Goal: Communication & Community: Answer question/provide support

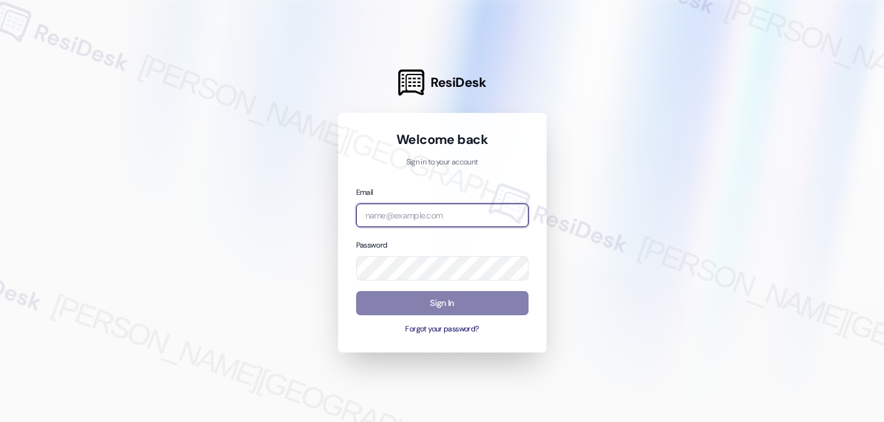
click at [389, 212] on input "email" at bounding box center [442, 216] width 173 height 24
type input "automated-surveys-birchstone_residential-nikki.orcullo@birchstone_residential.c…"
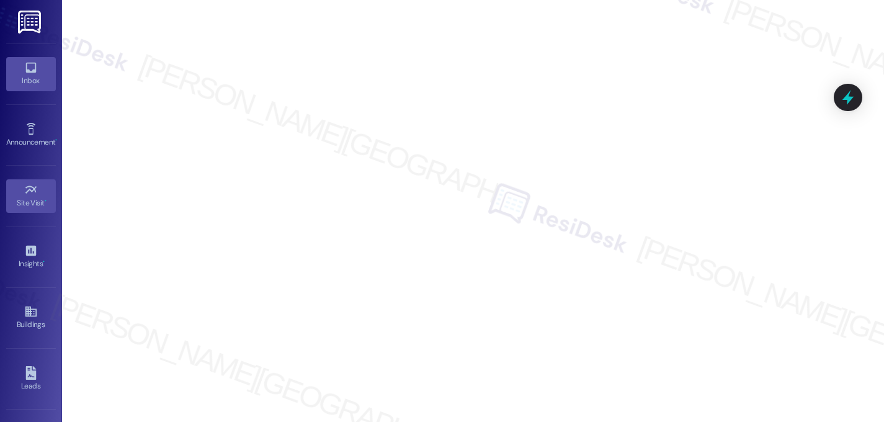
click at [30, 84] on div "Inbox" at bounding box center [31, 80] width 62 height 12
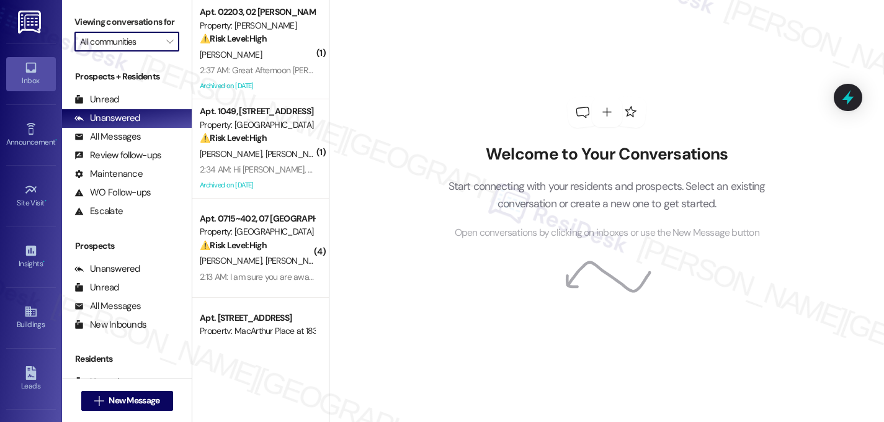
click at [129, 52] on input "All communities" at bounding box center [119, 42] width 79 height 20
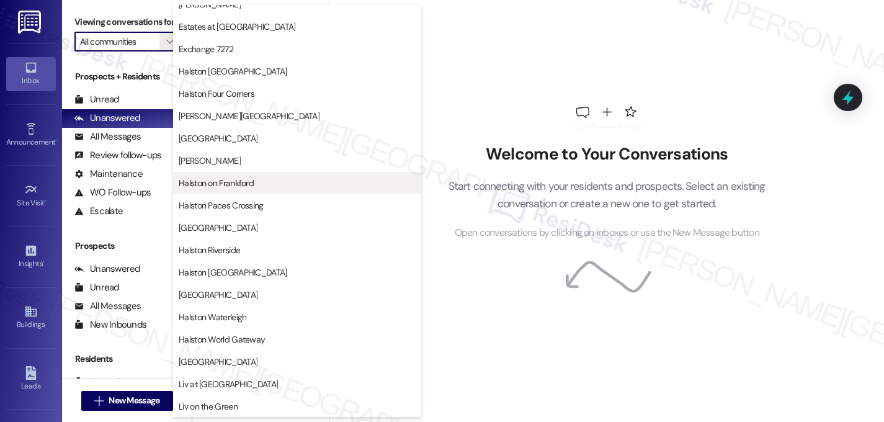
scroll to position [482, 0]
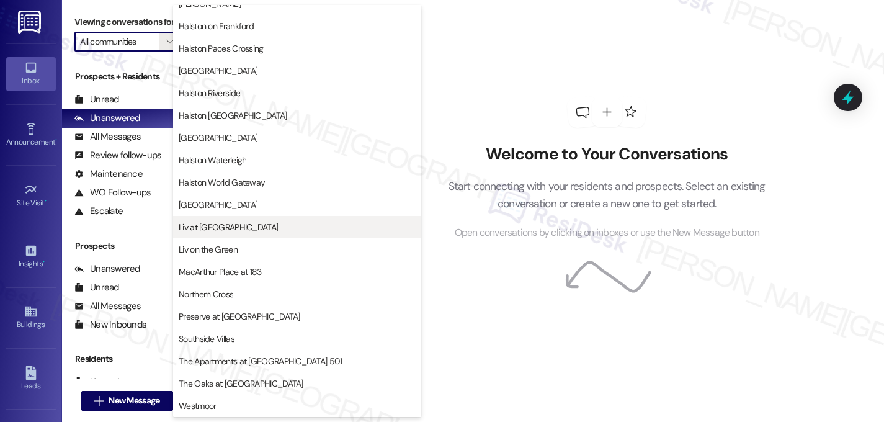
click at [236, 233] on span "Liv at [GEOGRAPHIC_DATA]" at bounding box center [228, 227] width 99 height 12
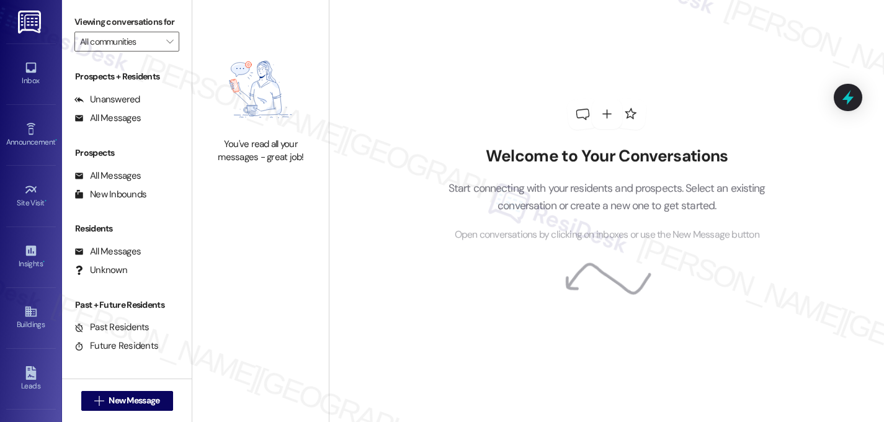
type input "Liv at [GEOGRAPHIC_DATA]"
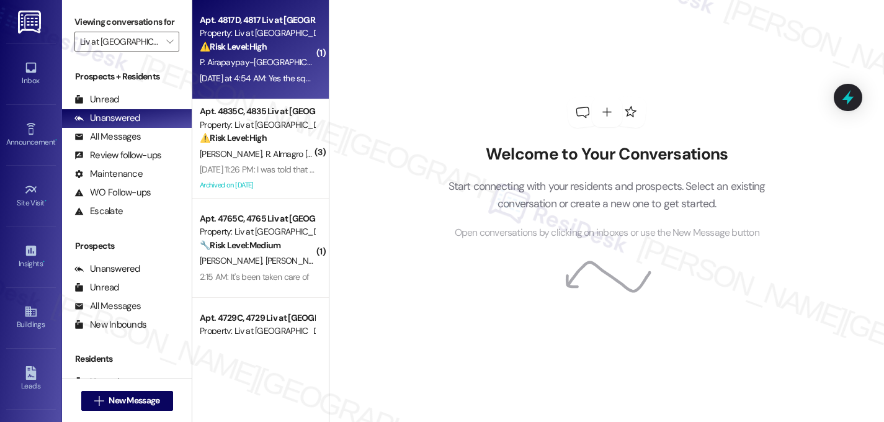
click at [263, 56] on span "P. Airapaypay-[GEOGRAPHIC_DATA]" at bounding box center [268, 61] width 137 height 11
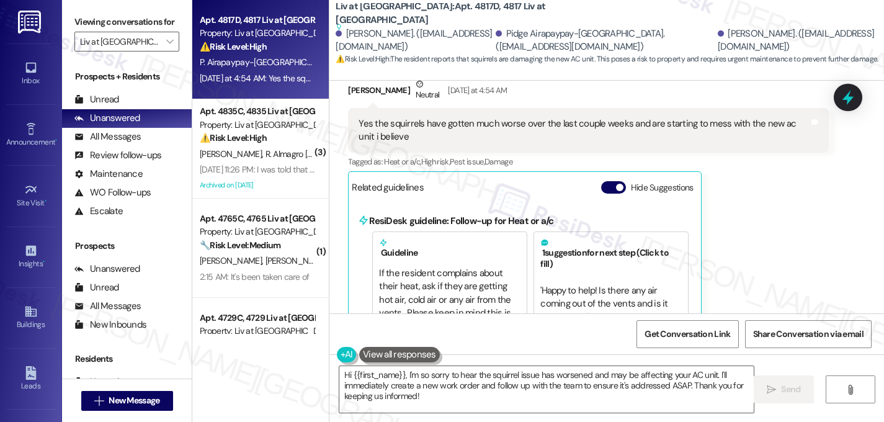
scroll to position [1366, 0]
click at [499, 176] on div "Related guidelines Hide Suggestions" at bounding box center [525, 188] width 346 height 24
click at [778, 242] on div "[PERSON_NAME] Neutral [DATE] at 4:54 AM Yes the squirrels have gotten much wors…" at bounding box center [588, 310] width 480 height 464
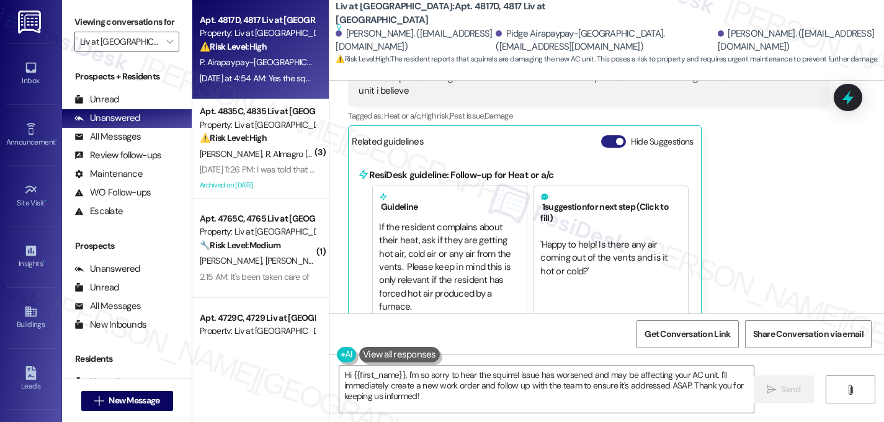
click at [616, 138] on span "button" at bounding box center [619, 141] width 7 height 7
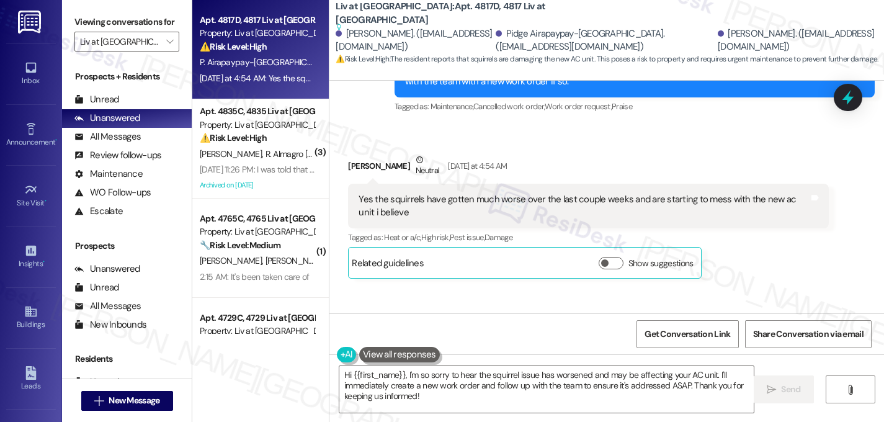
scroll to position [1287, 0]
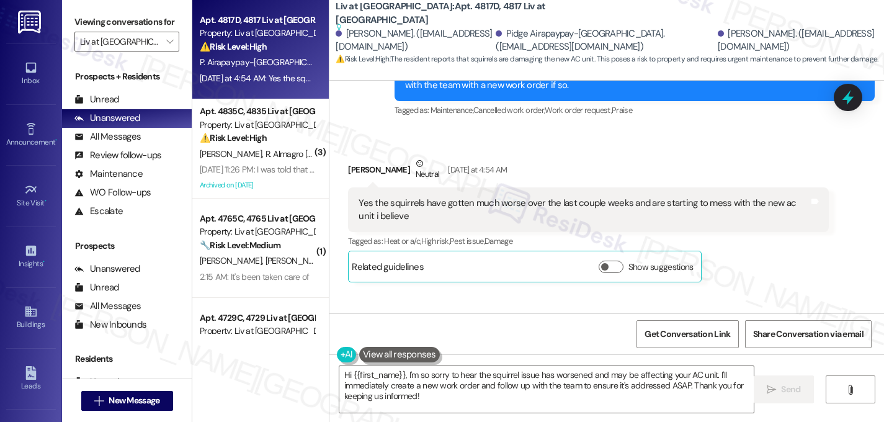
click at [461, 198] on div "Yes the squirrels have gotten much worse over the last couple weeks and are sta…" at bounding box center [584, 210] width 450 height 27
click at [462, 197] on div "Yes the squirrels have gotten much worse over the last couple weeks and are sta…" at bounding box center [584, 210] width 450 height 27
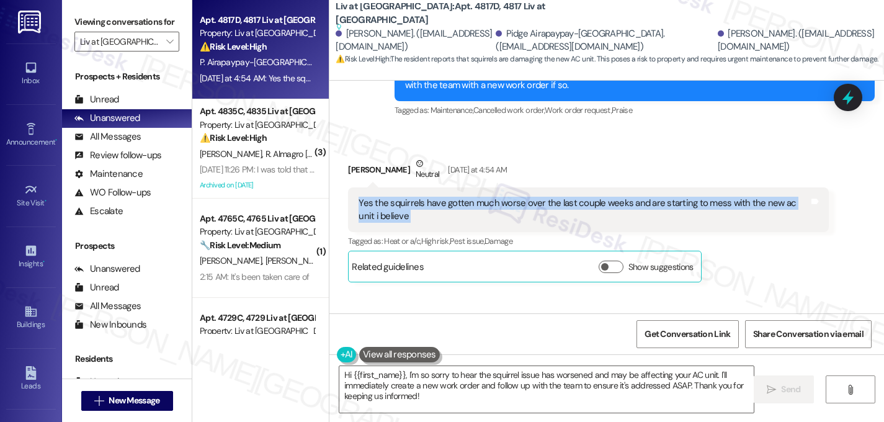
click at [462, 197] on div "Yes the squirrels have gotten much worse over the last couple weeks and are sta…" at bounding box center [584, 210] width 450 height 27
copy div "Yes the squirrels have gotten much worse over the last couple weeks and are sta…"
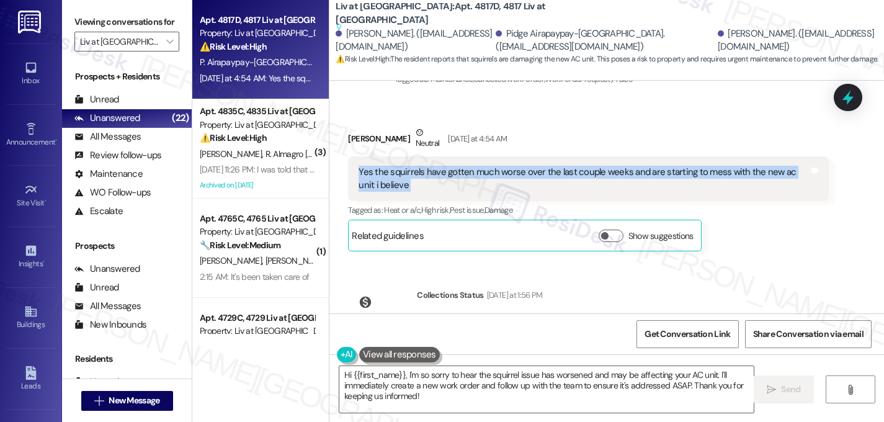
scroll to position [1317, 0]
click at [400, 377] on textarea "Hi {{first_name}}, I'm so sorry to hear the squirrel issue has worsened and may…" at bounding box center [546, 389] width 415 height 47
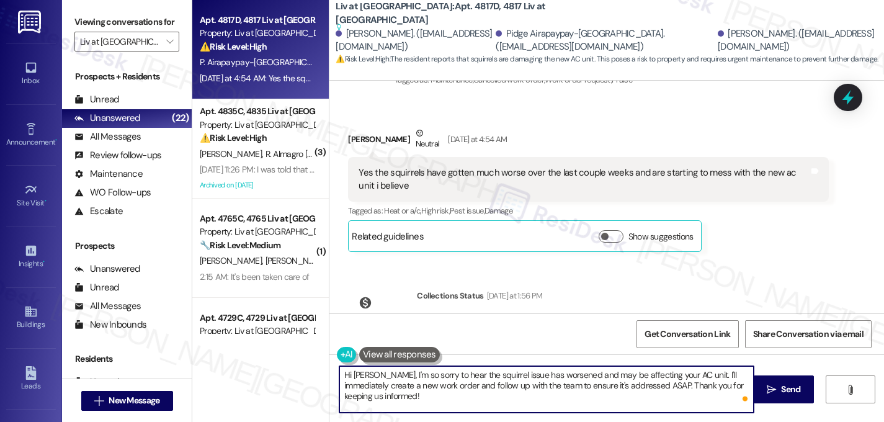
click at [496, 389] on textarea "Hi Peyton, I'm so sorry to hear the squirrel issue has worsened and may be affe…" at bounding box center [546, 389] width 415 height 47
drag, startPoint x: 738, startPoint y: 387, endPoint x: 518, endPoint y: 385, distance: 220.3
click at [518, 385] on textarea "Hi Peyton, I'm so sorry to hear the squirrel issue has worsened and may be affe…" at bounding box center [546, 389] width 415 height 47
paste textarea "Do we have your permission to enter your unit while you're away (in case it's n…"
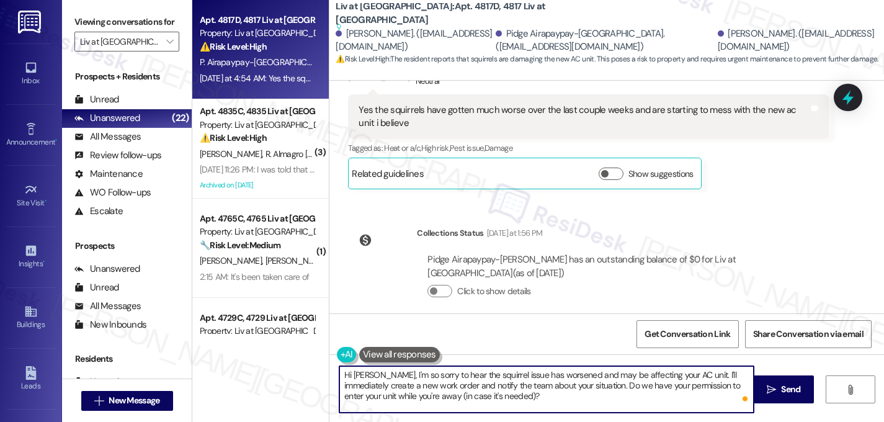
scroll to position [1380, 0]
click at [341, 386] on textarea "Hi Peyton, I'm so sorry to hear the squirrel issue has worsened and may be affe…" at bounding box center [546, 389] width 415 height 47
click at [339, 387] on textarea "Hi Peyton, I'm so sorry to hear the squirrel issue has worsened and may be affe…" at bounding box center [546, 389] width 415 height 47
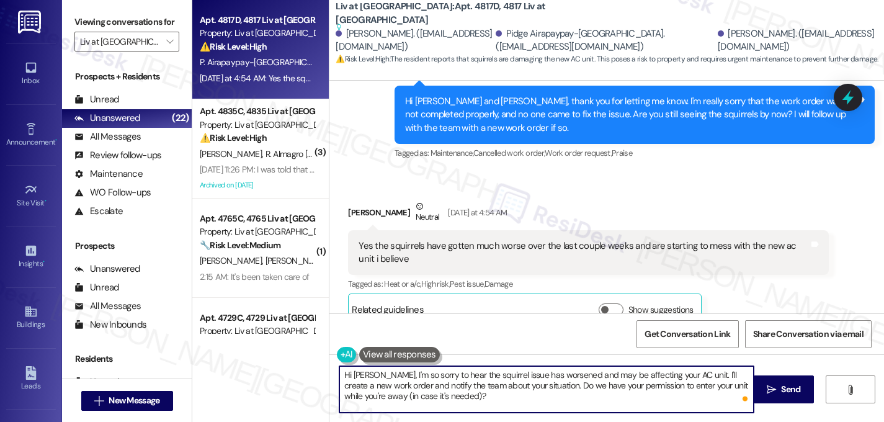
scroll to position [1111, 0]
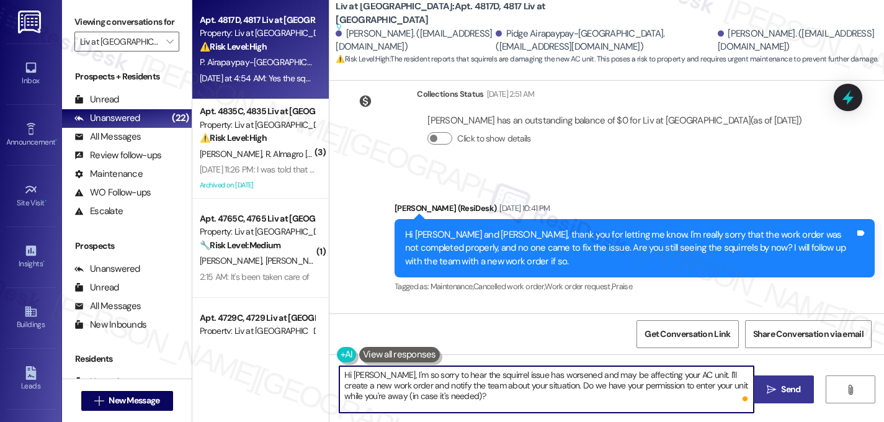
type textarea "Hi Peyton, I'm so sorry to hear the squirrel issue has worsened and may be affe…"
click at [784, 393] on span "Send" at bounding box center [790, 389] width 19 height 13
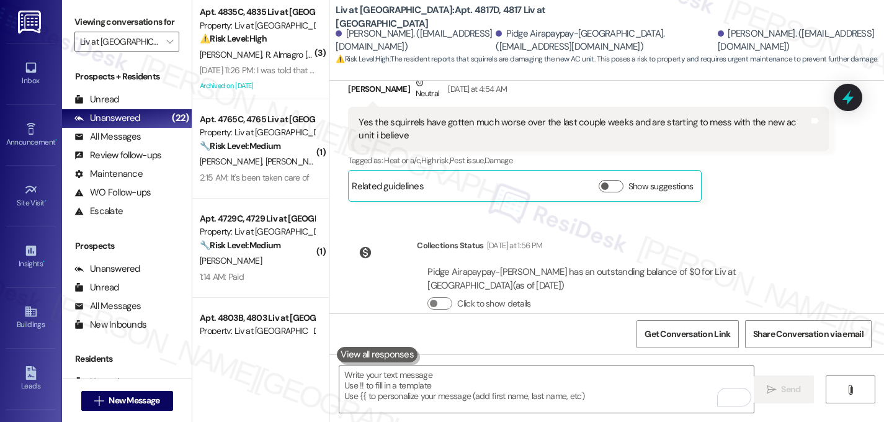
scroll to position [1493, 0]
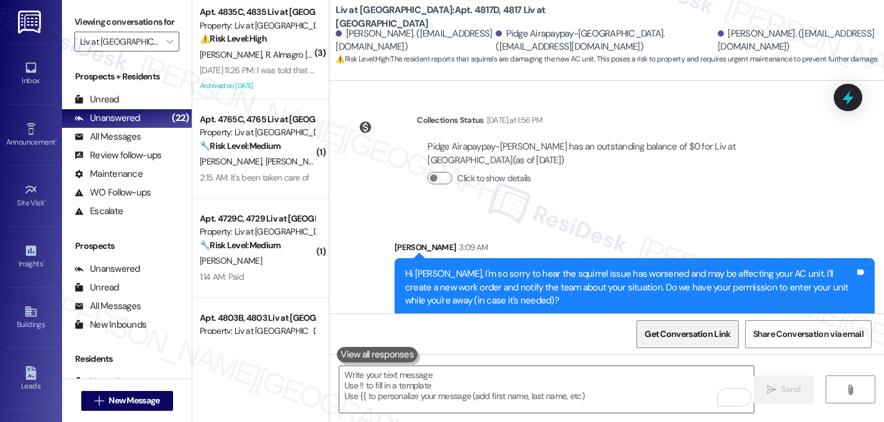
click at [688, 333] on span "Get Conversation Link" at bounding box center [688, 334] width 86 height 13
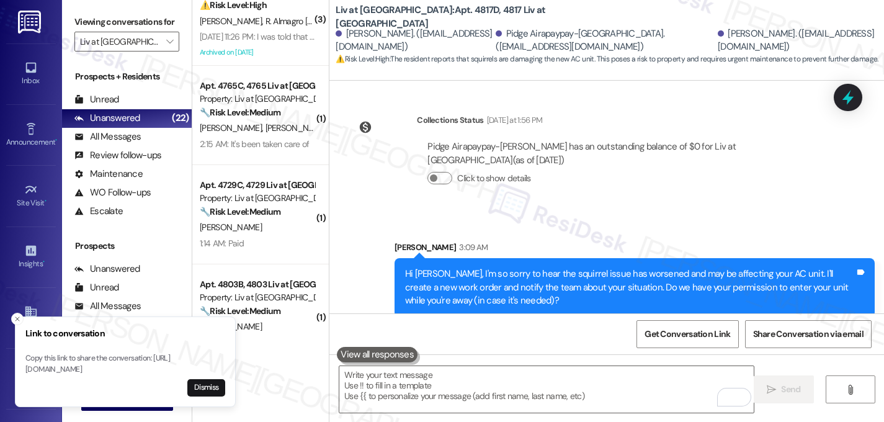
scroll to position [0, 0]
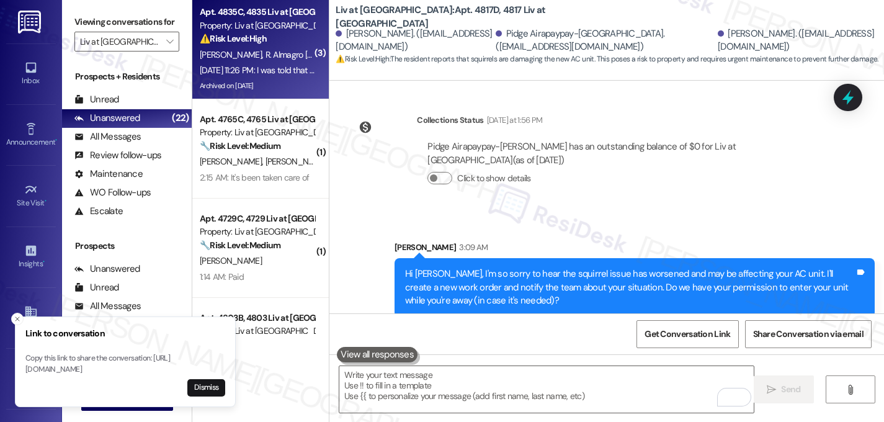
click at [266, 53] on span "R. Almagro Rivero" at bounding box center [317, 54] width 102 height 11
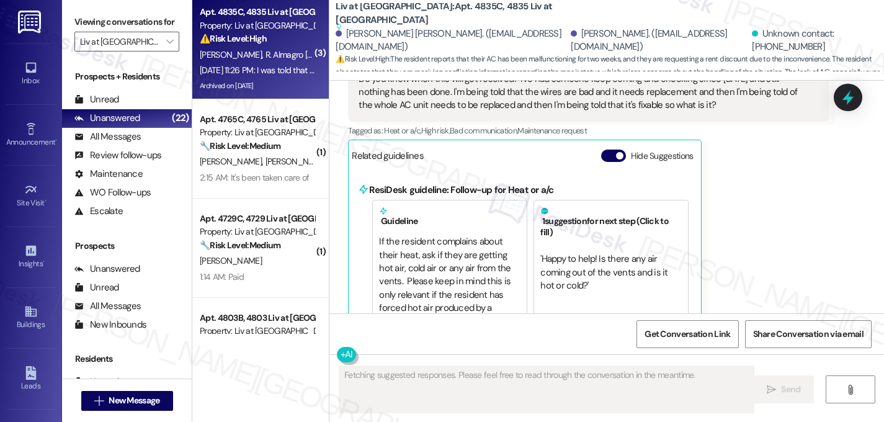
scroll to position [11111, 0]
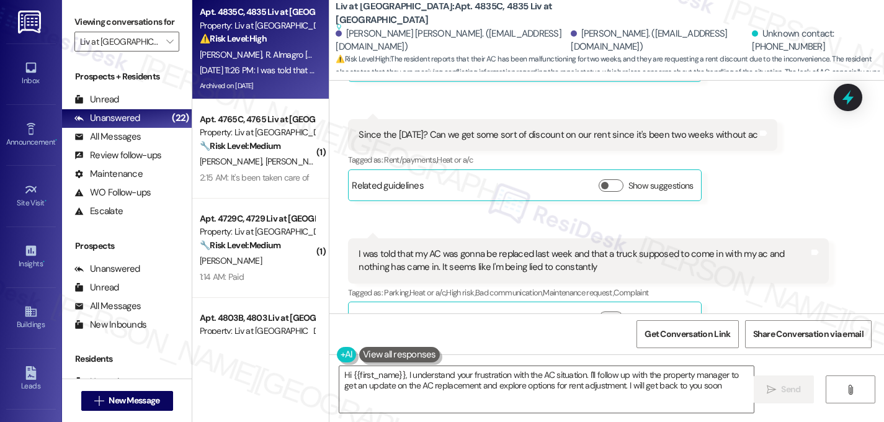
type textarea "Hi {{first_name}}, I understand your frustration with the AC situation. I'll fo…"
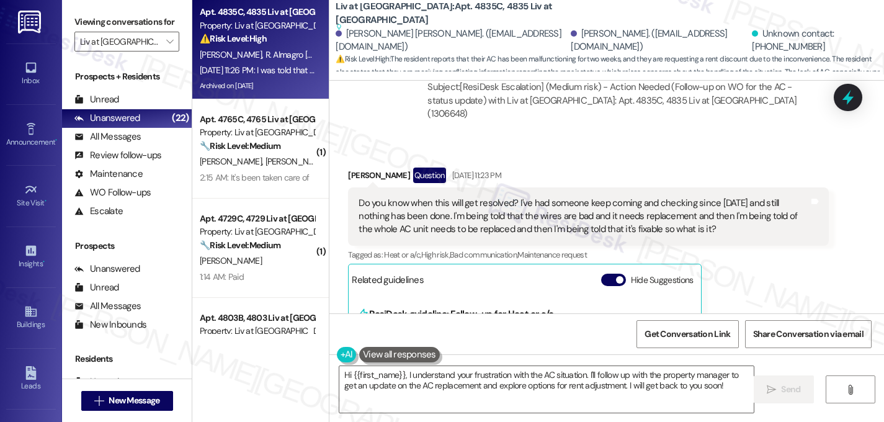
scroll to position [10676, 0]
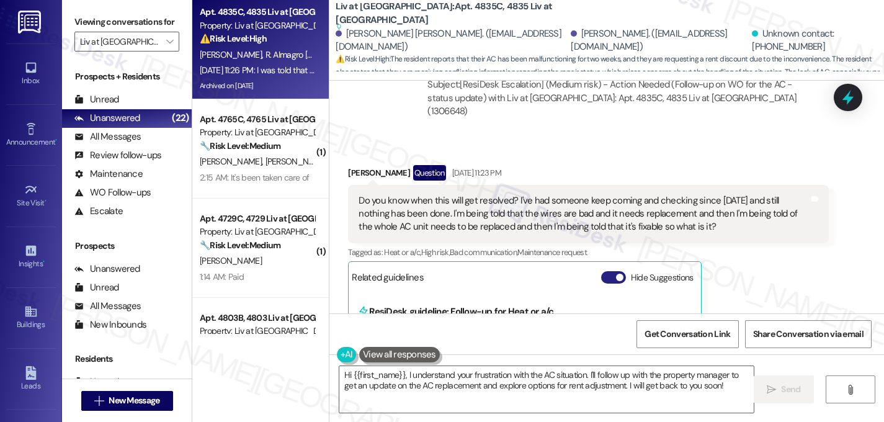
click at [609, 271] on button "Hide Suggestions" at bounding box center [613, 277] width 25 height 12
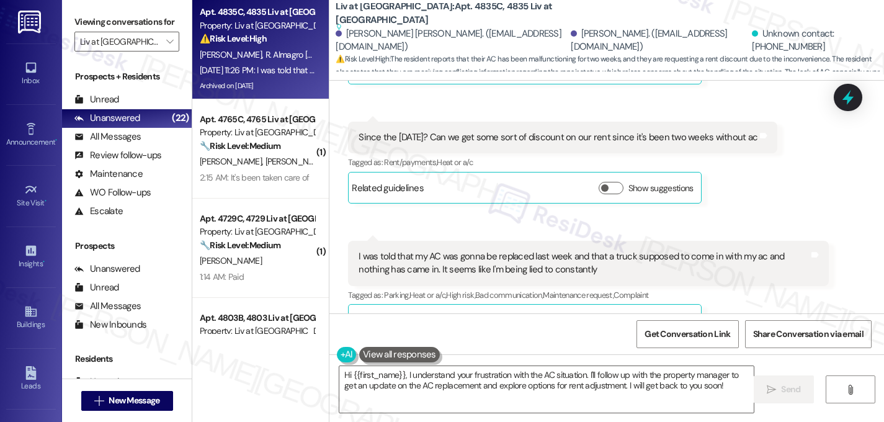
scroll to position [10883, 0]
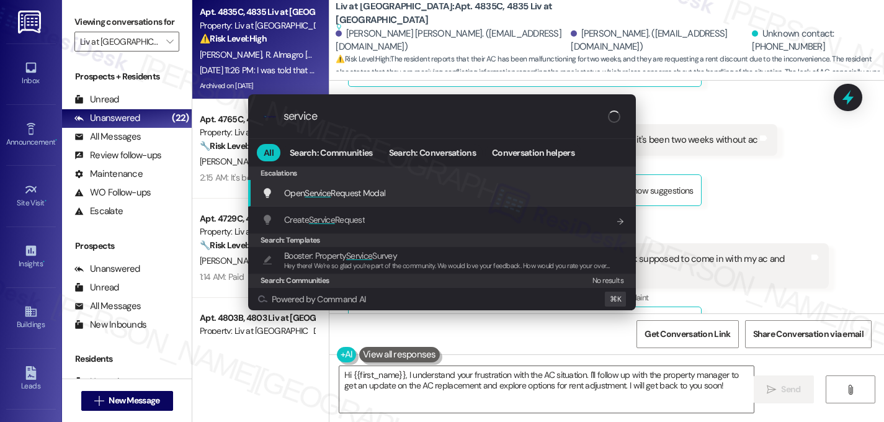
type input "service"
click at [325, 191] on span "Service" at bounding box center [318, 192] width 26 height 11
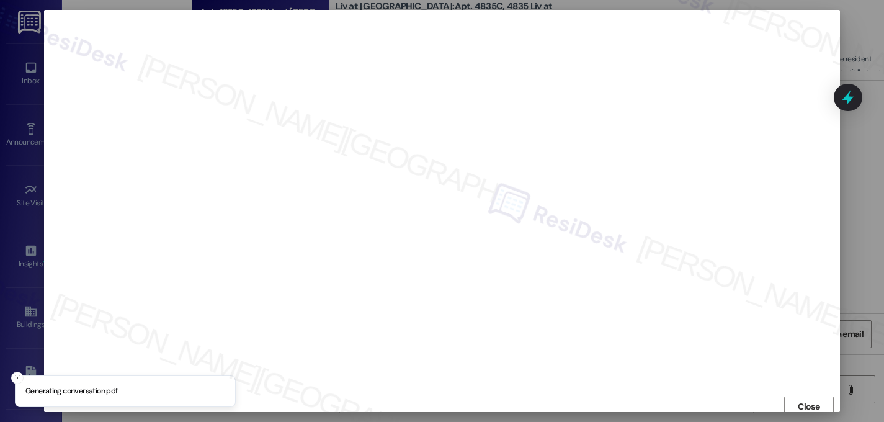
scroll to position [4, 0]
click at [809, 398] on span "Close" at bounding box center [809, 402] width 22 height 13
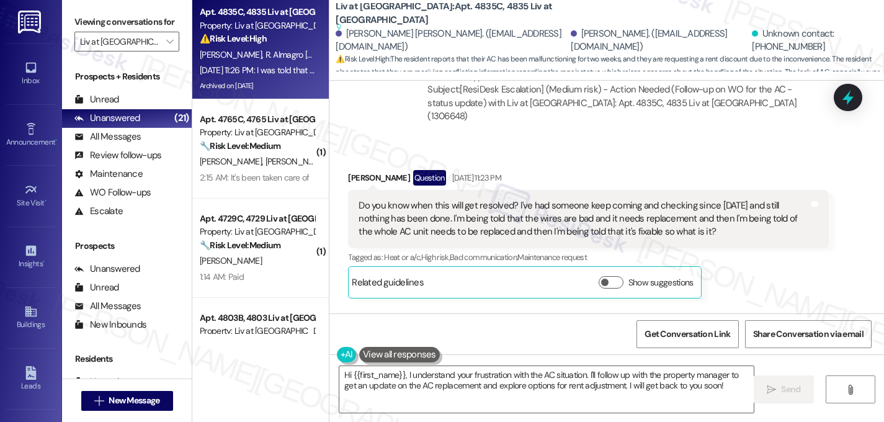
scroll to position [10820, 0]
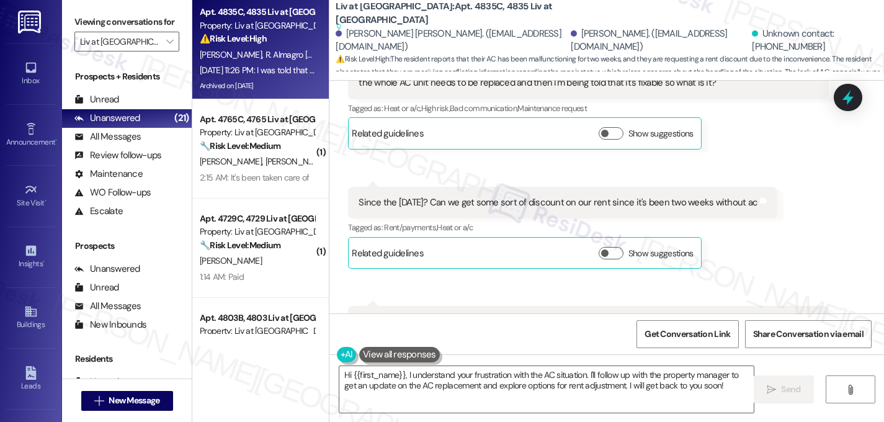
drag, startPoint x: 562, startPoint y: 190, endPoint x: 348, endPoint y: 172, distance: 214.9
click at [348, 306] on div "I was told that my AC was gonna be replaced last week and that a truck supposed…" at bounding box center [588, 328] width 480 height 45
copy div "I was told that my AC was gonna be replaced last week and that a truck supposed…"
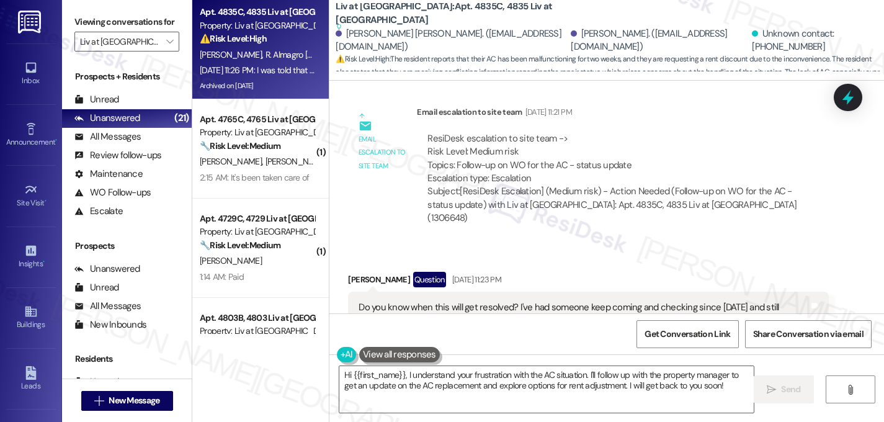
scroll to position [10522, 0]
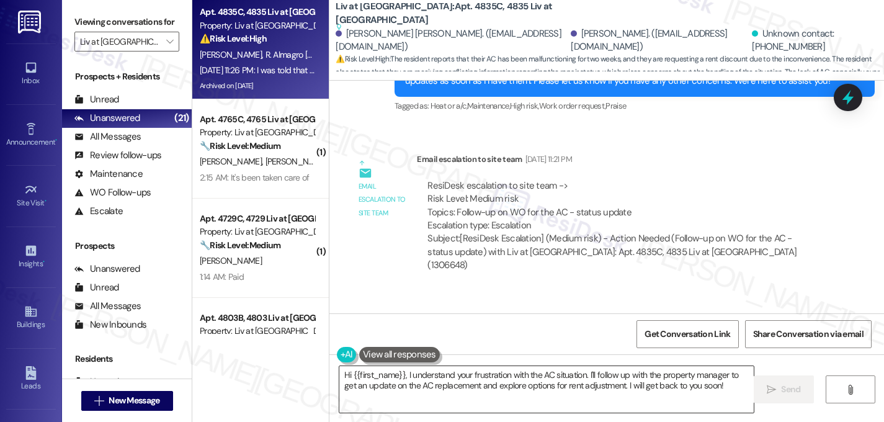
click at [449, 383] on textarea "Hi {{first_name}}, I understand your frustration with the AC situation. I'll fo…" at bounding box center [546, 389] width 415 height 47
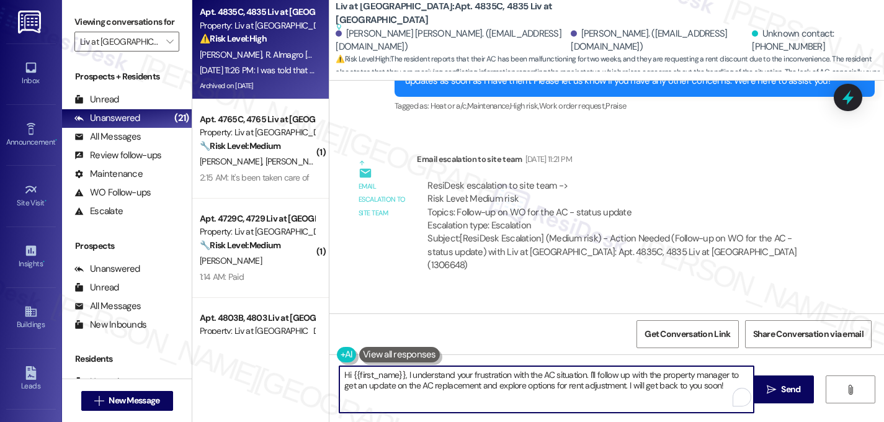
click at [449, 383] on textarea "Hi {{first_name}}, I understand your frustration with the AC situation. I'll fo…" at bounding box center [546, 389] width 415 height 47
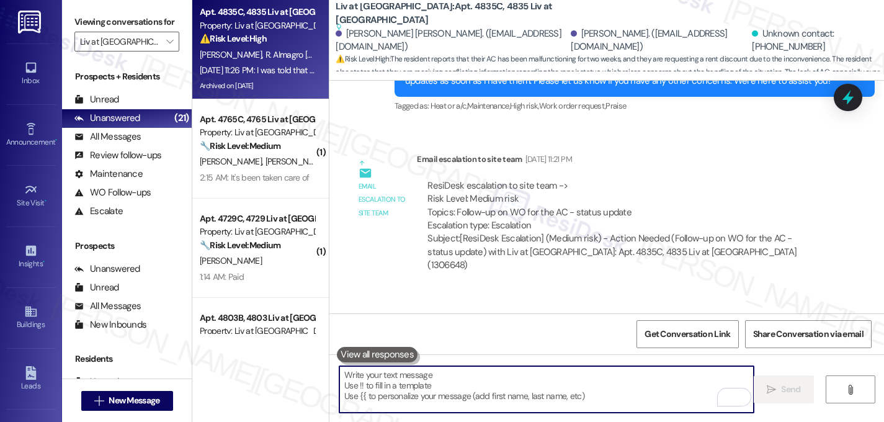
paste textarea "I’m really sorry you’re feeling this way—I can completely understand how frustr…"
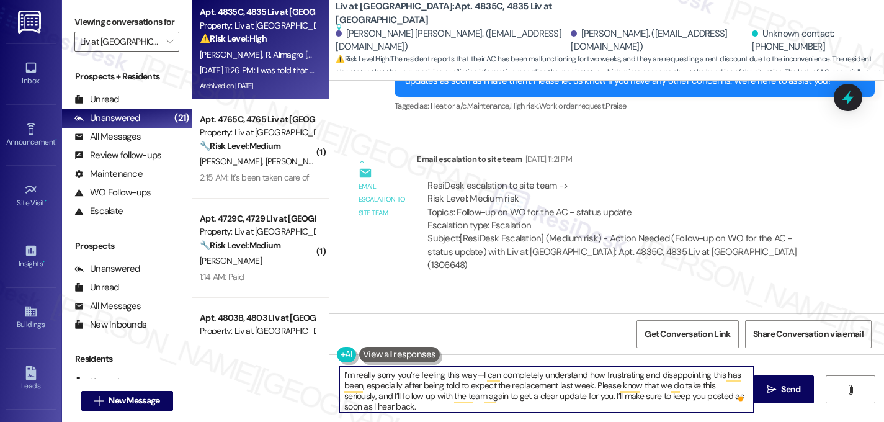
click at [339, 374] on textarea "I’m really sorry you’re feeling this way—I can completely understand how frustr…" at bounding box center [546, 389] width 415 height 47
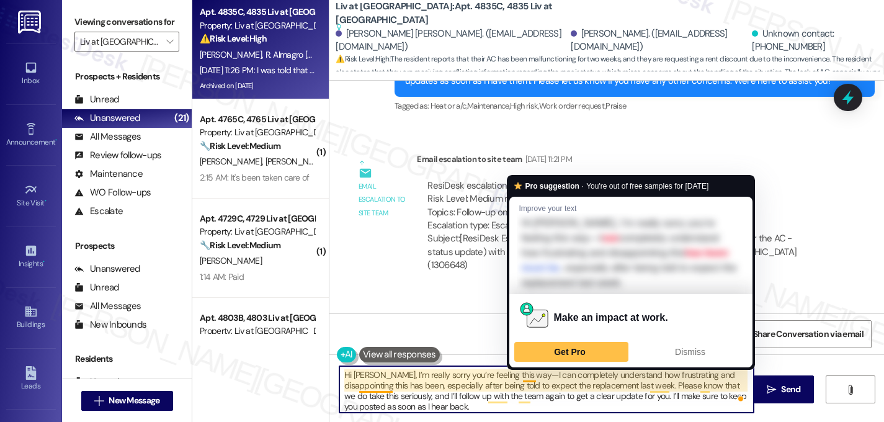
click at [512, 374] on textarea "Hi Lizette, I’m really sorry you’re feeling this way—I can completely understan…" at bounding box center [546, 389] width 415 height 47
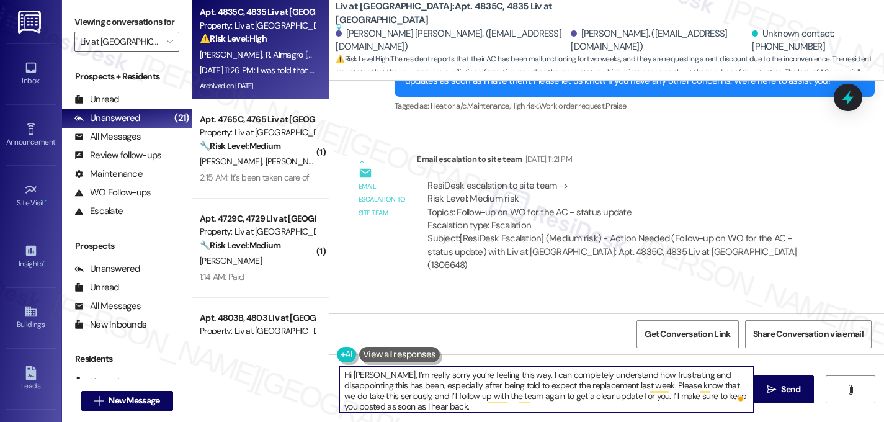
click at [685, 377] on textarea "Hi Lizette, I’m really sorry you’re feeling this way. I can completely understa…" at bounding box center [546, 389] width 415 height 47
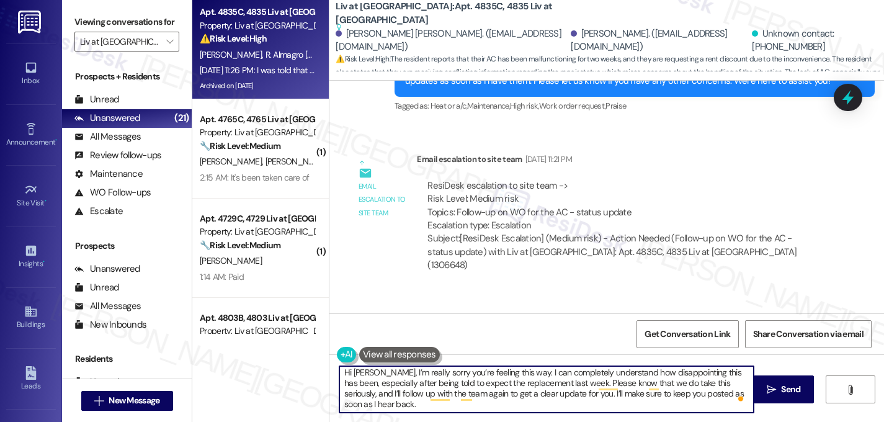
scroll to position [0, 0]
click at [386, 403] on textarea "Hi Lizette, I’m really sorry you’re feeling this way. I can completely understa…" at bounding box center [546, 389] width 415 height 47
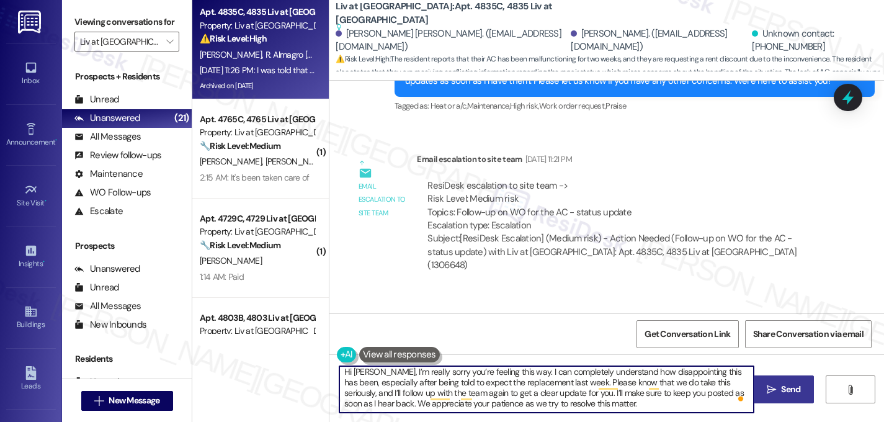
type textarea "Hi Lizette, I’m really sorry you’re feeling this way. I can completely understa…"
click at [784, 388] on span "Send" at bounding box center [790, 389] width 19 height 13
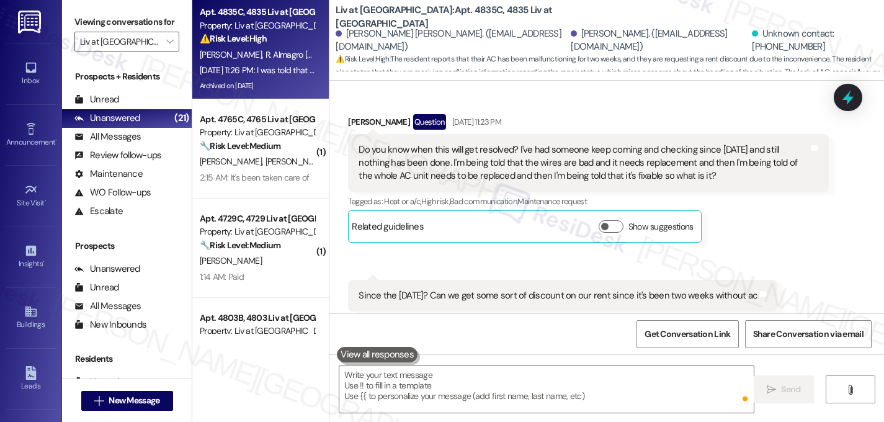
scroll to position [10773, 0]
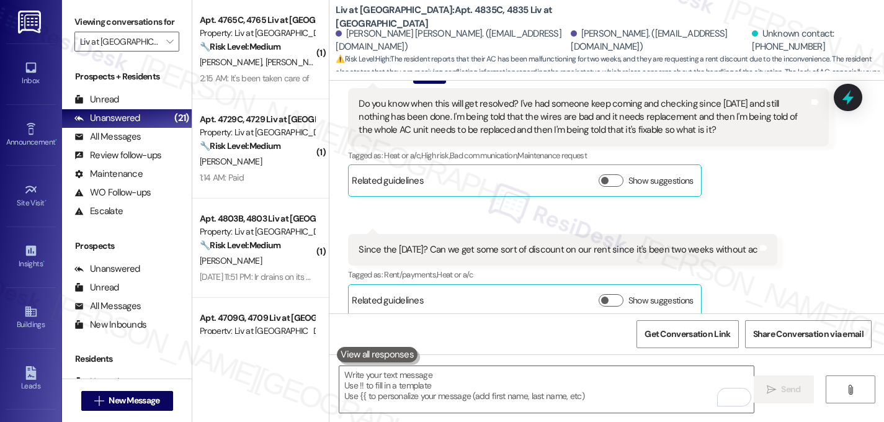
click at [508, 362] on div "I was told that my AC was gonna be replaced last week and that a truck supposed…" at bounding box center [584, 375] width 450 height 27
click at [550, 184] on div "Received via SMS Lizette Chavez Question Sep 09, 2025 at 11:23 PM Do you know w…" at bounding box center [607, 249] width 555 height 418
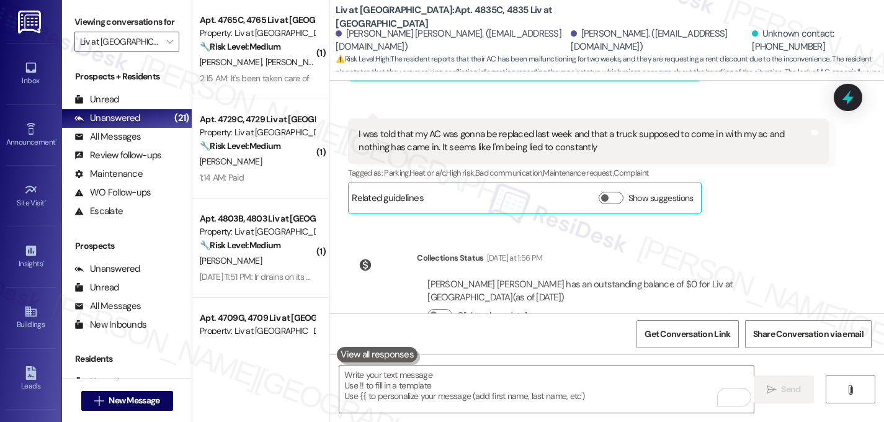
scroll to position [11014, 0]
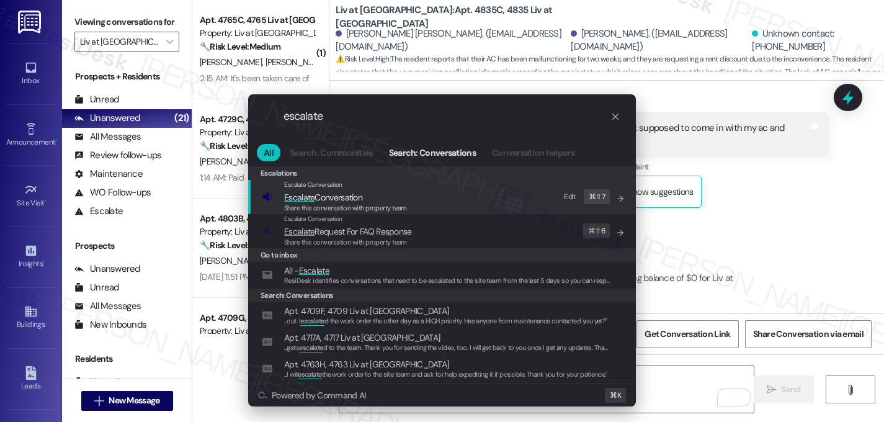
type input "escalate"
click at [311, 194] on span "Escalate" at bounding box center [299, 197] width 30 height 11
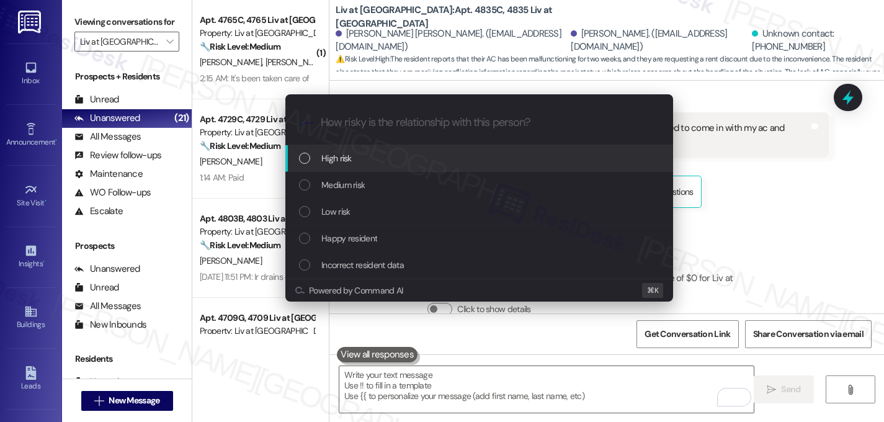
click at [334, 161] on span "High risk" at bounding box center [336, 158] width 30 height 14
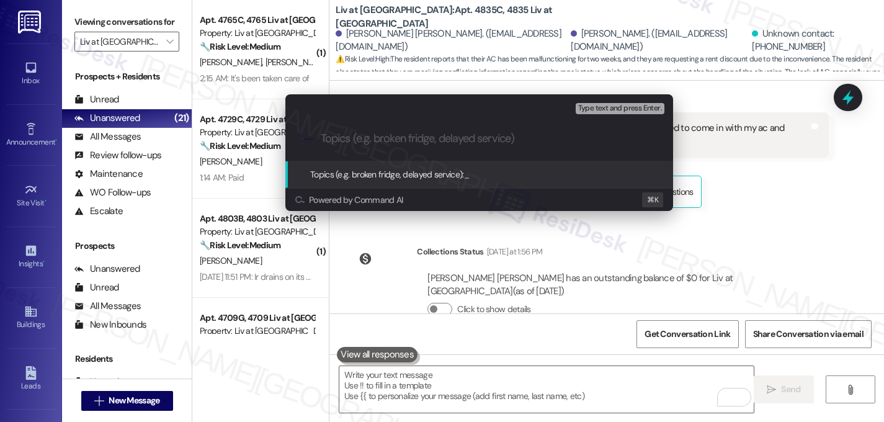
type input "R"
type input "O"
paste input "16126518"
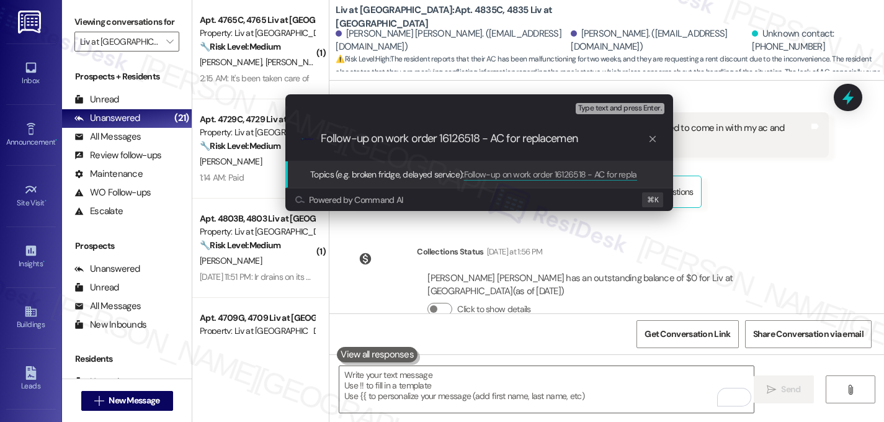
type input "Follow-up on work order 16126518 - AC for replacement"
click at [550, 140] on input "Follow-up on work order 16126518 - AC for replacement" at bounding box center [484, 138] width 327 height 13
click at [552, 138] on input "Follow-up on work order 16126518 - AC for replacement" at bounding box center [484, 138] width 327 height 13
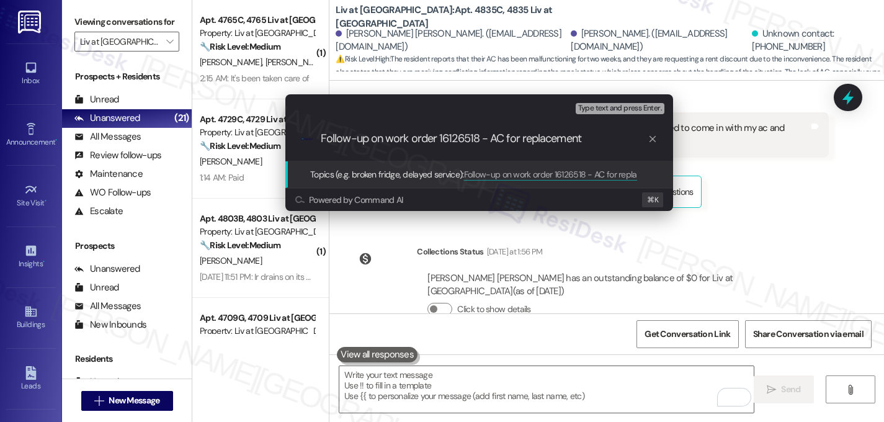
click at [552, 138] on input "Follow-up on work order 16126518 - AC for replacement" at bounding box center [484, 138] width 327 height 13
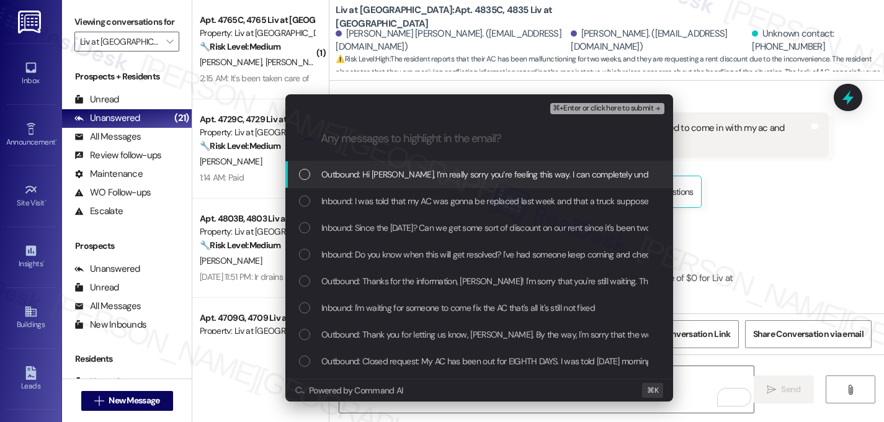
click at [302, 171] on div "List of options" at bounding box center [304, 174] width 11 height 11
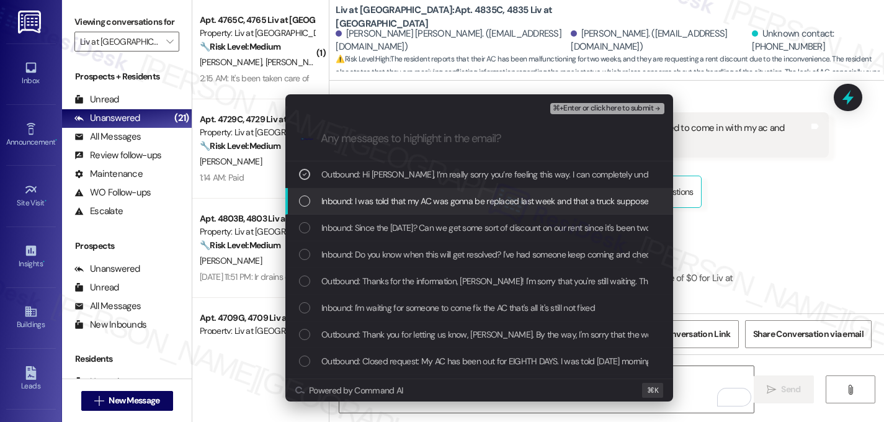
click at [308, 195] on div "List of options" at bounding box center [304, 200] width 11 height 11
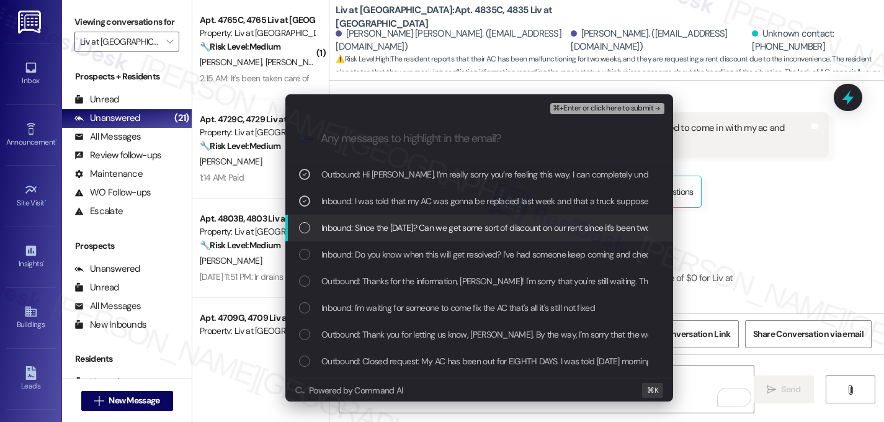
click at [315, 230] on div "Inbound: Since the 28th of August? Can we get some sort of discount on our rent…" at bounding box center [480, 228] width 363 height 14
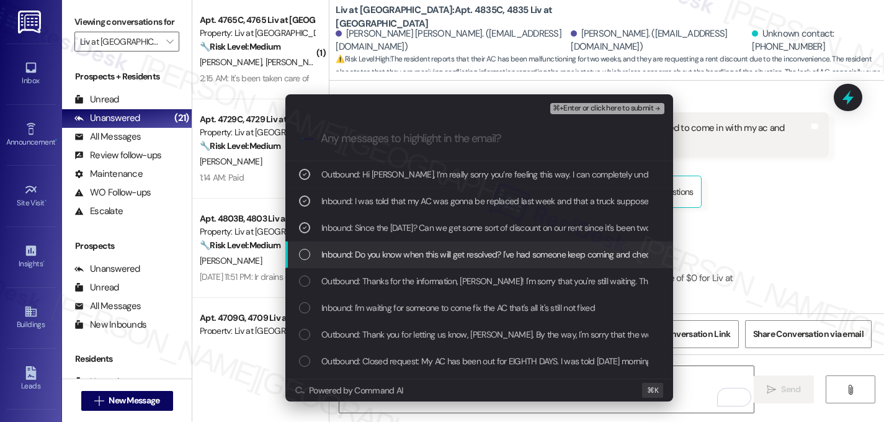
click at [313, 254] on div "Inbound: Do you know when this will get resolved? I've had someone keep coming …" at bounding box center [480, 255] width 363 height 14
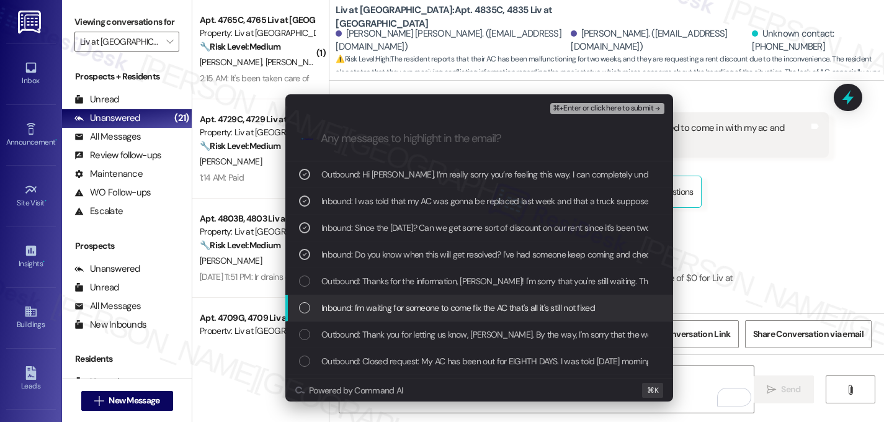
click at [304, 312] on div "List of options" at bounding box center [304, 307] width 11 height 11
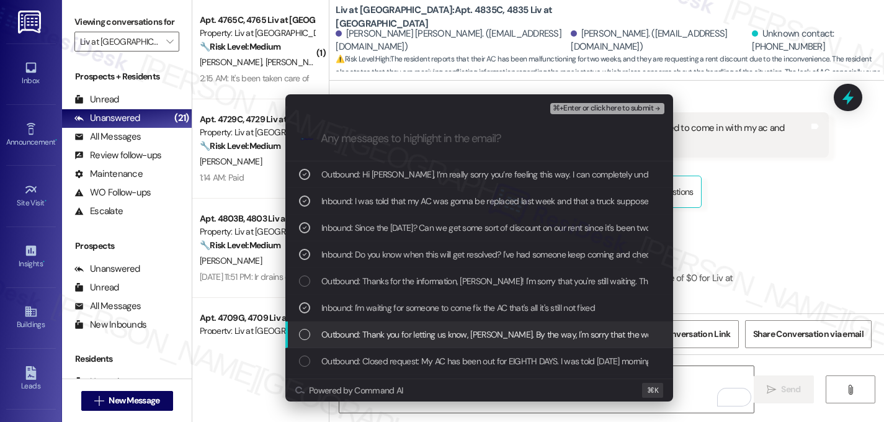
click at [303, 329] on div "List of options" at bounding box center [304, 334] width 11 height 11
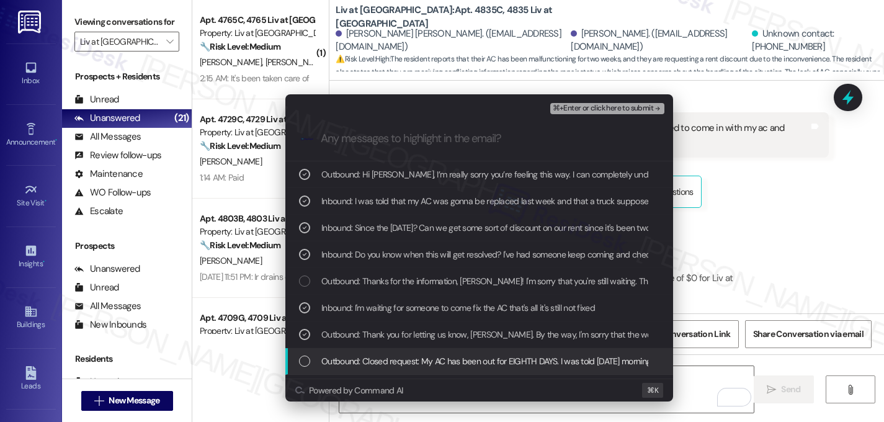
click at [308, 352] on div "Outbound: Closed request: My AC has been out for EIGHTH DAYS. I was told yester…" at bounding box center [479, 361] width 388 height 27
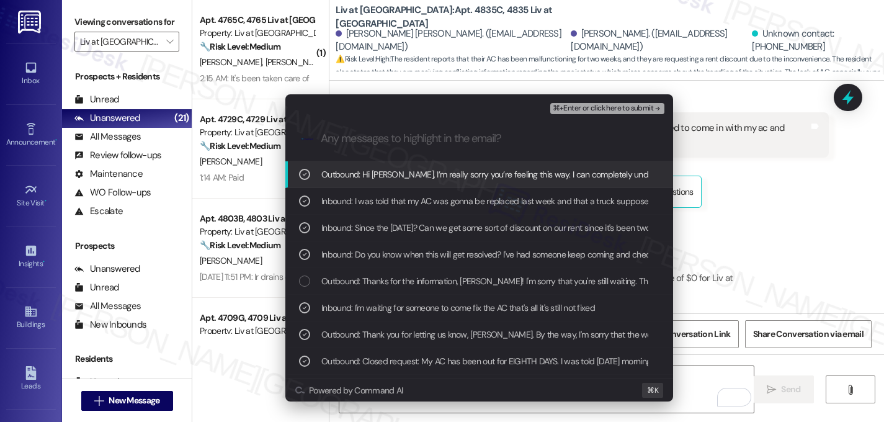
click at [606, 114] on button "⌘+Enter or click here to submit" at bounding box center [607, 108] width 114 height 11
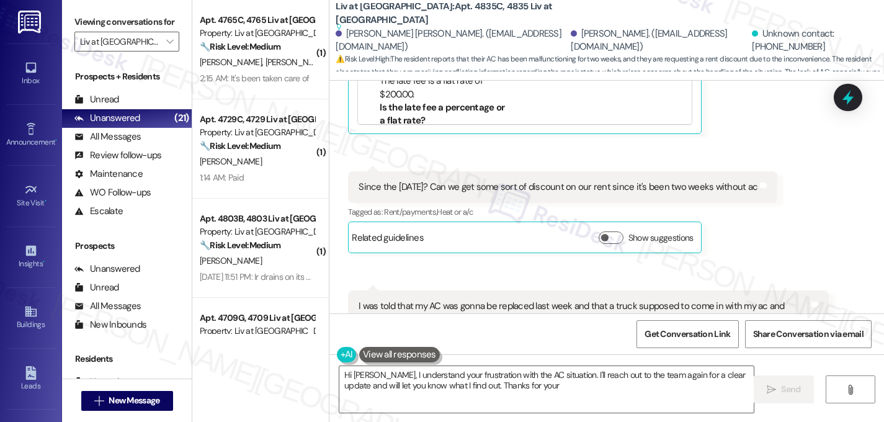
scroll to position [11370, 0]
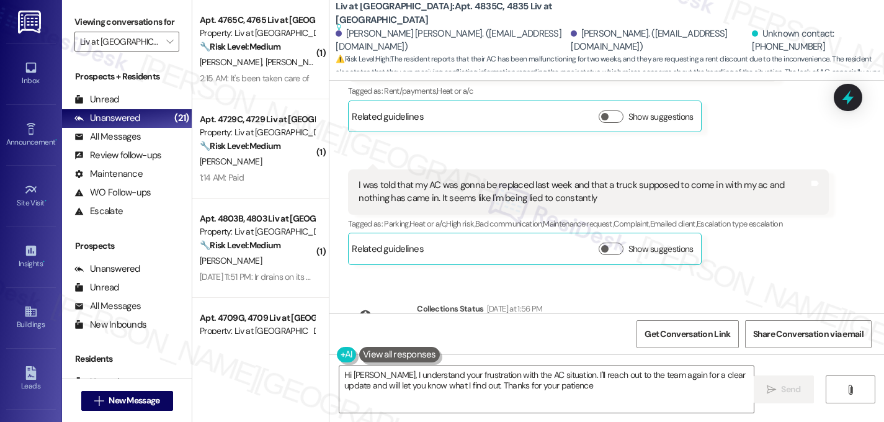
type textarea "Hi Lizette, I understand your frustration with the AC situation. I'll reach out…"
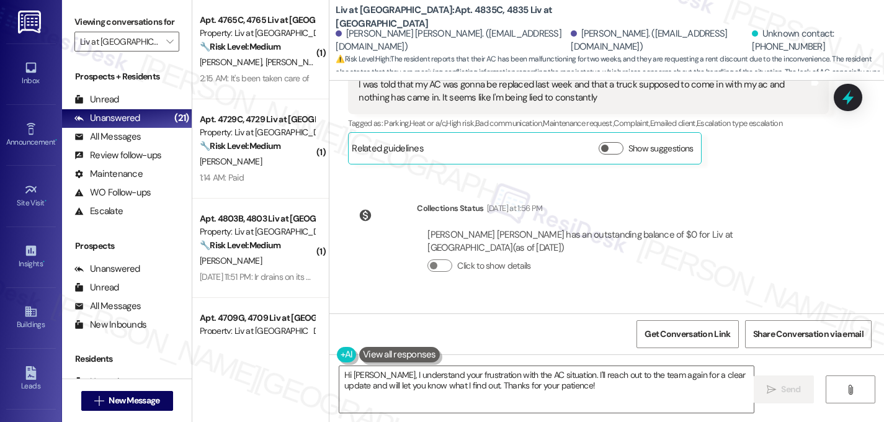
scroll to position [11300, 0]
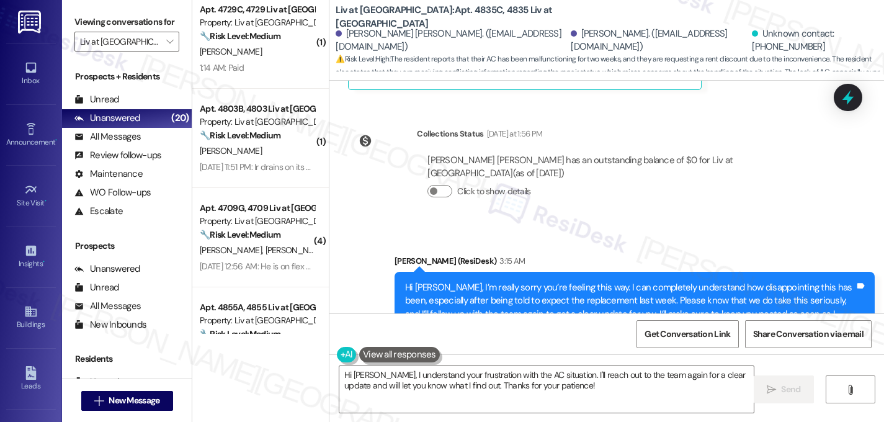
scroll to position [0, 0]
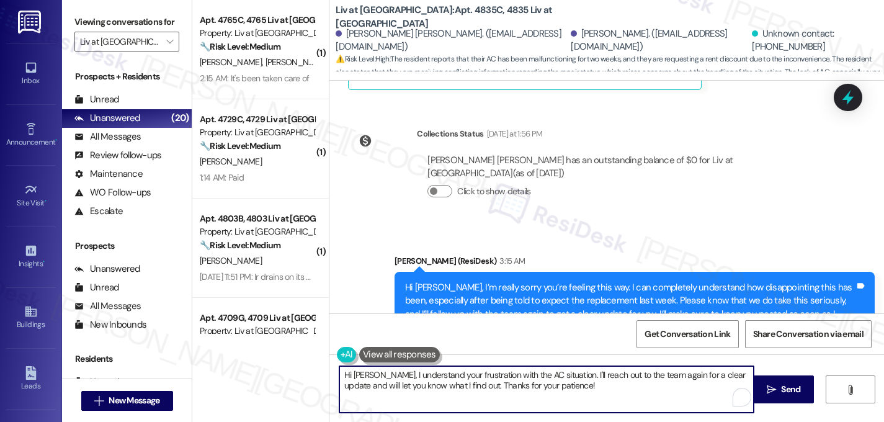
click at [553, 389] on textarea "Hi Lizette, I understand your frustration with the AC situation. I'll reach out…" at bounding box center [546, 389] width 415 height 47
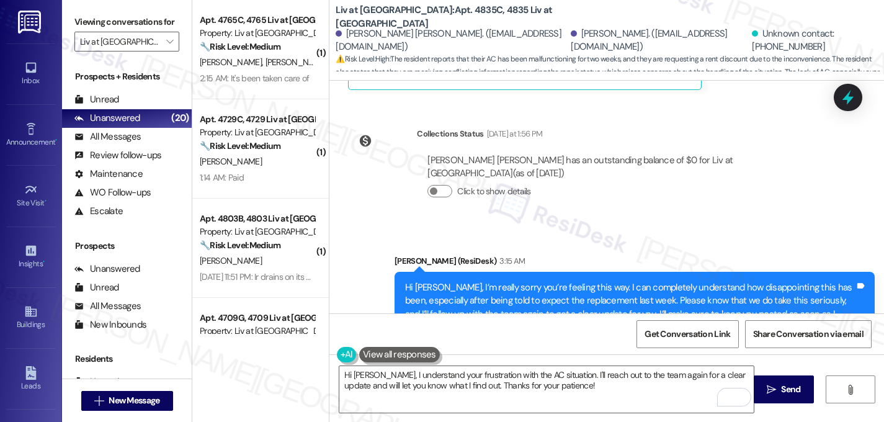
copy div "Thank you I appreciate we have been waiting since last month for this to be res…"
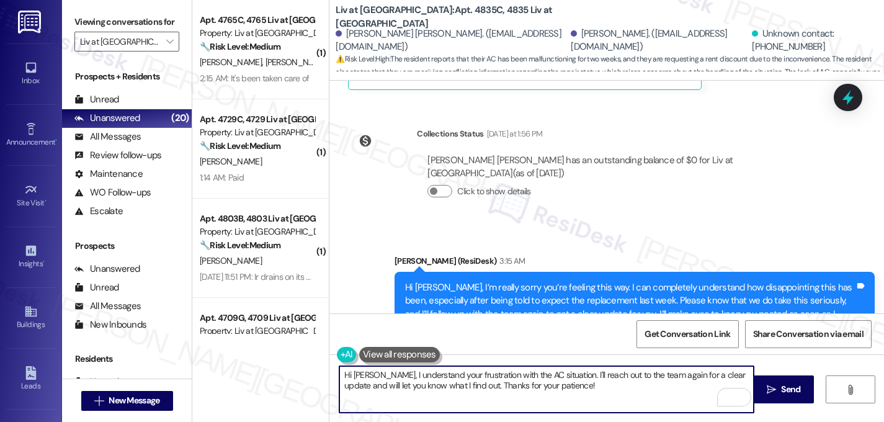
click at [547, 397] on textarea "Hi Lizette, I understand your frustration with the AC situation. I'll reach out…" at bounding box center [546, 389] width 415 height 47
drag, startPoint x: 558, startPoint y: 392, endPoint x: 268, endPoint y: 346, distance: 293.5
click at [268, 346] on div "( 1 ) Apt. 4765C, 4765 Liv at Winter Park Property: Liv at Winter Park 🔧 Risk L…" at bounding box center [538, 211] width 692 height 422
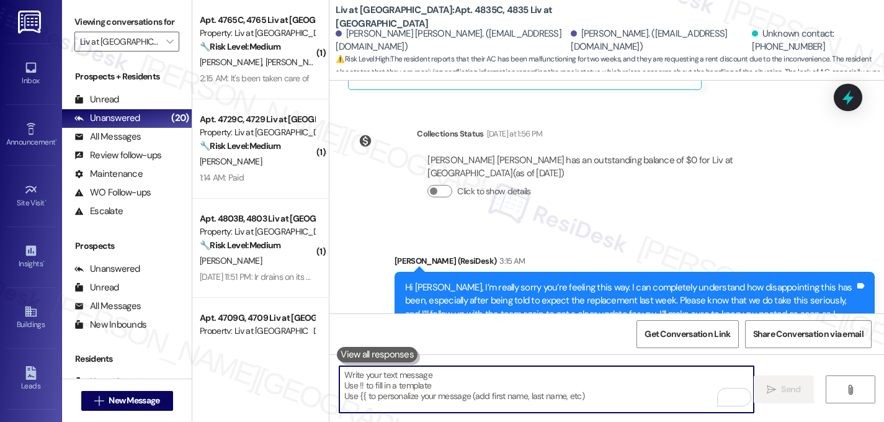
paste textarea "I truly hear your frustration, and I’m really sorry this has been dragging on f…"
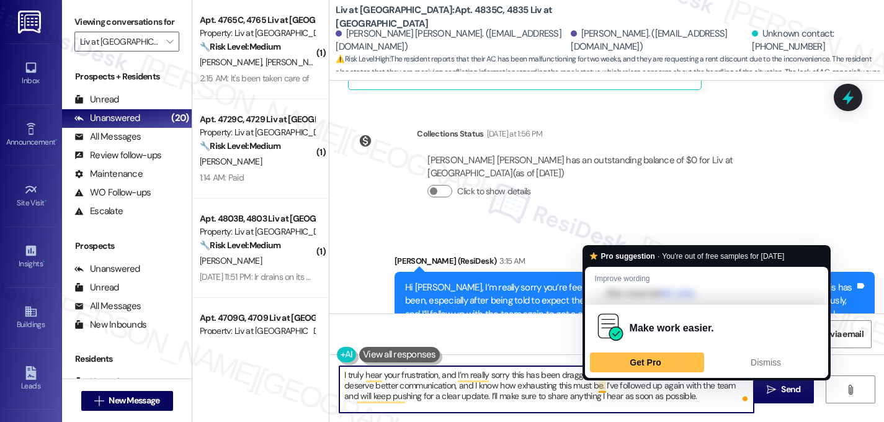
click at [599, 386] on textarea "I truly hear your frustration, and I’m really sorry this has been dragging on f…" at bounding box center [546, 389] width 415 height 47
click at [588, 390] on textarea "I truly hear your frustration, and I’m really sorry this has been dragging on f…" at bounding box center [546, 389] width 415 height 47
click at [599, 387] on textarea "I truly hear your frustration, and I’m really sorry this has been dragging on f…" at bounding box center [546, 389] width 415 height 47
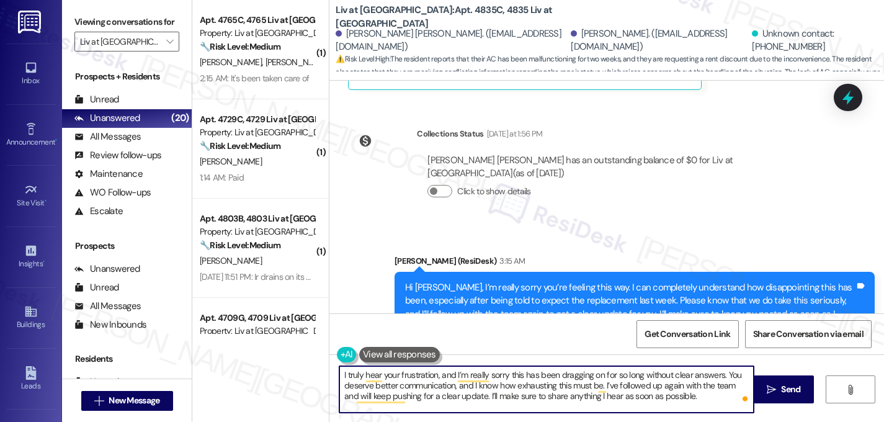
type textarea "I truly hear your frustration, and I’m really sorry this has been dragging on f…"
click at [683, 395] on textarea "I truly hear your frustration, and I’m really sorry this has been dragging on f…" at bounding box center [546, 389] width 415 height 47
click at [775, 391] on span " Send" at bounding box center [784, 389] width 39 height 13
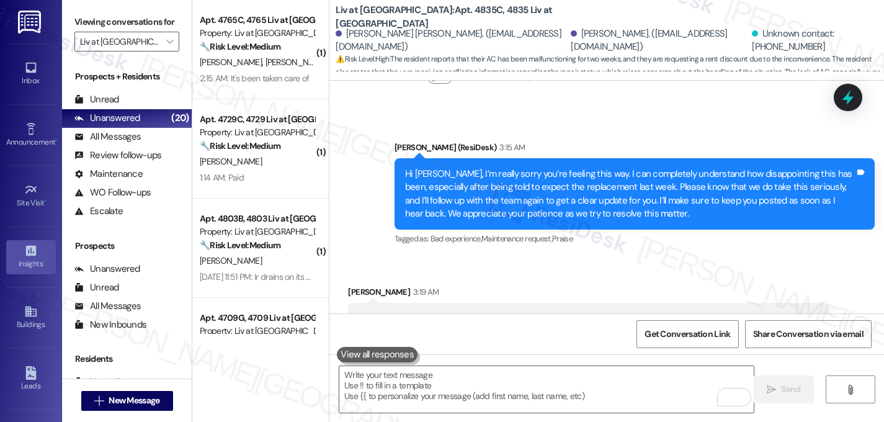
scroll to position [170, 0]
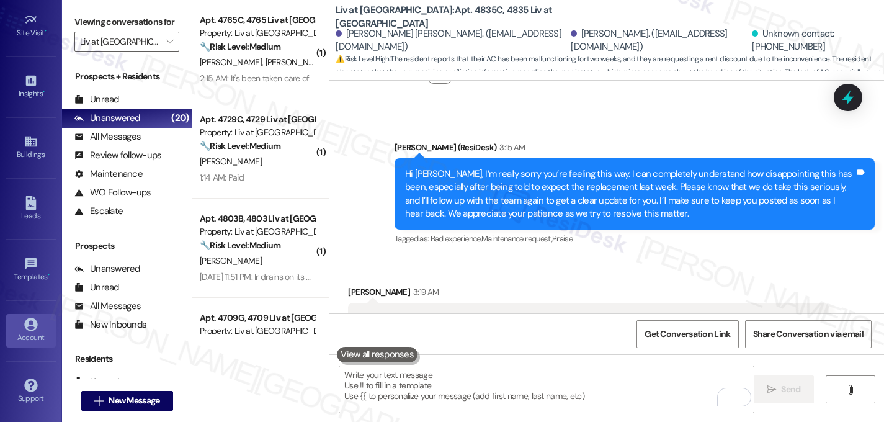
click at [20, 321] on link "Account" at bounding box center [31, 331] width 50 height 34
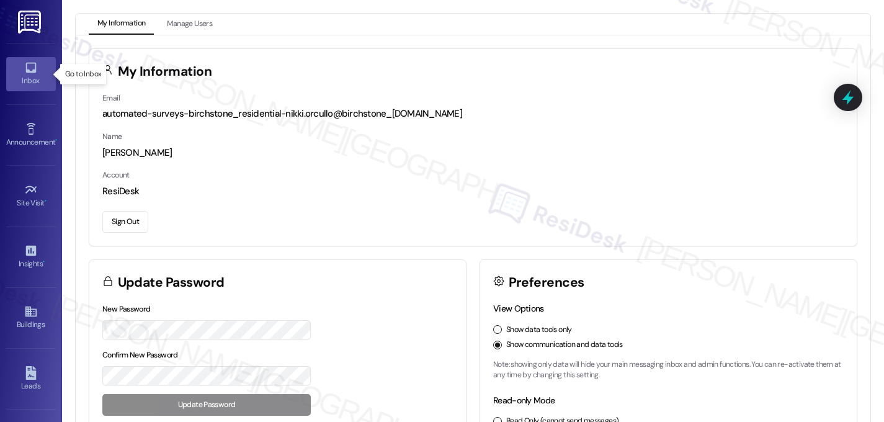
click at [26, 72] on icon at bounding box center [30, 68] width 11 height 11
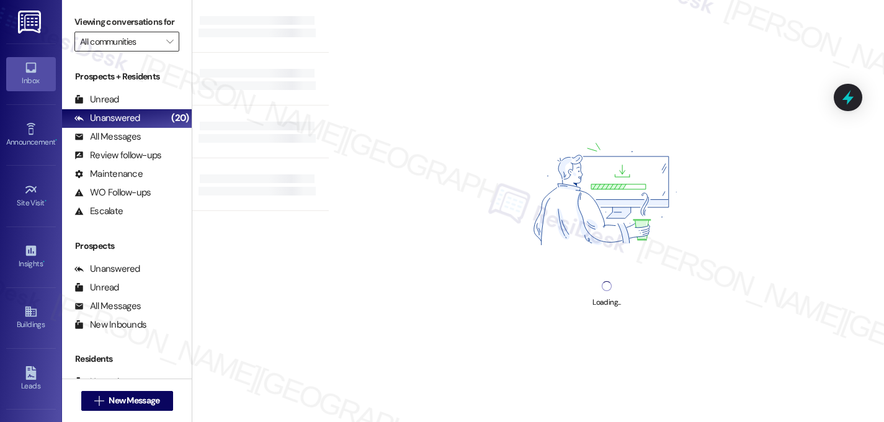
click at [109, 52] on input "All communities" at bounding box center [119, 42] width 79 height 20
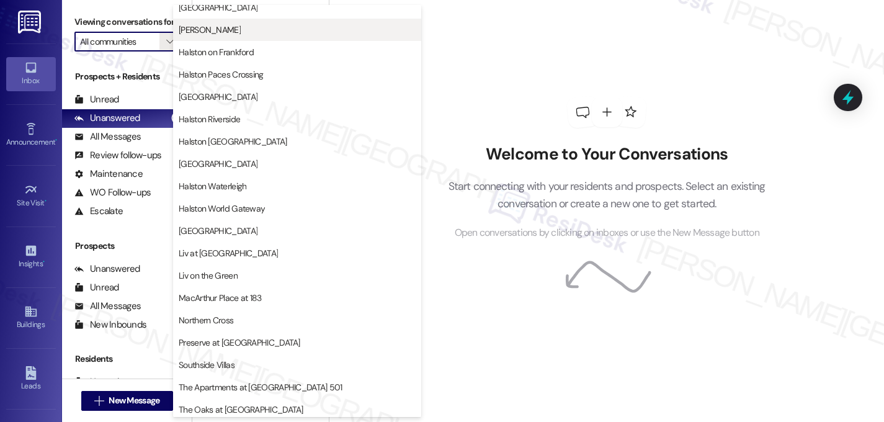
scroll to position [482, 0]
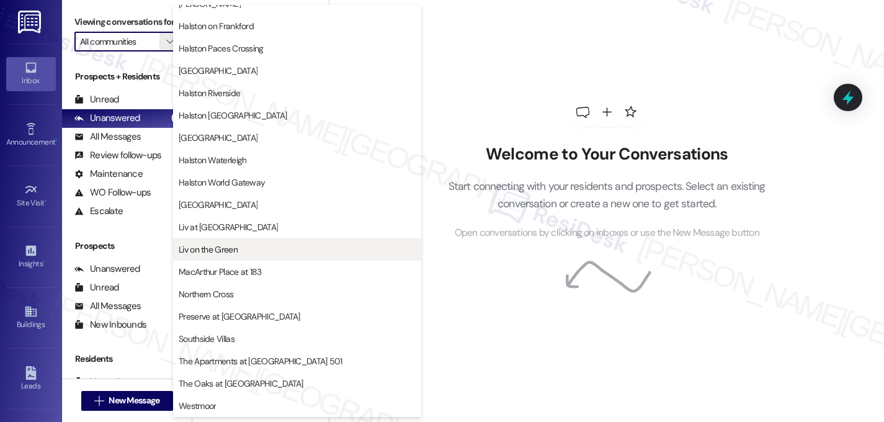
click at [233, 249] on span "Liv on the Green" at bounding box center [208, 249] width 59 height 12
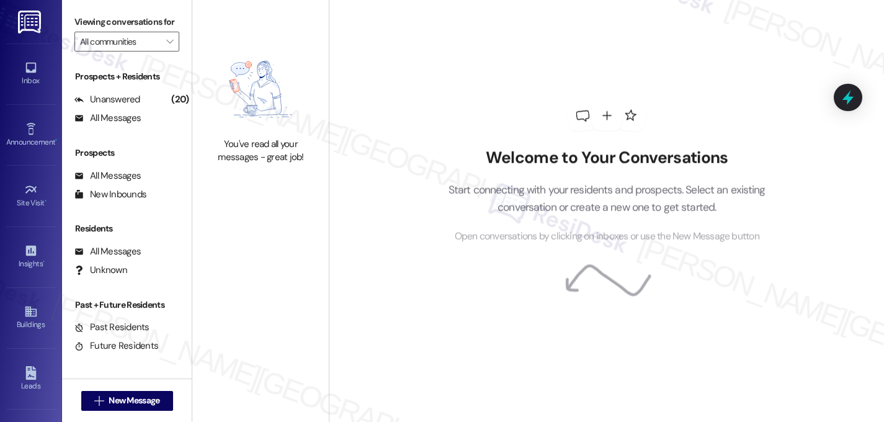
type input "Liv on the Green"
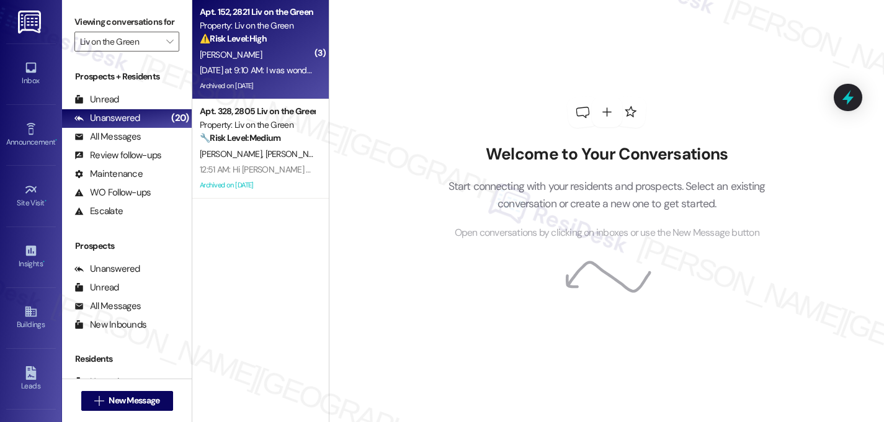
click at [271, 59] on div "M. Guardado" at bounding box center [257, 55] width 117 height 16
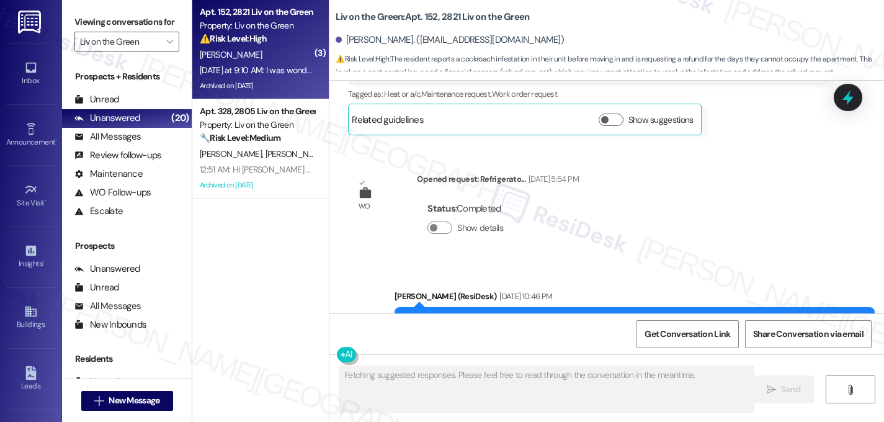
scroll to position [25482, 0]
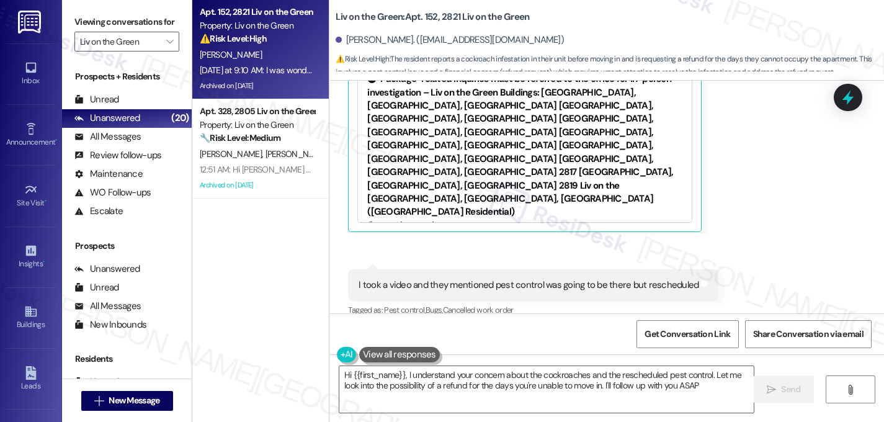
type textarea "Hi {{first_name}}, I understand your concern about the cockroaches and the resc…"
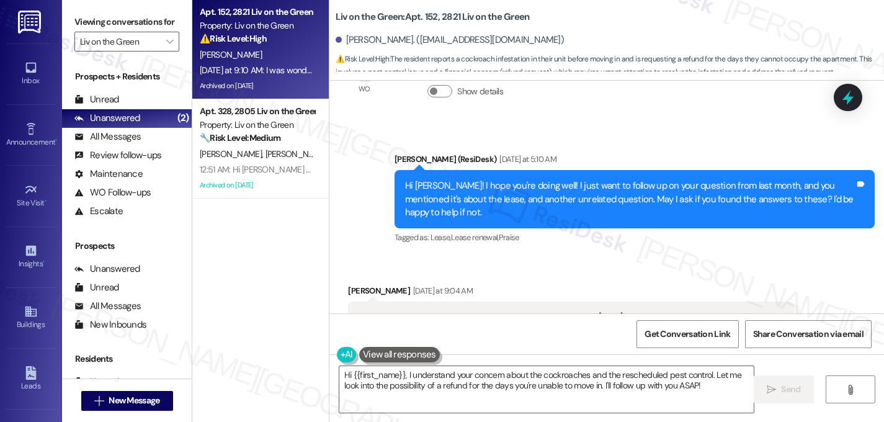
scroll to position [25150, 0]
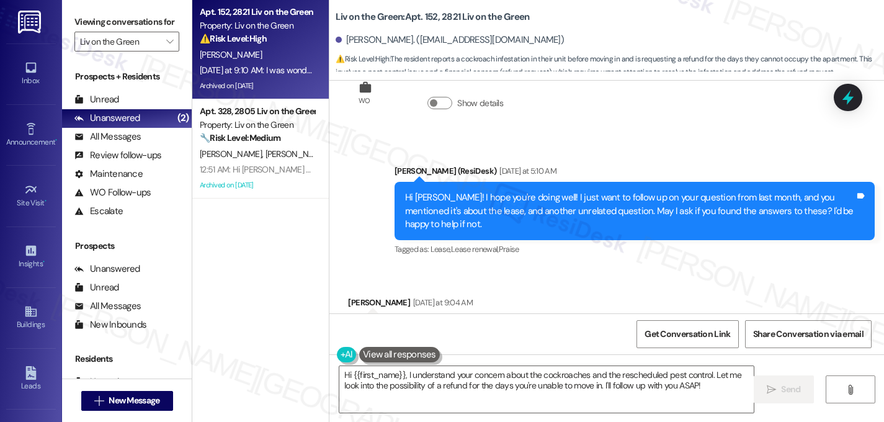
click at [611, 374] on button "Hide Suggestions" at bounding box center [613, 380] width 25 height 12
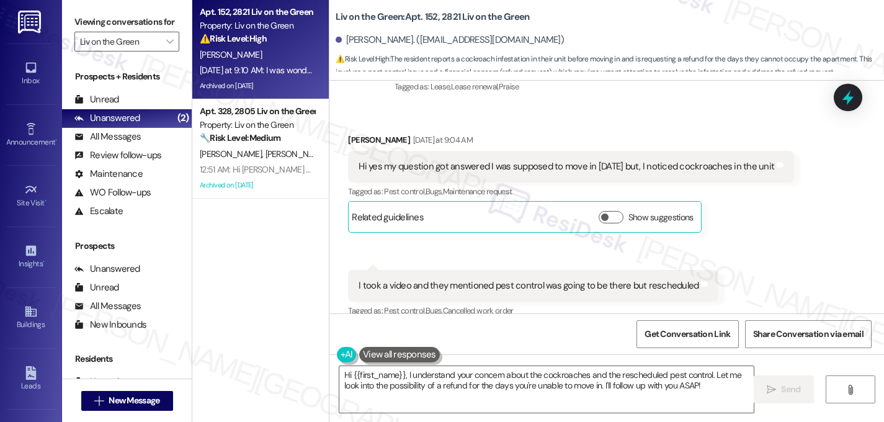
scroll to position [25313, 0]
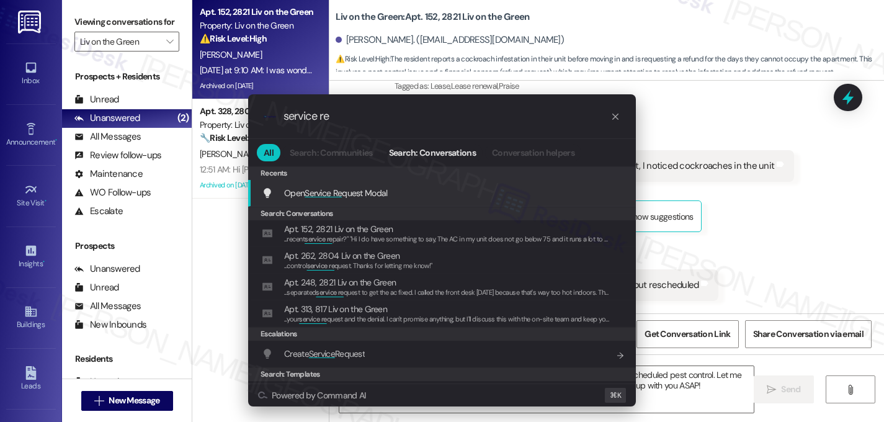
type input "service re"
click at [338, 195] on span "Service Re" at bounding box center [323, 192] width 37 height 11
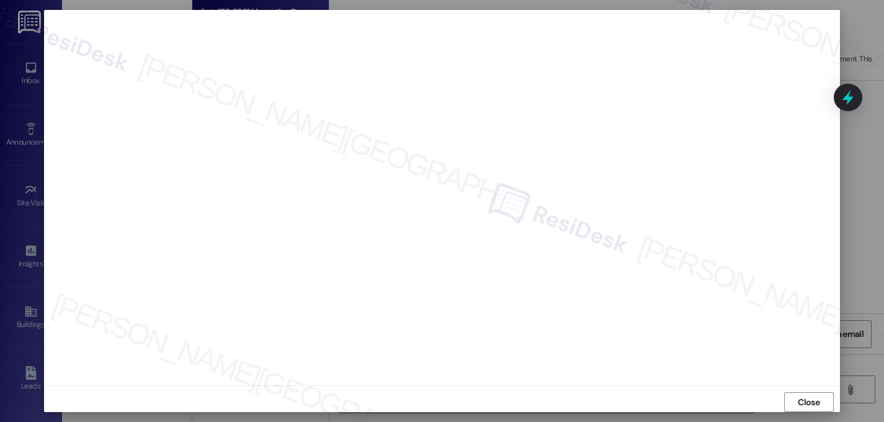
scroll to position [11, 0]
click at [805, 390] on span "Close" at bounding box center [809, 396] width 22 height 13
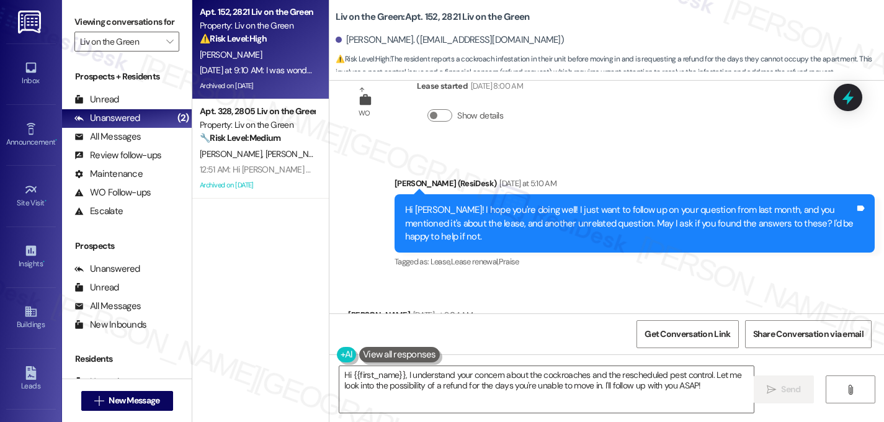
scroll to position [25136, 0]
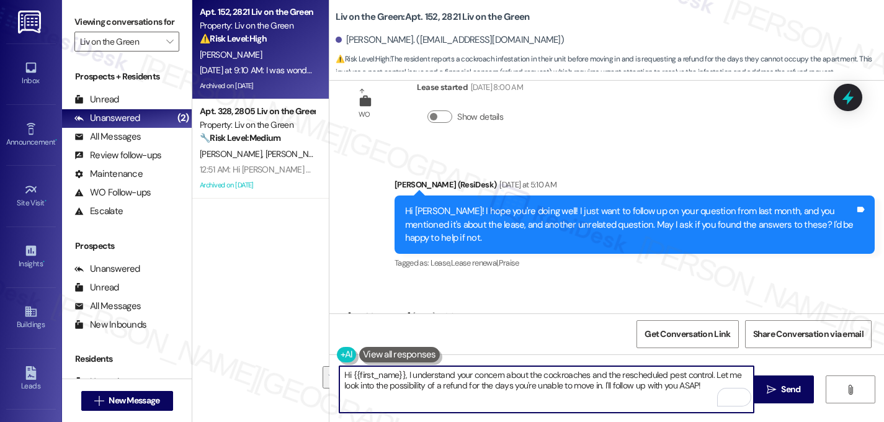
drag, startPoint x: 702, startPoint y: 387, endPoint x: 400, endPoint y: 374, distance: 302.5
click at [400, 374] on textarea "Hi {{first_name}}, I understand your concern about the cockroaches and the resc…" at bounding box center [546, 389] width 415 height 47
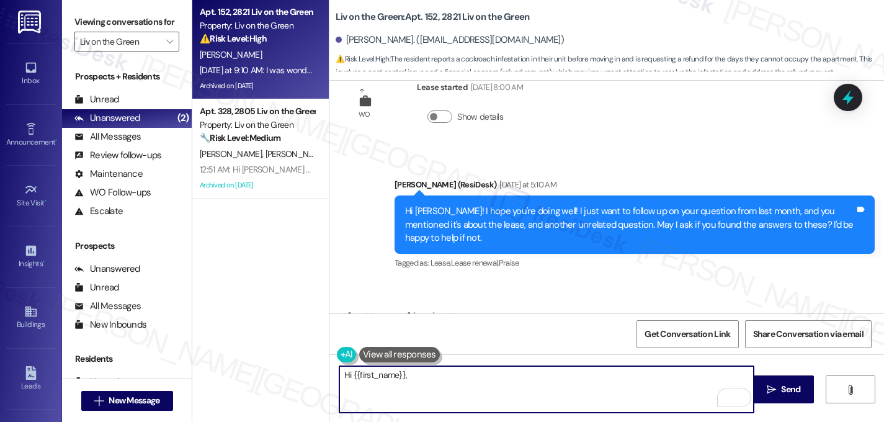
type textarea "Hi {{first_name}},"
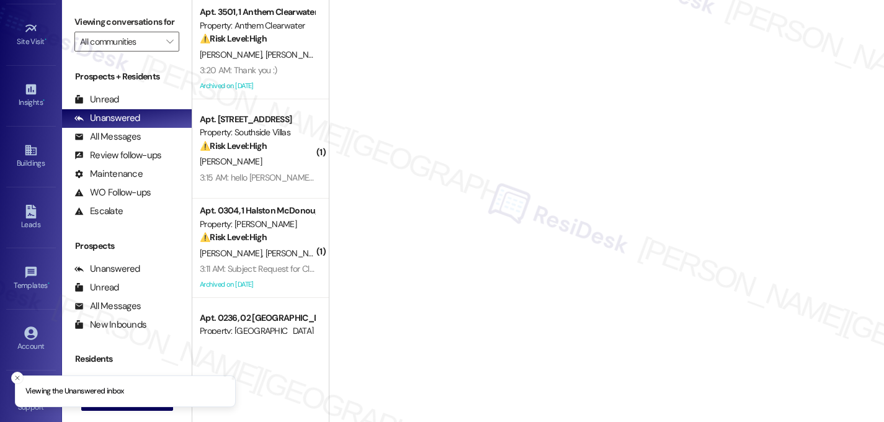
scroll to position [170, 0]
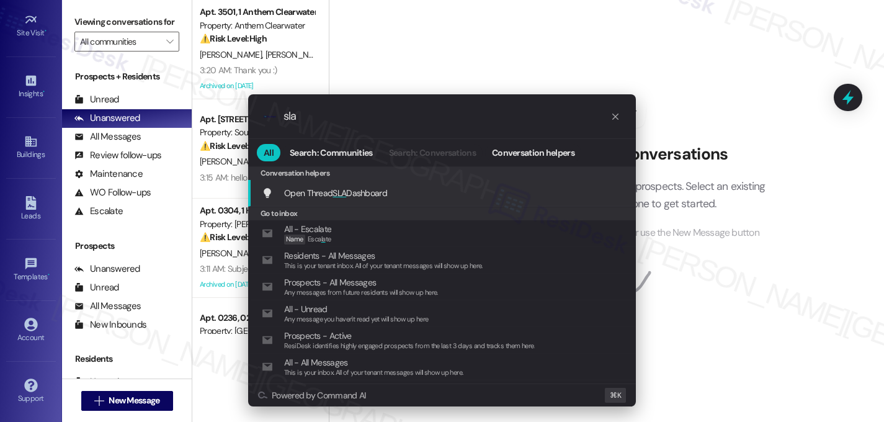
type input "sla"
click at [361, 194] on span "Open Thread SLA Dashboard" at bounding box center [335, 192] width 103 height 11
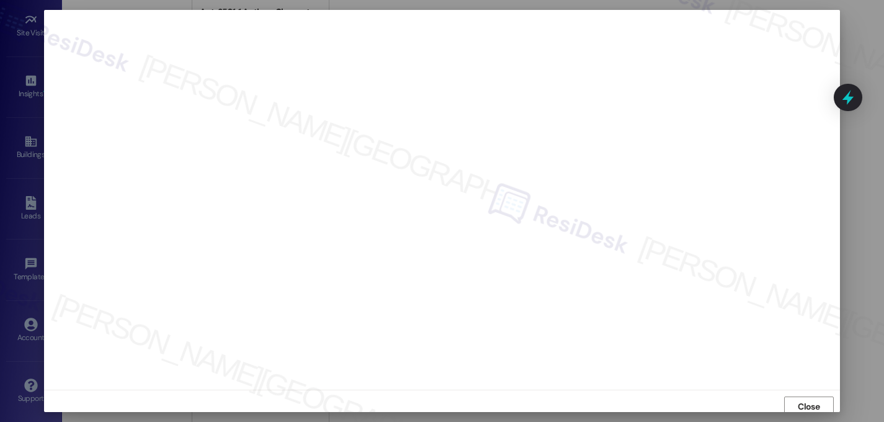
scroll to position [4, 0]
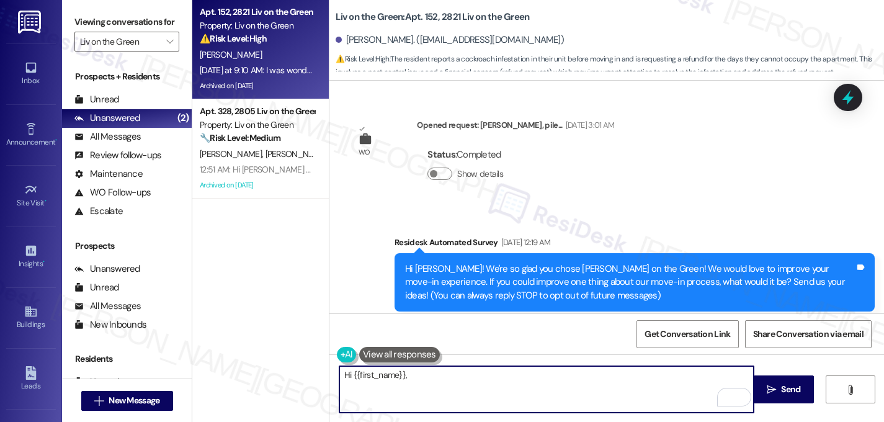
scroll to position [25136, 0]
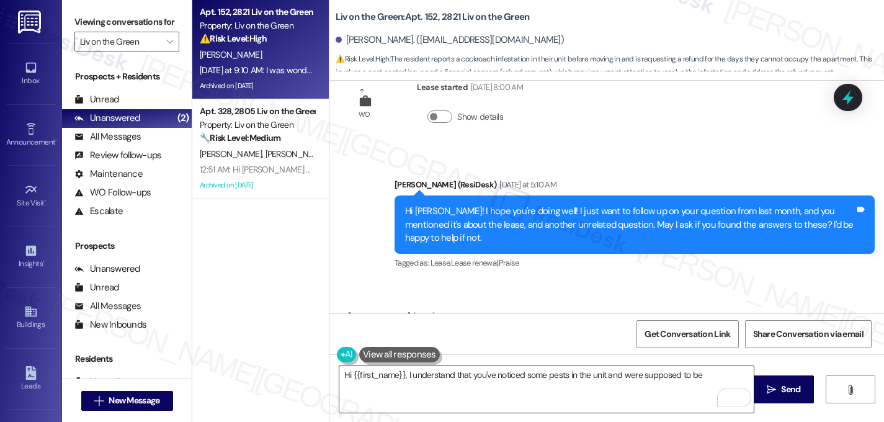
click at [710, 376] on textarea "Hi {{first_name}}, I understand that you've noticed some pests in the unit and …" at bounding box center [546, 389] width 415 height 47
click at [544, 387] on textarea "Hi {{first_name}}, I understand that you've noticed some pests in the unit and …" at bounding box center [546, 389] width 415 height 47
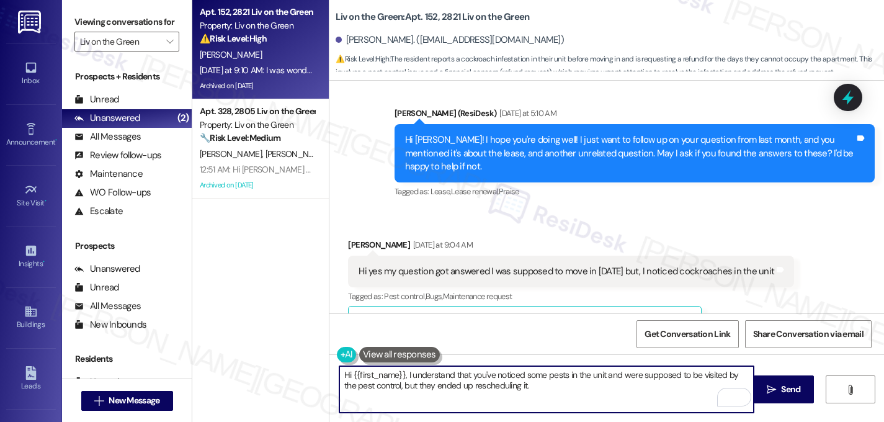
scroll to position [25207, 0]
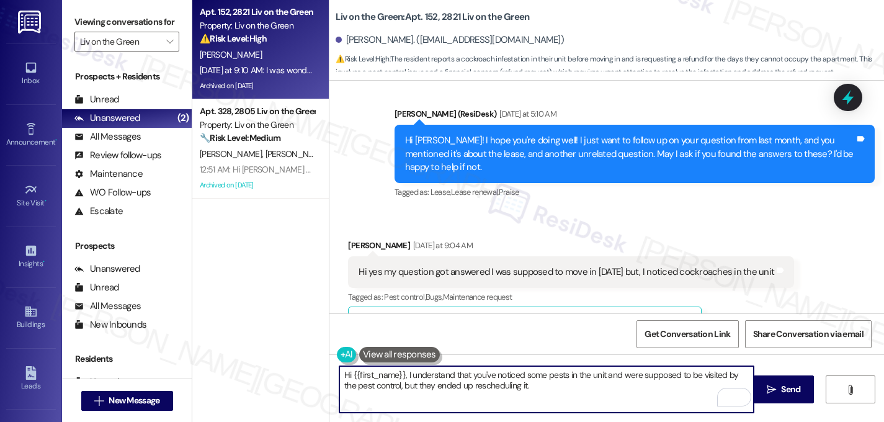
click at [485, 406] on textarea "Hi {{first_name}}, I understand that you've noticed some pests in the unit and …" at bounding box center [546, 389] width 415 height 47
click at [484, 398] on textarea "Hi {{first_name}}, I understand that you've noticed some pests in the unit and …" at bounding box center [546, 389] width 415 height 47
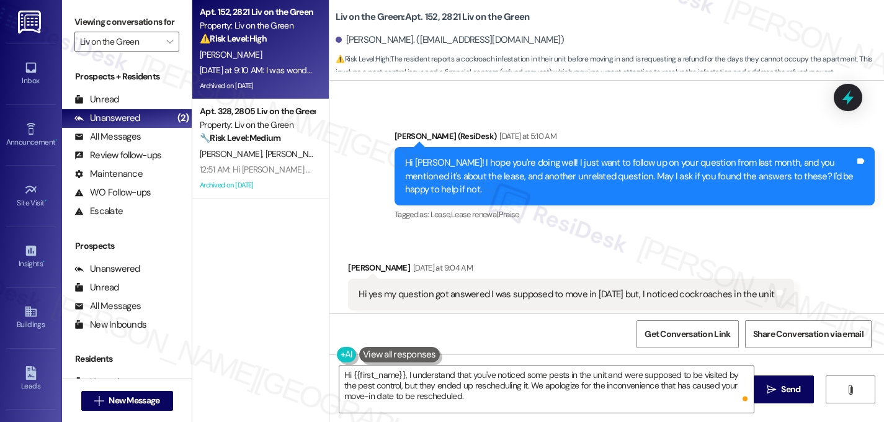
scroll to position [25245, 0]
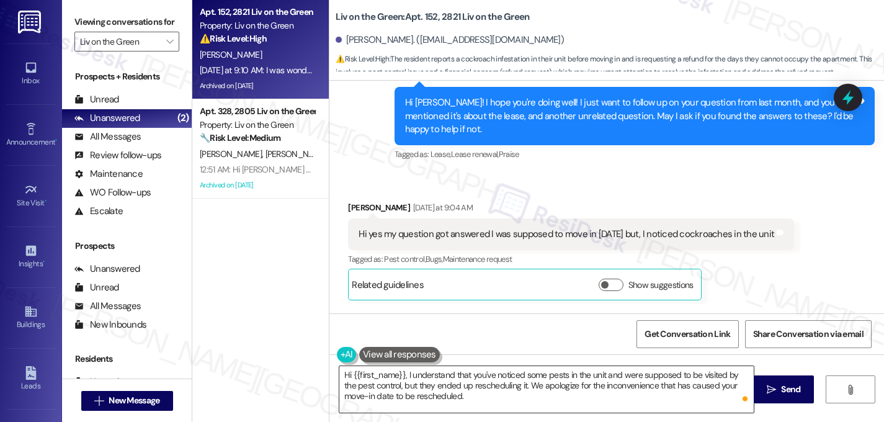
click at [454, 400] on textarea "Hi {{first_name}}, I understand that you've noticed some pests in the unit and …" at bounding box center [546, 389] width 415 height 47
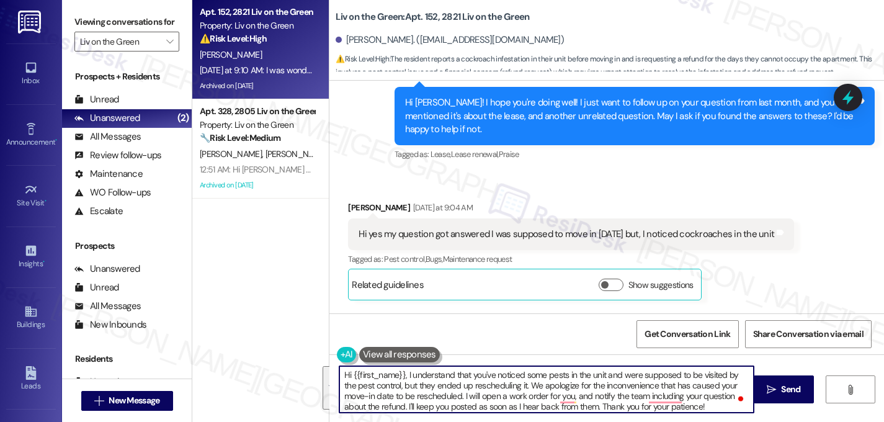
drag, startPoint x: 704, startPoint y: 406, endPoint x: 334, endPoint y: 330, distance: 377.0
click at [334, 330] on div "WO Opened request: Patio, pile... Jun 25, 2024 at 3:01 AM Status : Completed Sh…" at bounding box center [607, 292] width 555 height 422
type textarea "Hi {{first_name}}, I understand that you've noticed some pests in the unit and …"
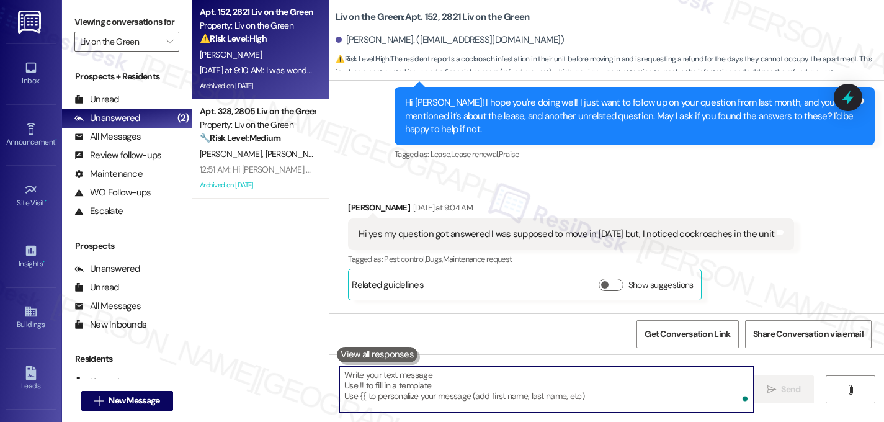
paste textarea "Hi {{first_name}}, I understand you’ve been dealing with pests in the unit and …"
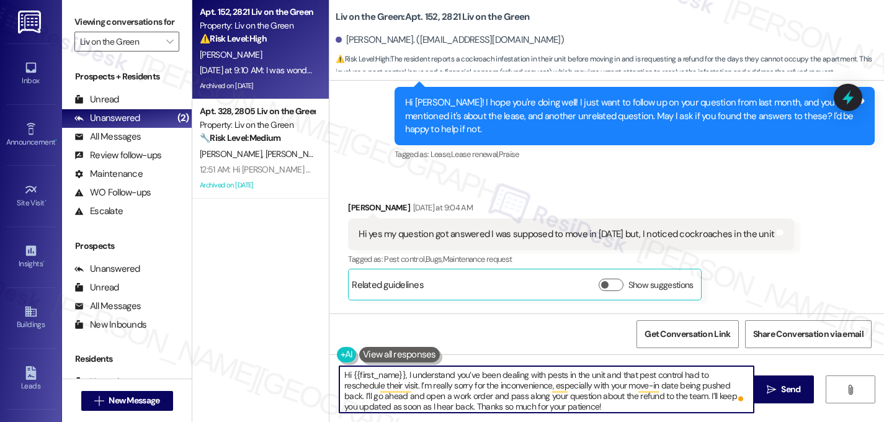
click at [523, 375] on textarea "Hi {{first_name}}, I understand you’ve been dealing with pests in the unit and …" at bounding box center [546, 389] width 415 height 47
click at [538, 379] on textarea "Hi {{first_name}}, I understand you’ve been dealing with pests in the unit and …" at bounding box center [546, 389] width 415 height 47
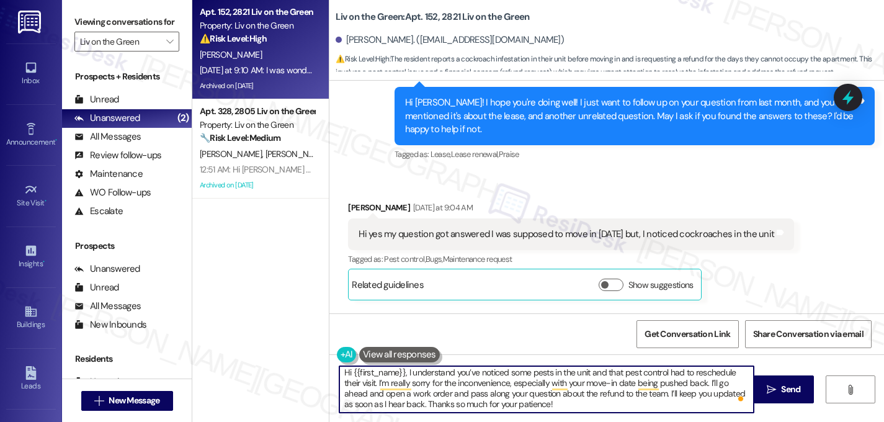
scroll to position [3, 0]
type textarea "Hi {{first_name}}, I understand you’ve noticed some pests in the unit and that …"
click at [776, 387] on span " Send" at bounding box center [784, 389] width 39 height 13
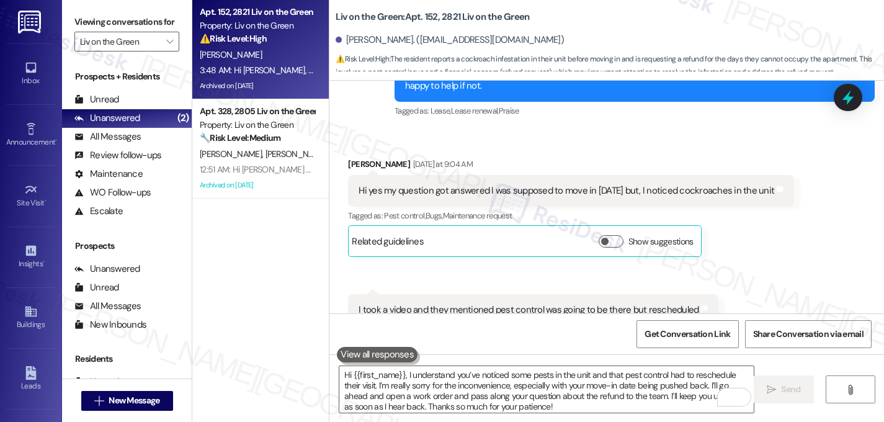
scroll to position [25440, 0]
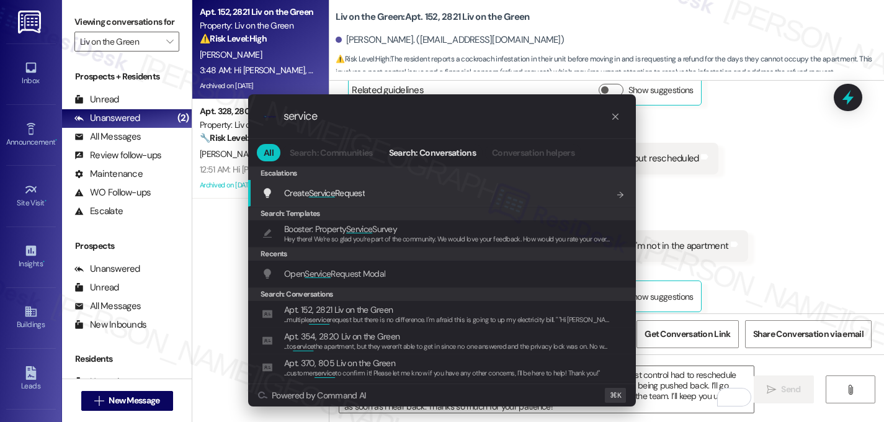
type input "service"
click at [322, 196] on span "Service" at bounding box center [322, 192] width 26 height 11
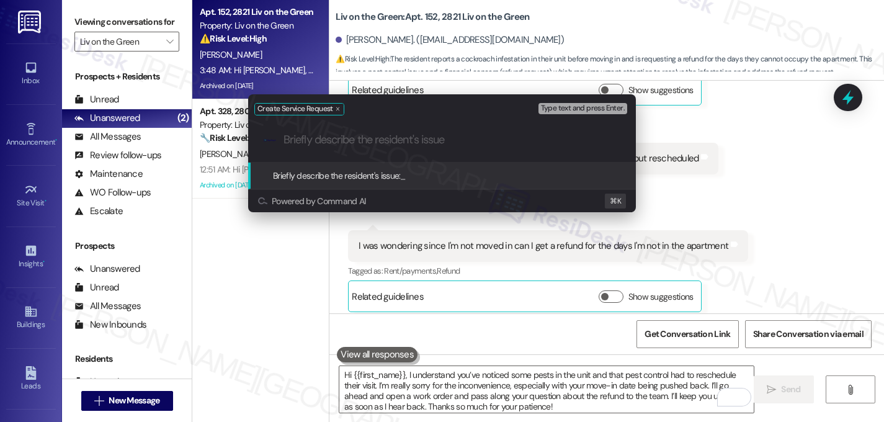
click at [365, 143] on input "Briefly describe the resident's issue" at bounding box center [452, 139] width 337 height 13
click at [379, 145] on input "Resident reported cockroaches" at bounding box center [447, 139] width 327 height 13
click at [387, 135] on input "Cockroaches" at bounding box center [447, 139] width 327 height 13
click at [292, 136] on input "Cockroaches" at bounding box center [447, 139] width 327 height 13
click at [498, 133] on input "Request for pest control due to cockroaches" at bounding box center [447, 139] width 327 height 13
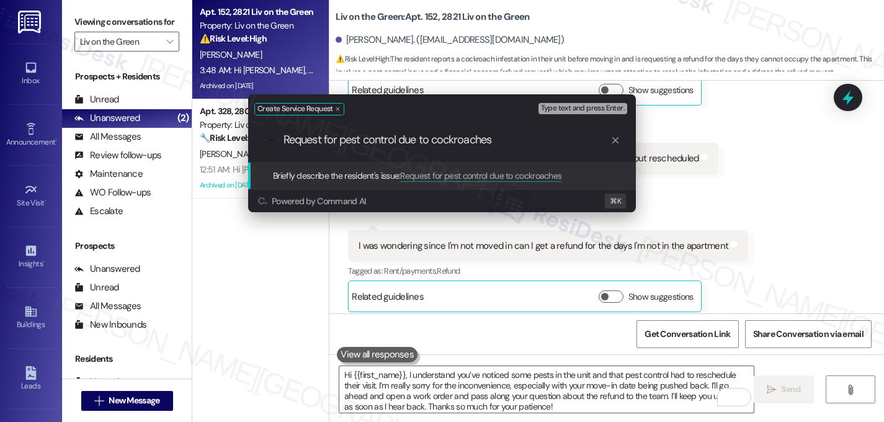
scroll to position [0, 0]
drag, startPoint x: 502, startPoint y: 140, endPoint x: 273, endPoint y: 145, distance: 229.0
click at [273, 145] on div ".cls-1{fill:#0a055f;}.cls-2{fill:#0cc4c4;} resideskLogoBlueOrange Request for p…" at bounding box center [442, 140] width 388 height 44
click at [505, 138] on input "Request for pest control due to cockroaches" at bounding box center [447, 139] width 327 height 13
type input "Request for pest control due to cockroaches in the unit"
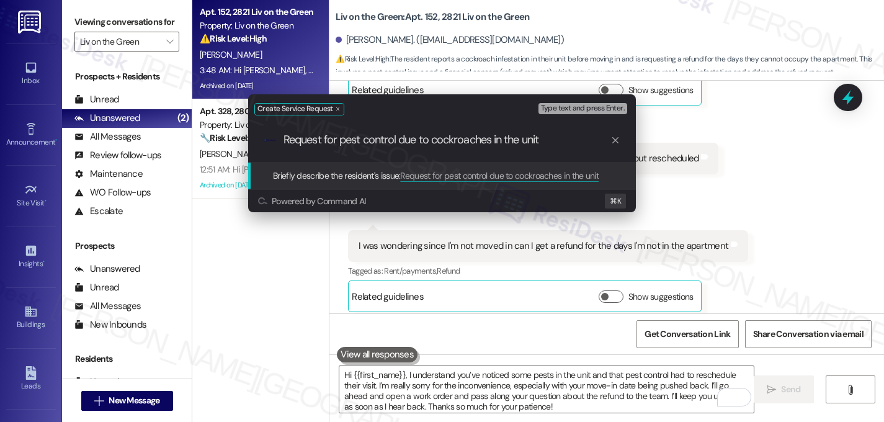
drag, startPoint x: 560, startPoint y: 143, endPoint x: 276, endPoint y: 138, distance: 283.7
click at [276, 138] on div ".cls-1{fill:#0a055f;}.cls-2{fill:#0cc4c4;} resideskLogoBlueOrange Request for p…" at bounding box center [442, 140] width 388 height 44
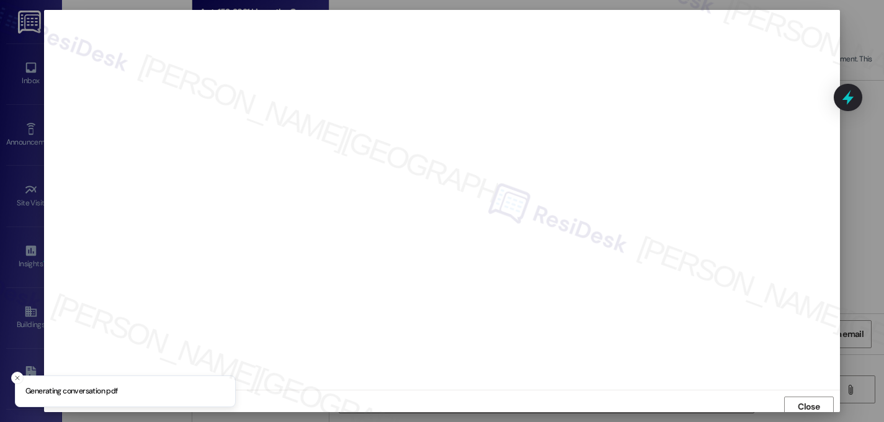
scroll to position [4, 0]
click at [802, 402] on span "Close" at bounding box center [809, 402] width 22 height 13
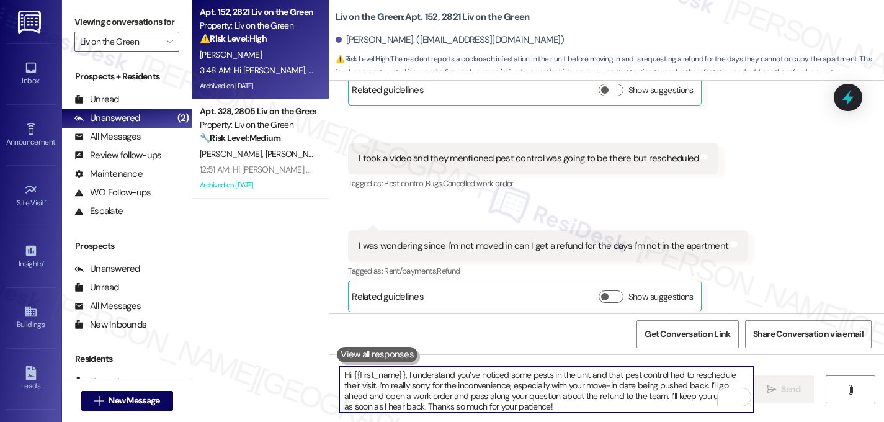
click at [434, 385] on textarea "Hi {{first_name}}, I understand you’ve noticed some pests in the unit and that …" at bounding box center [546, 389] width 415 height 47
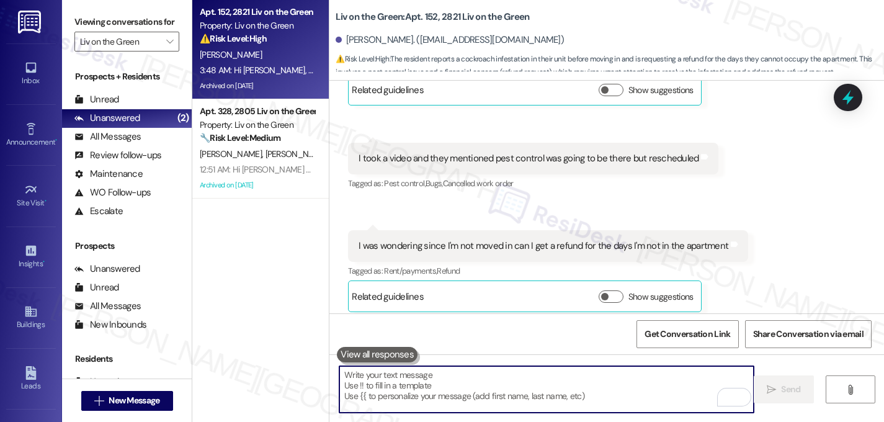
paste textarea "Do we have your permission to enter your unit while you're away (in case it's n…"
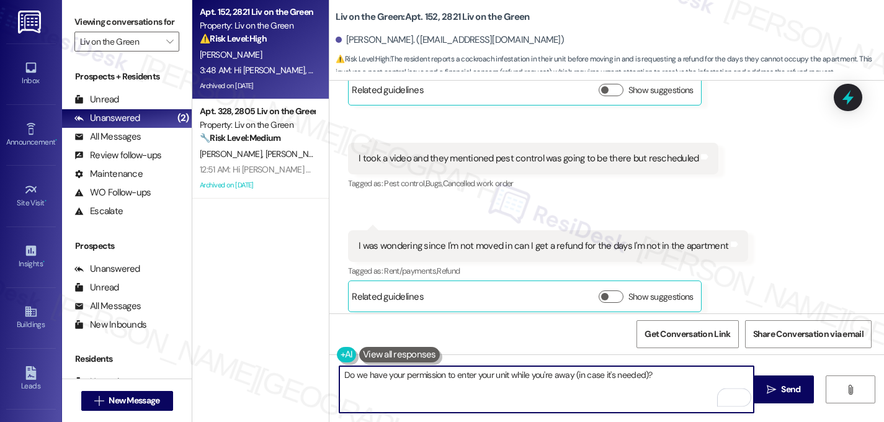
click at [344, 377] on textarea "Do we have your permission to enter your unit while you're away (in case it's n…" at bounding box center [546, 389] width 415 height 47
type textarea "By the way, do we have your permission to enter your unit while you're away (in…"
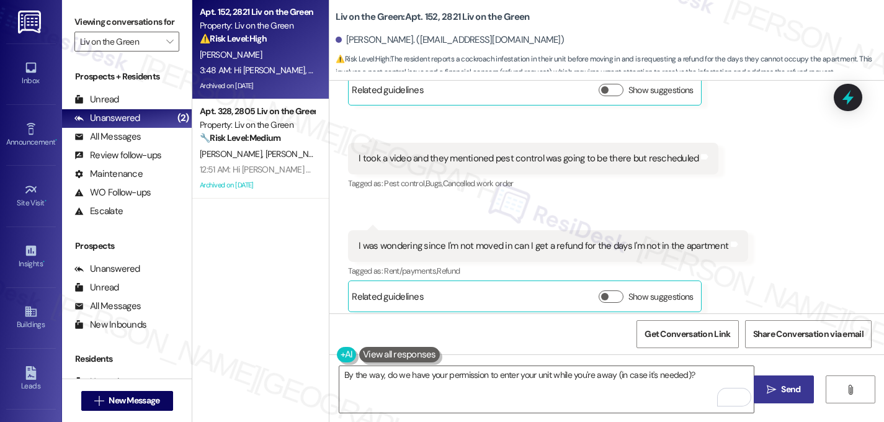
click at [779, 385] on span "Send" at bounding box center [791, 389] width 24 height 13
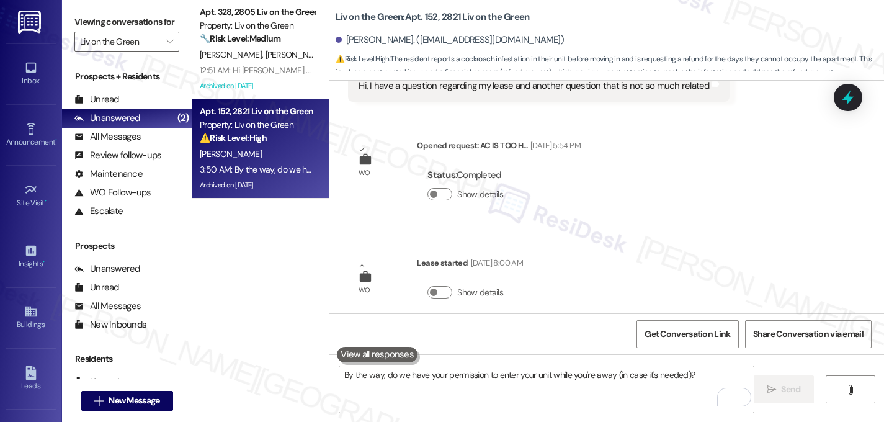
scroll to position [25526, 0]
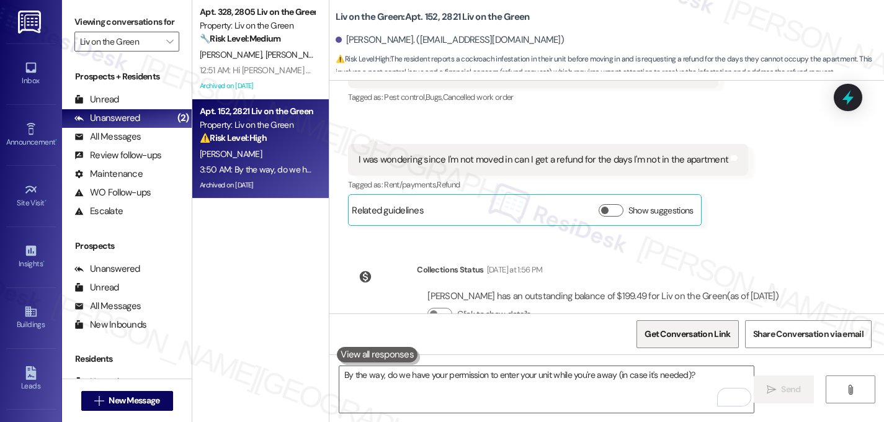
click at [673, 330] on span "Get Conversation Link" at bounding box center [688, 334] width 86 height 13
click at [249, 208] on div "Apt. 328, 2805 Liv on the Green Property: Liv on the Green 🔧 Risk Level: Medium…" at bounding box center [260, 167] width 137 height 334
click at [254, 250] on div "Apt. 328, 2805 Liv on the Green Property: Liv on the Green 🔧 Risk Level: Medium…" at bounding box center [260, 167] width 137 height 334
click at [233, 146] on div "M. Guardado" at bounding box center [257, 154] width 117 height 16
click at [126, 52] on input "Liv on the Green" at bounding box center [119, 42] width 79 height 20
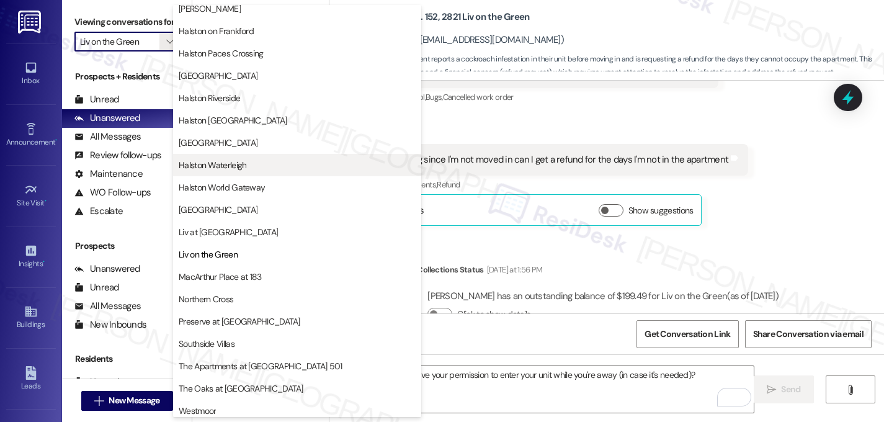
scroll to position [477, 0]
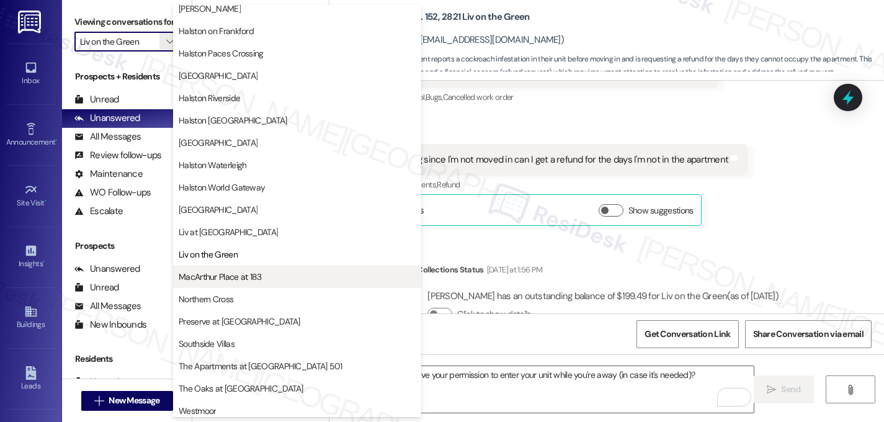
click at [249, 271] on span "MacArthur Place at 183" at bounding box center [220, 277] width 83 height 12
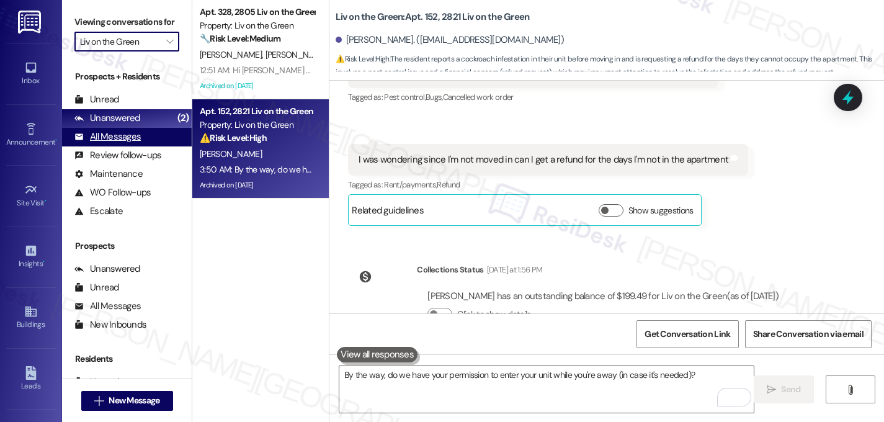
type input "MacArthur Place at 183"
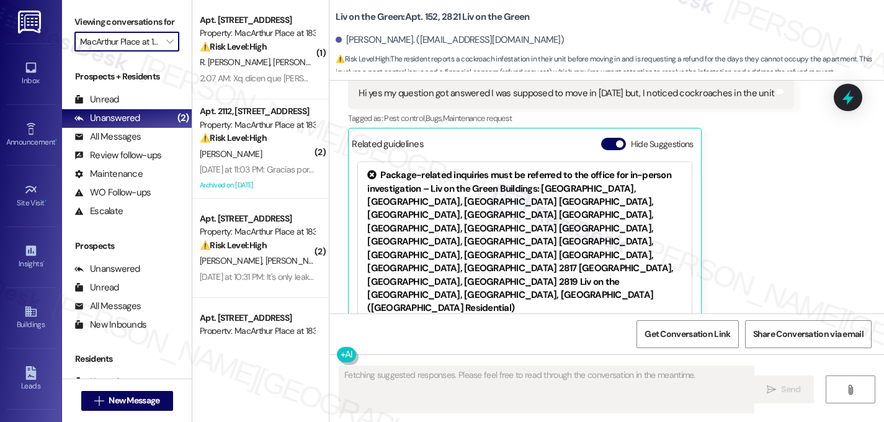
scroll to position [25367, 0]
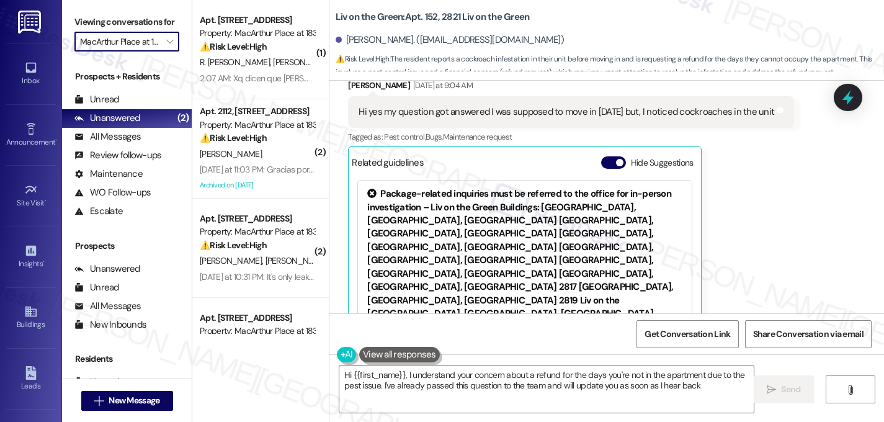
type textarea "Hi {{first_name}}, I understand your concern about a refund for the days you're…"
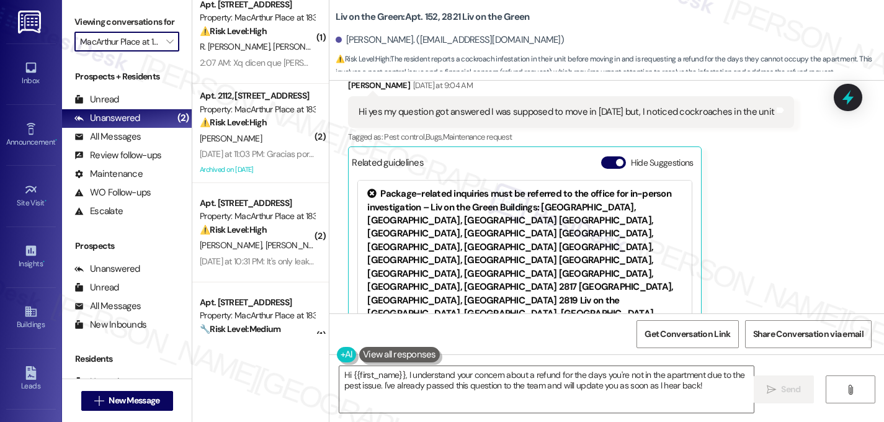
scroll to position [0, 0]
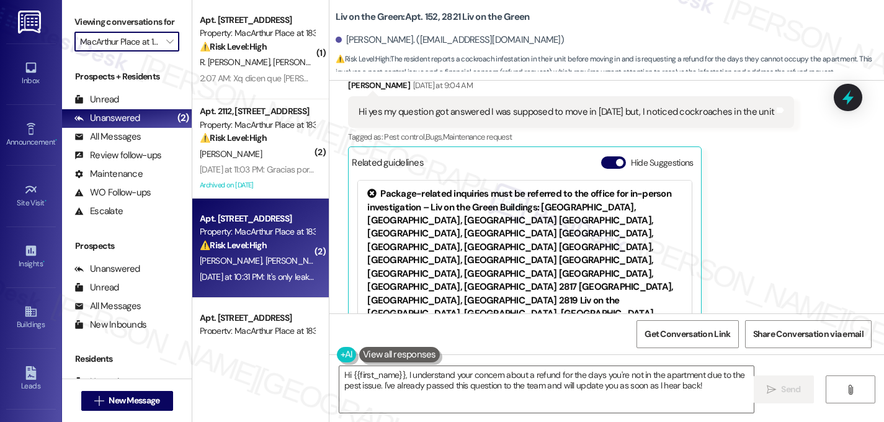
click at [257, 253] on div "L. Ruiz C. Trevino" at bounding box center [257, 261] width 117 height 16
type textarea "Fetching suggested responses. Please feel free to read through the conversation…"
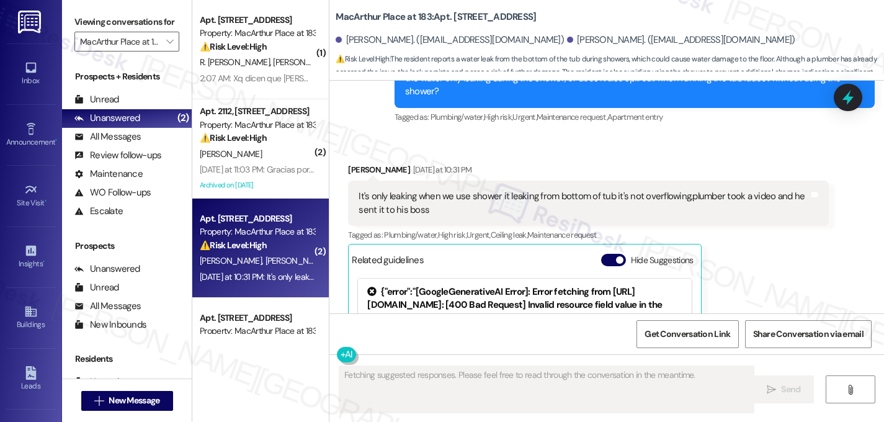
scroll to position [2048, 0]
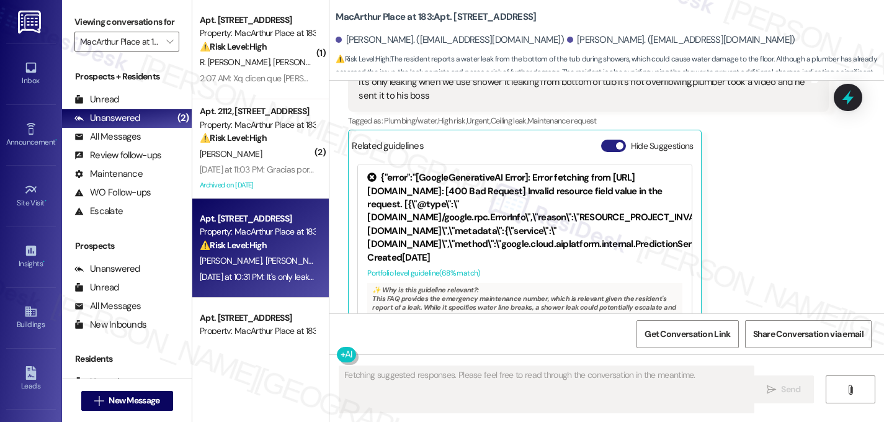
click at [611, 140] on button "Hide Suggestions" at bounding box center [613, 146] width 25 height 12
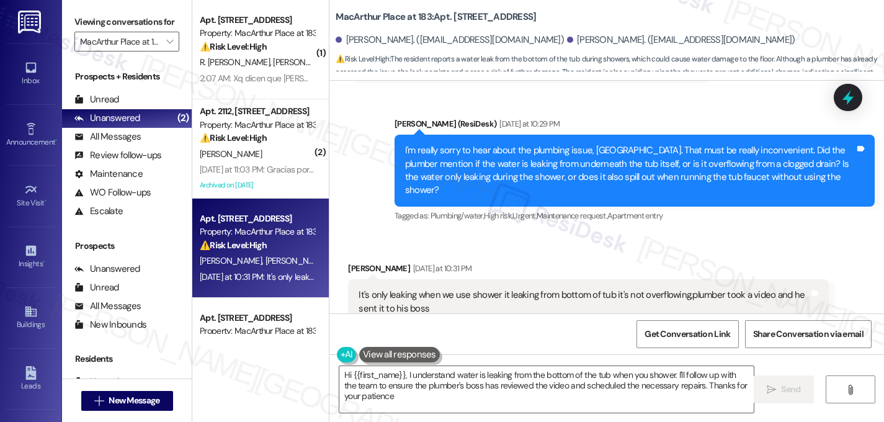
type textarea "Hi {{first_name}}, I understand water is leaking from the bottom of the tub whe…"
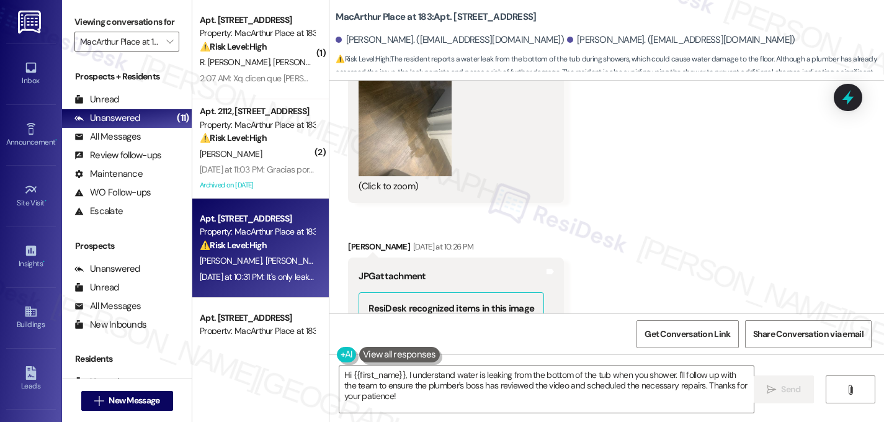
scroll to position [1278, 0]
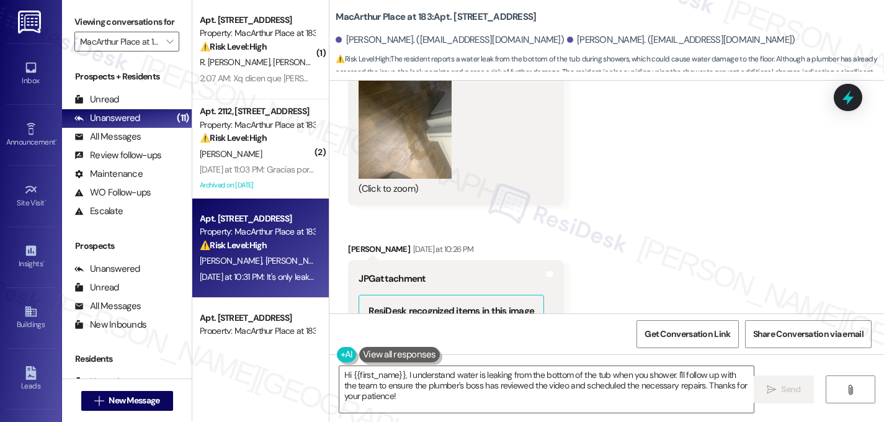
click at [387, 125] on button "Zoom image" at bounding box center [405, 117] width 93 height 124
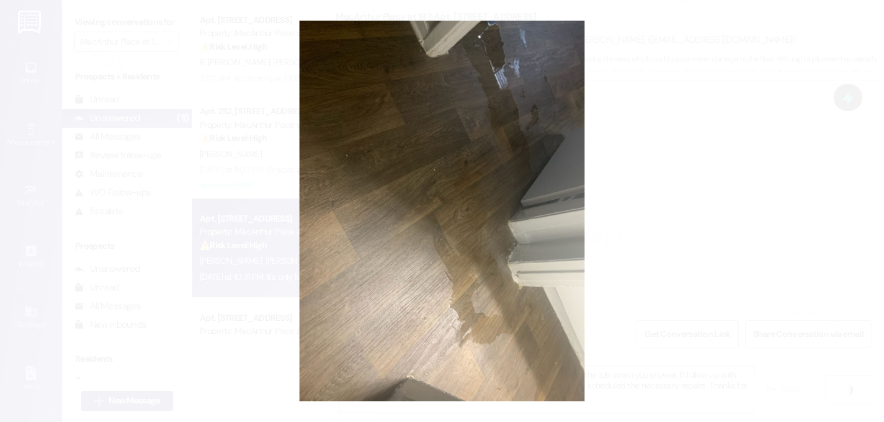
click at [490, 88] on button "Unzoom image" at bounding box center [442, 211] width 884 height 422
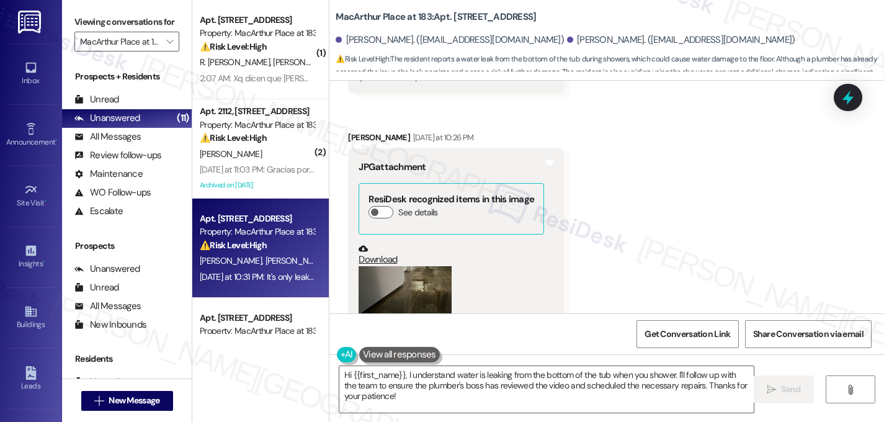
scroll to position [1389, 0]
click at [406, 290] on button "Zoom image" at bounding box center [405, 301] width 93 height 70
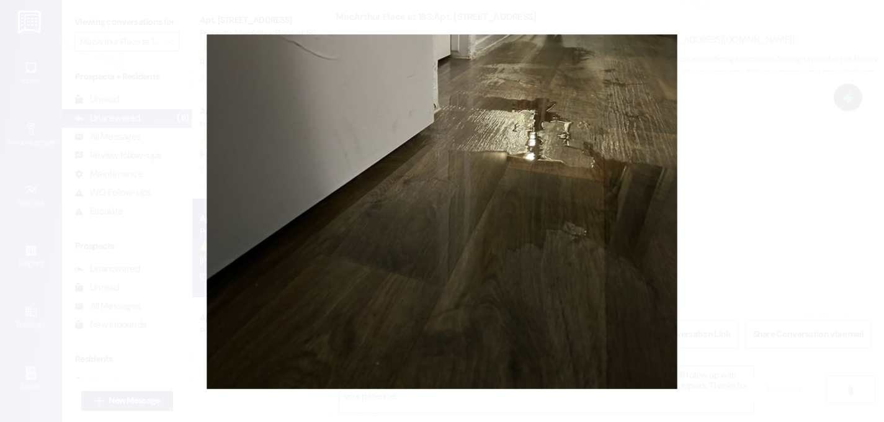
click at [541, 179] on button "Unzoom image" at bounding box center [442, 211] width 884 height 422
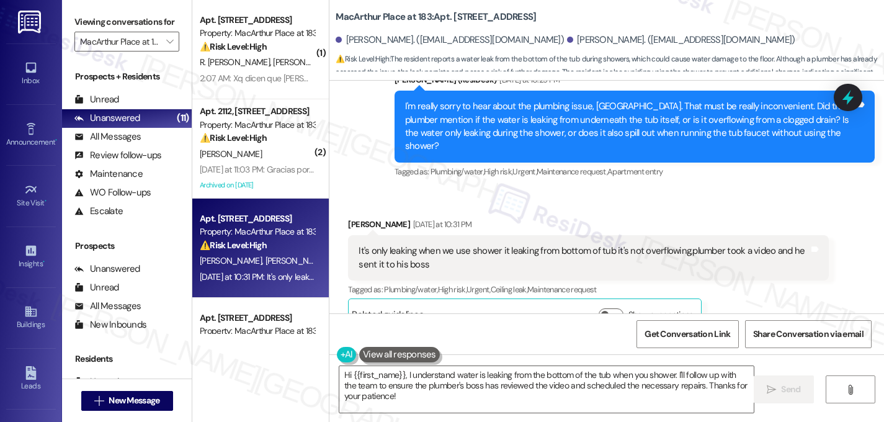
scroll to position [1879, 0]
click at [585, 209] on div "Received via SMS Carolina Trevino Yesterday at 10:31 PM It's only leaking when …" at bounding box center [588, 275] width 499 height 132
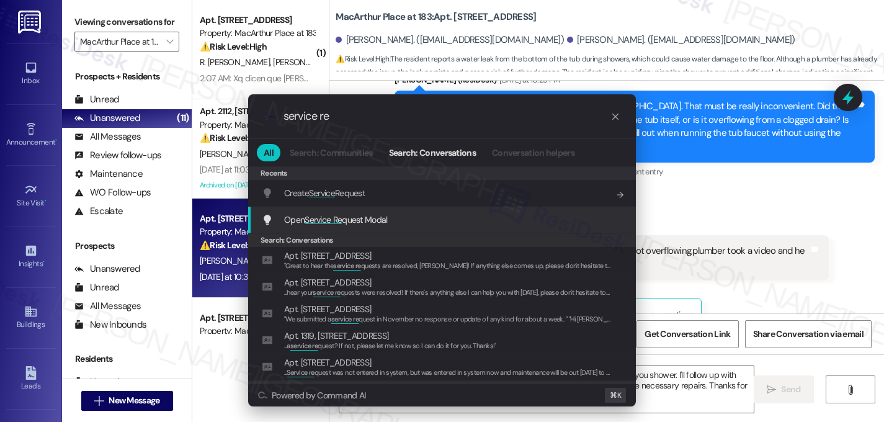
type input "service re"
click at [344, 217] on span "Open Service Re quest Modal" at bounding box center [336, 219] width 104 height 11
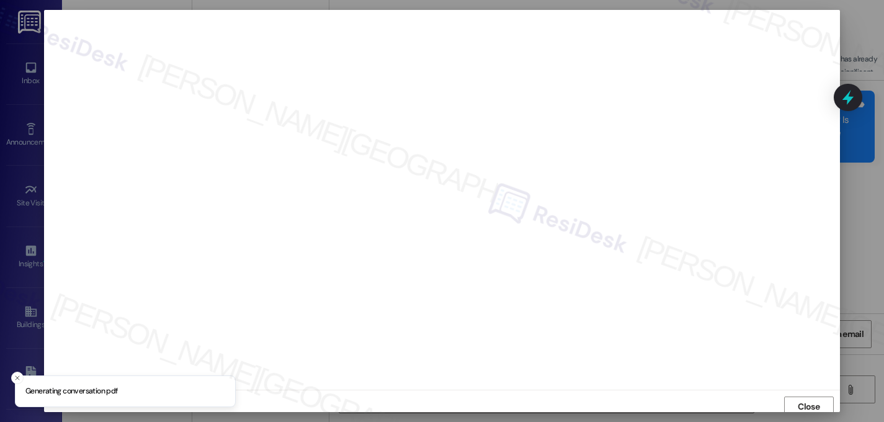
scroll to position [4, 0]
click at [802, 397] on span "Close" at bounding box center [809, 402] width 22 height 13
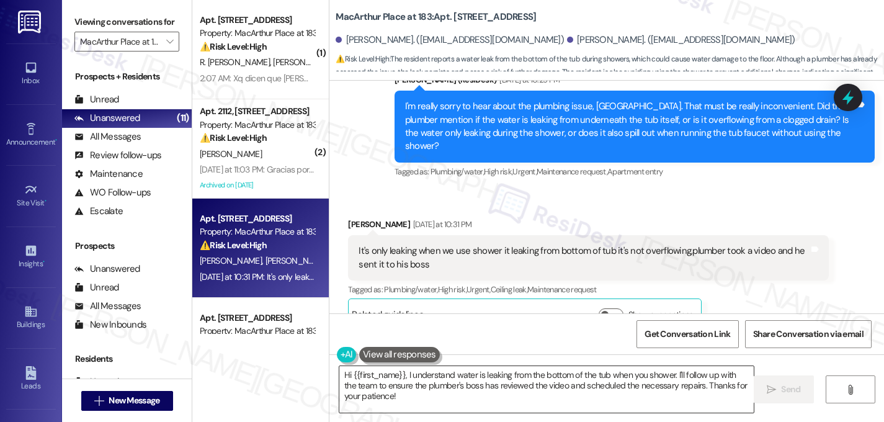
click at [384, 399] on textarea "Hi {{first_name}}, I understand water is leaking from the bottom of the tub whe…" at bounding box center [546, 389] width 415 height 47
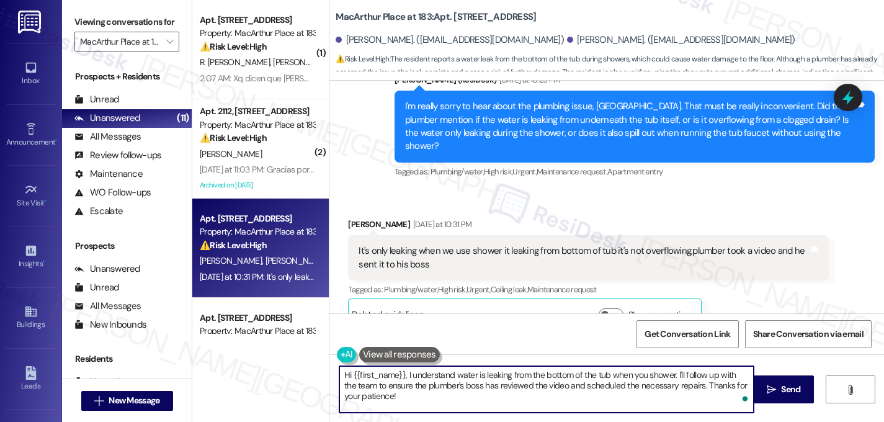
click at [399, 382] on textarea "Hi {{first_name}}, I understand water is leaking from the bottom of the tub whe…" at bounding box center [546, 389] width 415 height 47
click at [399, 375] on textarea "Hi {{first_name}}, I understand water is leaking from the bottom of the tub whe…" at bounding box center [546, 389] width 415 height 47
drag, startPoint x: 648, startPoint y: 377, endPoint x: 653, endPoint y: 398, distance: 22.3
click at [653, 398] on textarea "Hi Carolina, I understand water is leaking from the bottom of the tub when you …" at bounding box center [546, 389] width 415 height 47
paste textarea "Do we have your permission to enter your unit while you're away (in case it's n…"
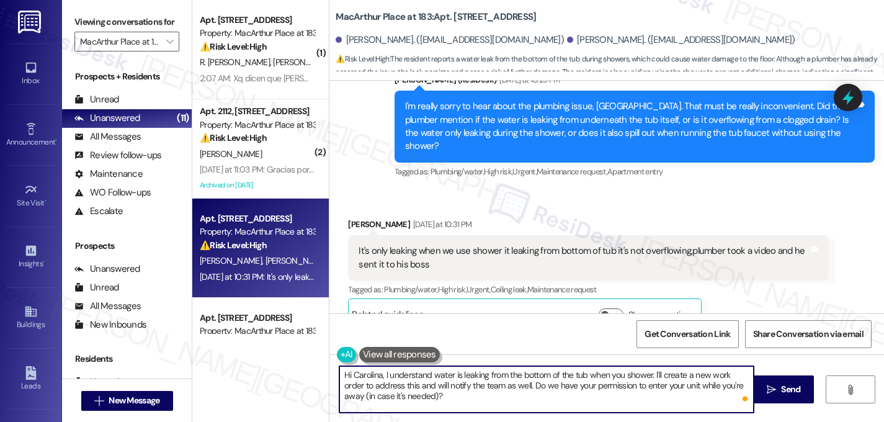
click at [511, 388] on textarea "Hi Carolina, I understand water is leaking from the bottom of the tub when you …" at bounding box center [546, 389] width 415 height 47
click at [542, 384] on textarea "Hi Carolina, I understand water is leaking from the bottom of the tub when you …" at bounding box center [546, 389] width 415 height 47
click at [484, 393] on textarea "Hi Carolina, I understand water is leaking from the bottom of the tub when you …" at bounding box center [546, 389] width 415 height 47
type textarea "Hi Carolina, I understand water is leaking from the bottom of the tub when you …"
click at [799, 397] on button " Send" at bounding box center [784, 389] width 60 height 28
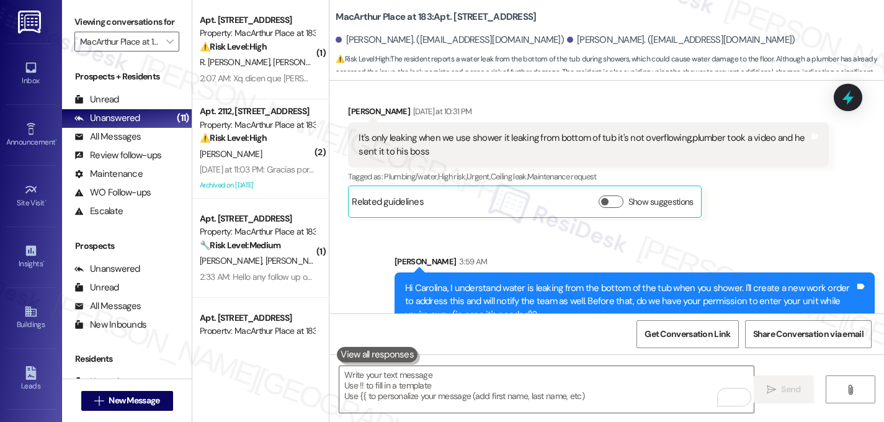
scroll to position [1992, 0]
click at [775, 71] on span "⚠️ Risk Level: High : The resident reports a water leak from the bottom of the …" at bounding box center [610, 73] width 549 height 40
click at [700, 336] on span "Get Conversation Link" at bounding box center [688, 334] width 86 height 13
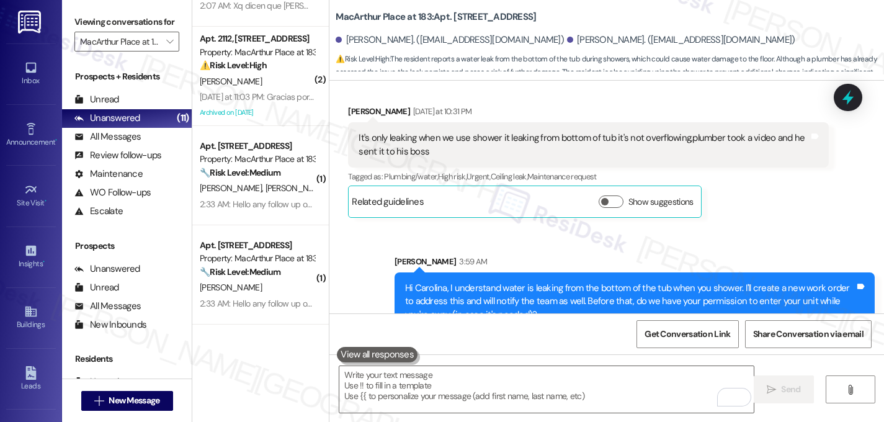
scroll to position [0, 0]
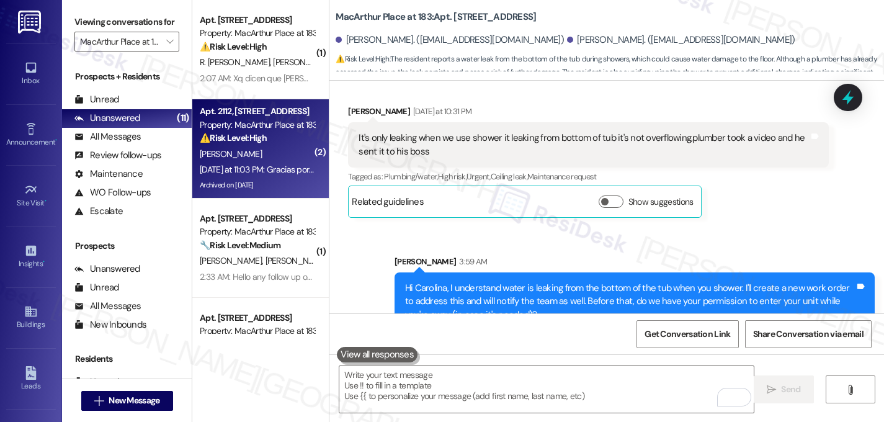
click at [248, 156] on div "F. Gonzalez" at bounding box center [257, 154] width 117 height 16
type textarea "Fetching suggested responses. Please feel free to read through the conversation…"
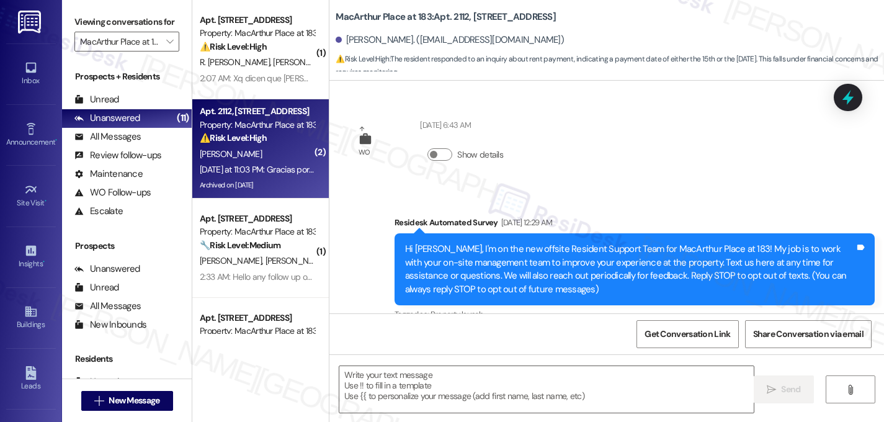
type textarea "Fetching suggested responses. Please feel free to read through the conversation…"
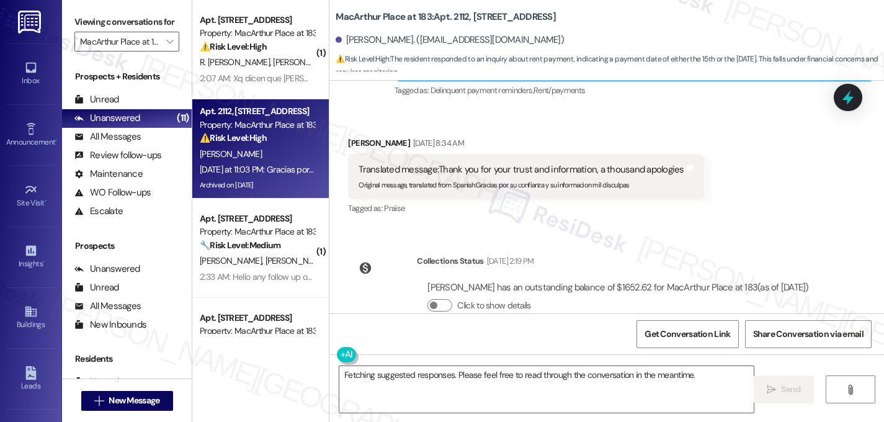
scroll to position [41065, 0]
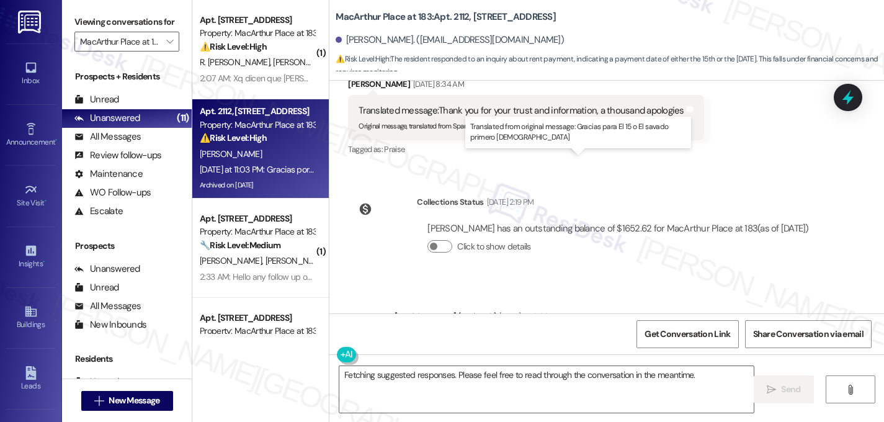
drag, startPoint x: 435, startPoint y: 160, endPoint x: 628, endPoint y: 163, distance: 193.0
copy div "Thank you for the 15th or next Saturday, God willing"
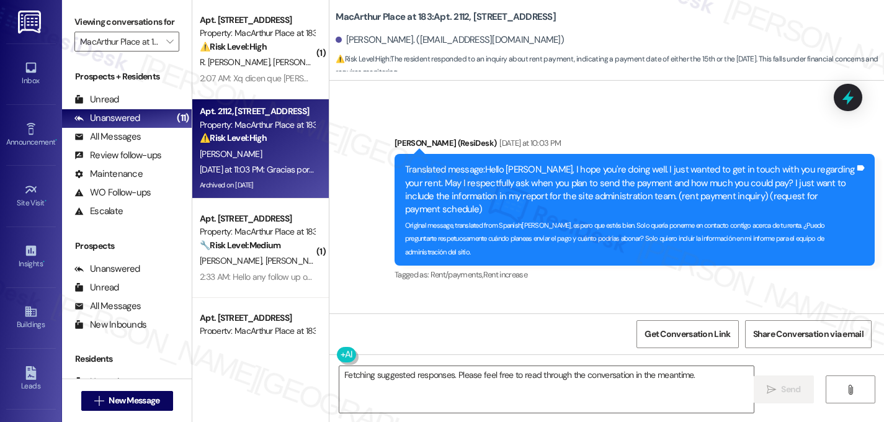
scroll to position [41267, 0]
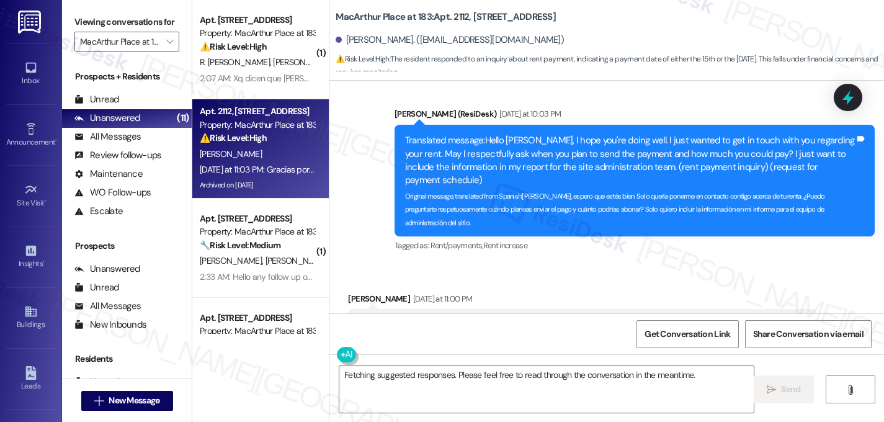
drag, startPoint x: 434, startPoint y: 258, endPoint x: 689, endPoint y: 251, distance: 255.1
copy div "Thank you for your trust and friendship, may God always bless you."
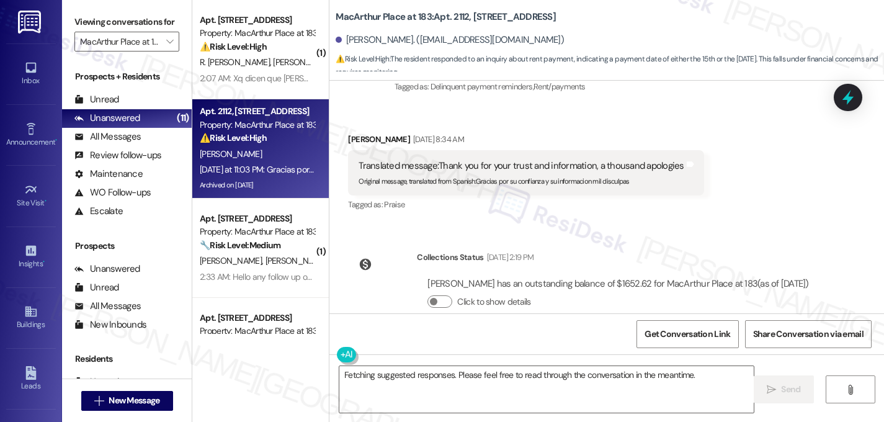
scroll to position [41012, 0]
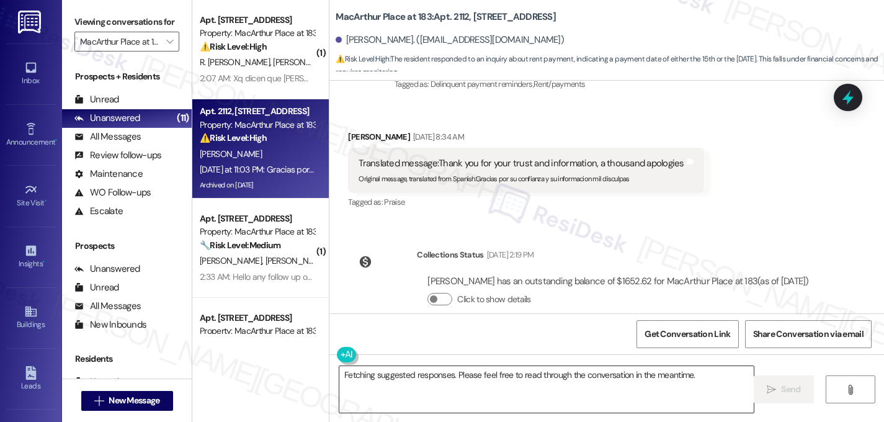
click at [526, 380] on textarea "Fetching suggested responses. Please feel free to read through the conversation…" at bounding box center [546, 389] width 415 height 47
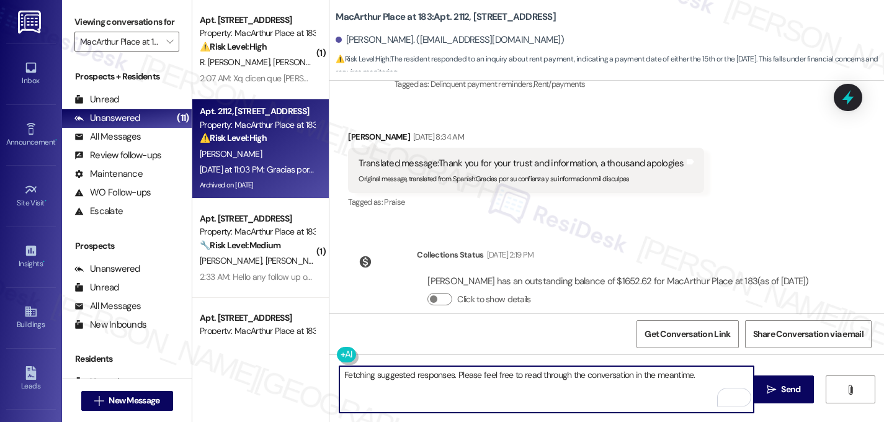
drag, startPoint x: 701, startPoint y: 373, endPoint x: 271, endPoint y: 372, distance: 430.1
click at [271, 372] on div "( 1 ) Apt. 1305, 2402 MacArthur Place at 183 Property: MacArthur Place at 183 ⚠…" at bounding box center [538, 211] width 692 height 422
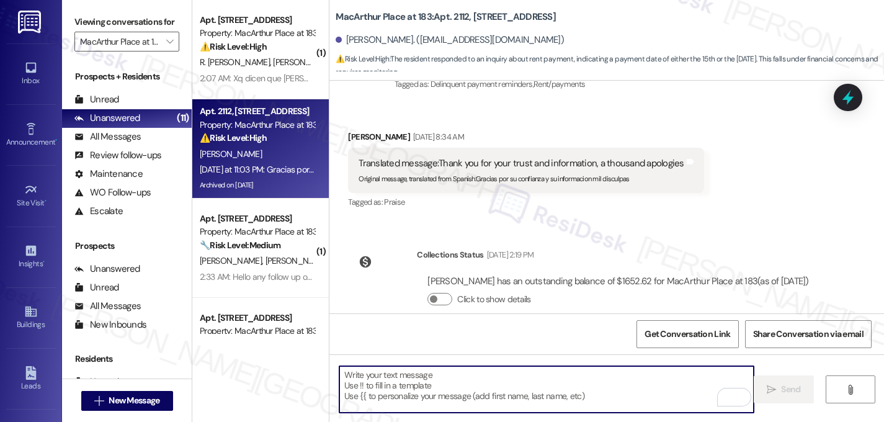
paste textarea "You're very welcome, and thank you for the kind words. I truly appreciate your …"
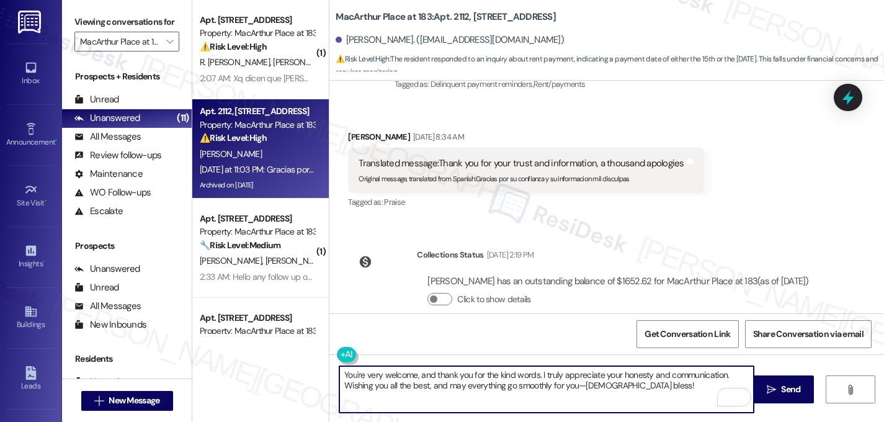
click at [740, 374] on textarea "You're very welcome, and thank you for the kind words. I truly appreciate your …" at bounding box center [546, 389] width 415 height 47
click at [519, 387] on textarea "You're very welcome, and thank you for the kind words. I truly appreciate your …" at bounding box center [546, 389] width 415 height 47
click at [418, 395] on textarea "You're very welcome, and thank you for the kind words. I truly appreciate your …" at bounding box center [546, 389] width 415 height 47
type textarea "You're very welcome, and thank you for the kind words. I truly appreciate your …"
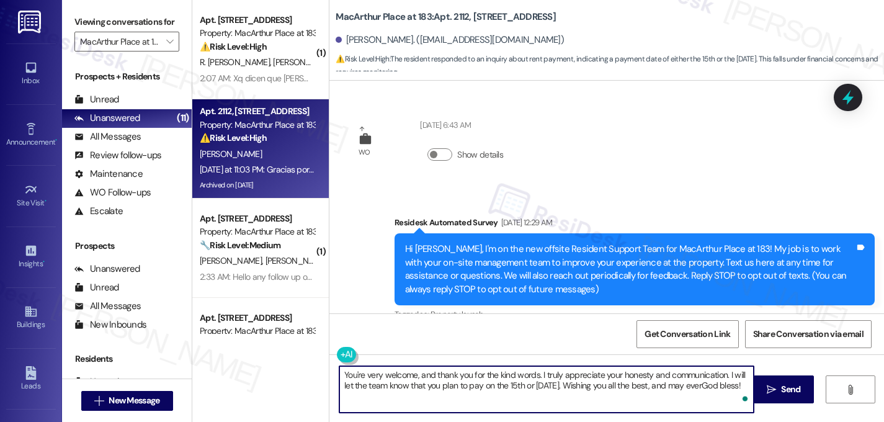
scroll to position [41012, 0]
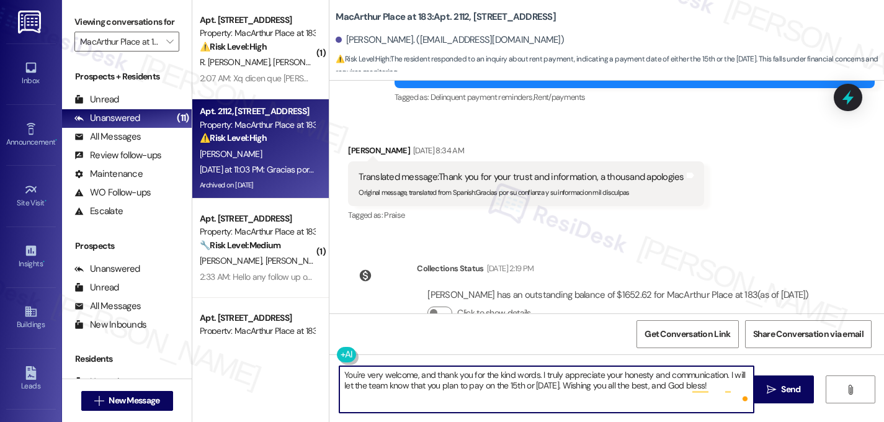
click at [734, 387] on textarea "You're very welcome, and thank you for the kind words. I truly appreciate your …" at bounding box center [546, 389] width 415 height 47
type textarea "You're very welcome, and thank you for the kind words. I truly appreciate your …"
click at [774, 390] on icon "" at bounding box center [771, 390] width 9 height 10
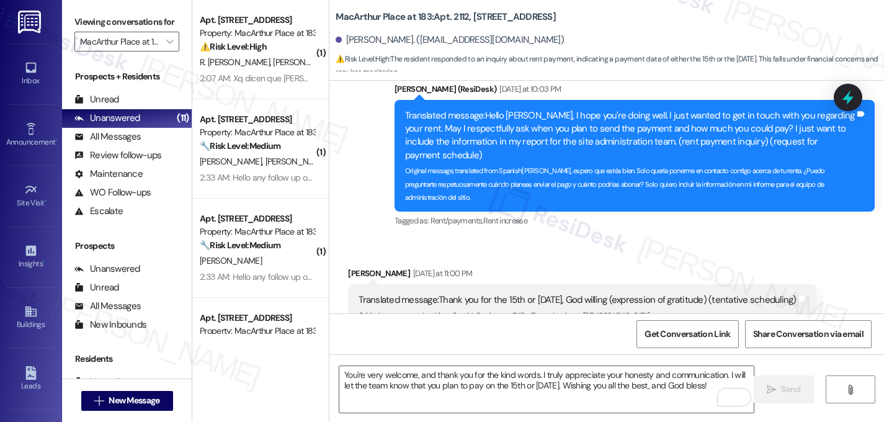
scroll to position [41367, 0]
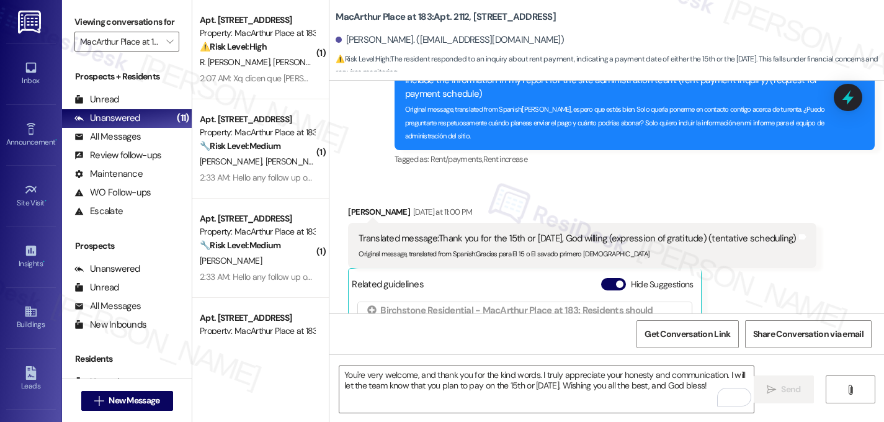
drag, startPoint x: 786, startPoint y: 279, endPoint x: 375, endPoint y: 271, distance: 410.9
copy div "You're very welcome, and thank you for the kind words. I truly appreciate your …"
click at [408, 379] on textarea "You're very welcome, and thank you for the kind words. I truly appreciate your …" at bounding box center [546, 389] width 415 height 47
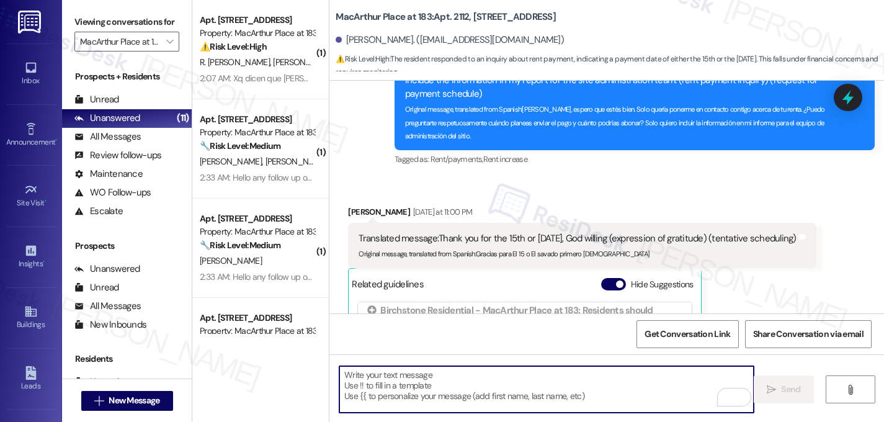
paste textarea "You're very welcome, and thank you for the kind words. I truly appreciate your …"
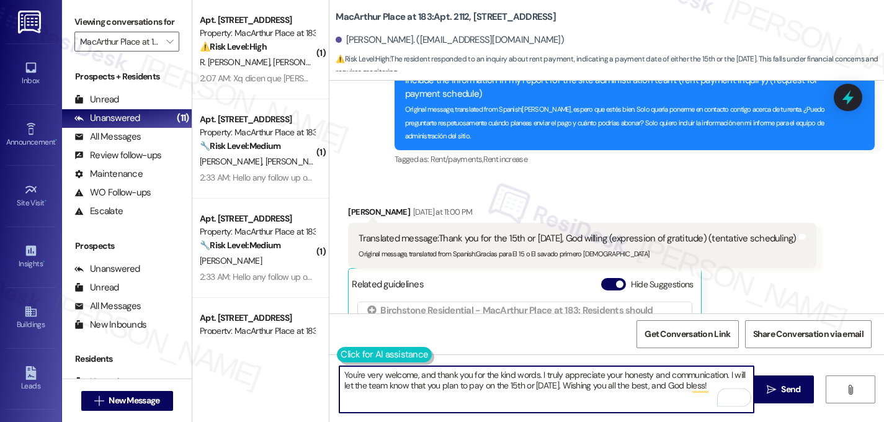
type textarea "You're very welcome, and thank you for the kind words. I truly appreciate your …"
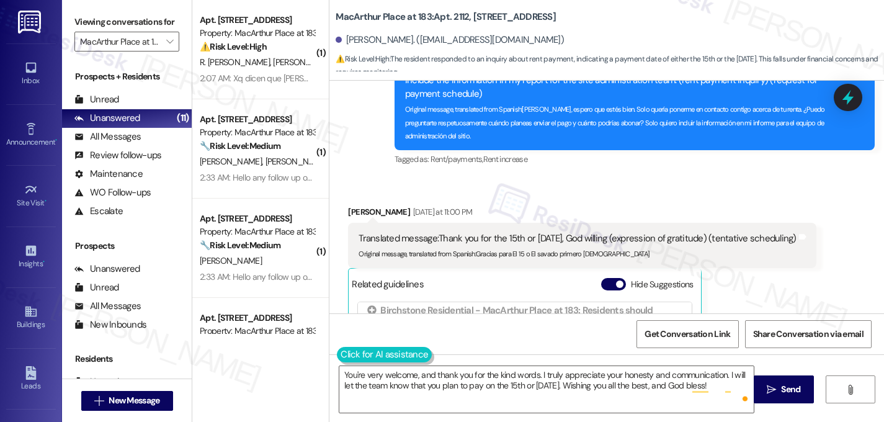
click at [352, 357] on button at bounding box center [384, 355] width 95 height 16
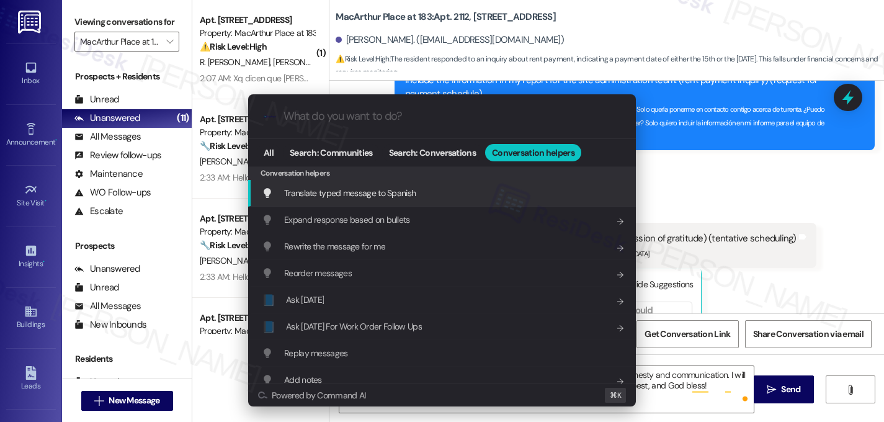
click at [379, 194] on span "Translate typed message to Spanish" at bounding box center [350, 192] width 132 height 11
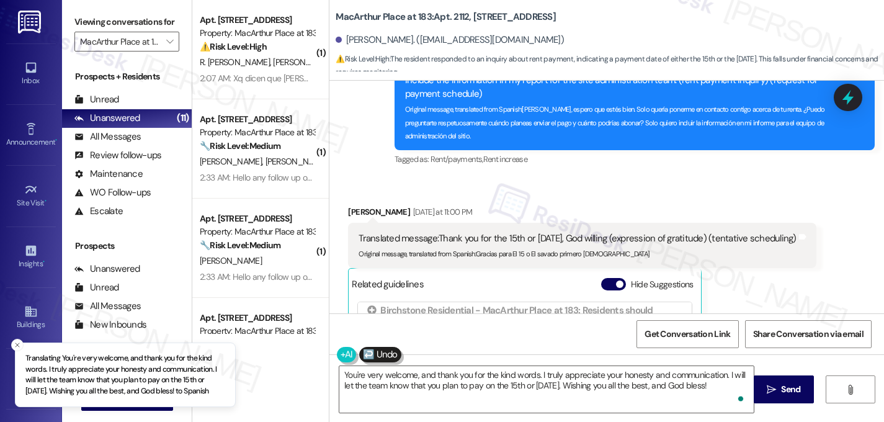
scroll to position [11, 0]
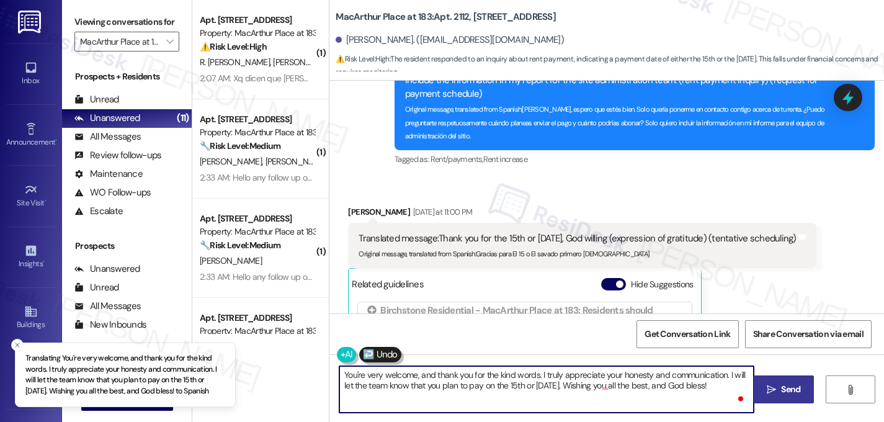
click at [790, 393] on span "Send" at bounding box center [790, 389] width 19 height 13
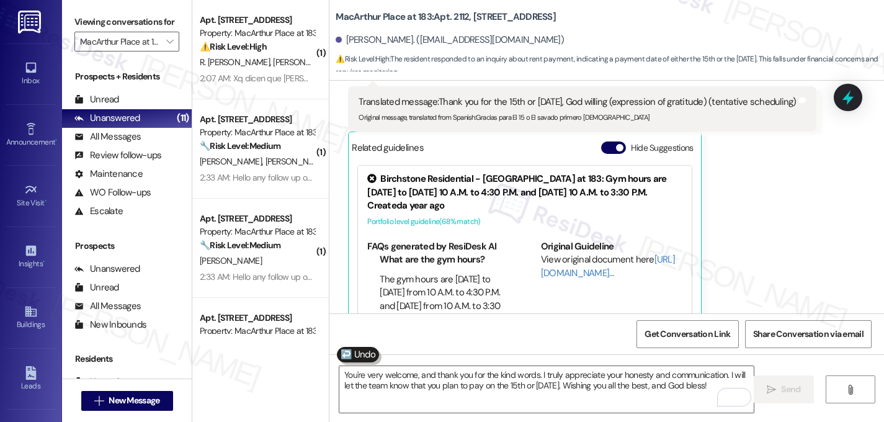
scroll to position [41507, 0]
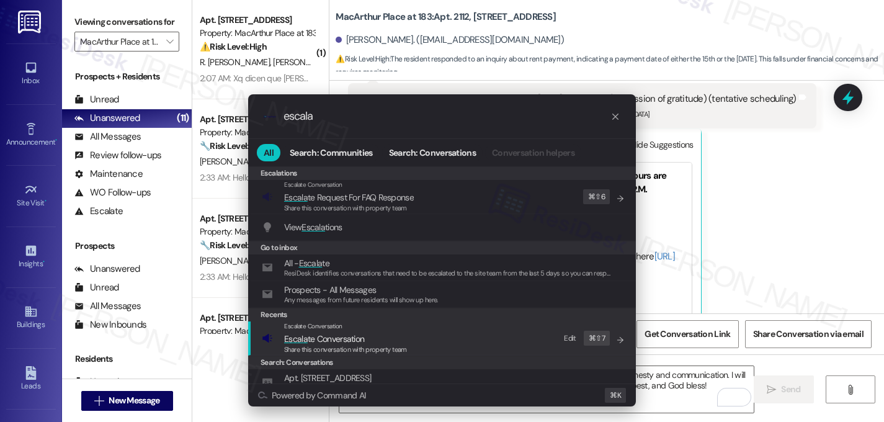
type input "escala"
click at [303, 339] on span "Escala" at bounding box center [296, 338] width 24 height 11
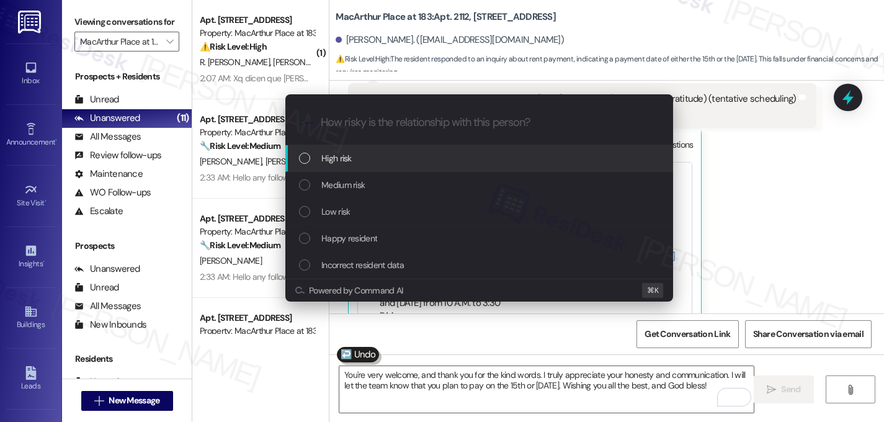
click at [305, 153] on div "List of options" at bounding box center [304, 158] width 11 height 11
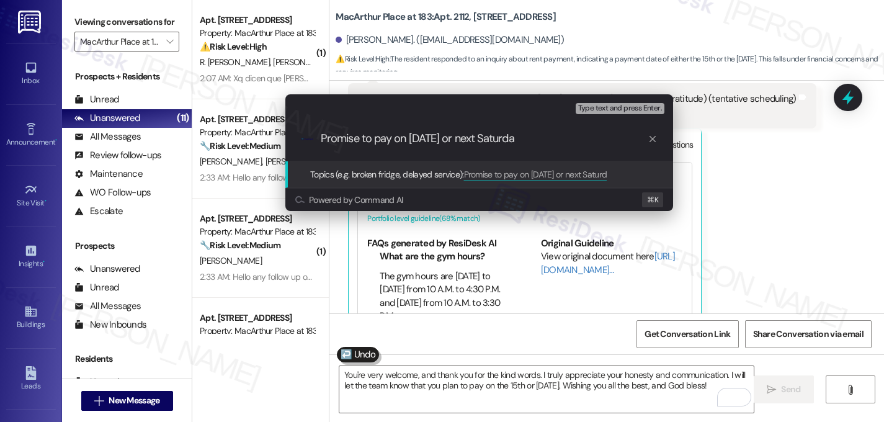
type input "Promise to pay on September 15th or next Saturday"
click at [525, 140] on input "Promise to pay on September 15th or next Saturday" at bounding box center [484, 138] width 327 height 13
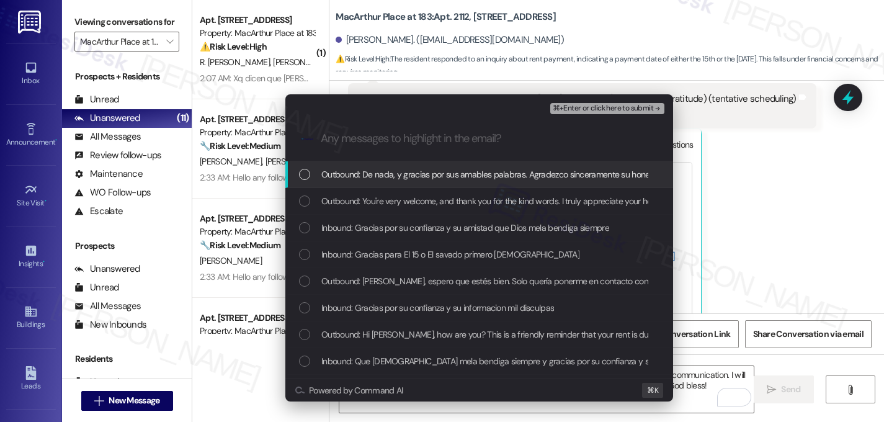
click at [306, 174] on div "List of options" at bounding box center [304, 174] width 11 height 11
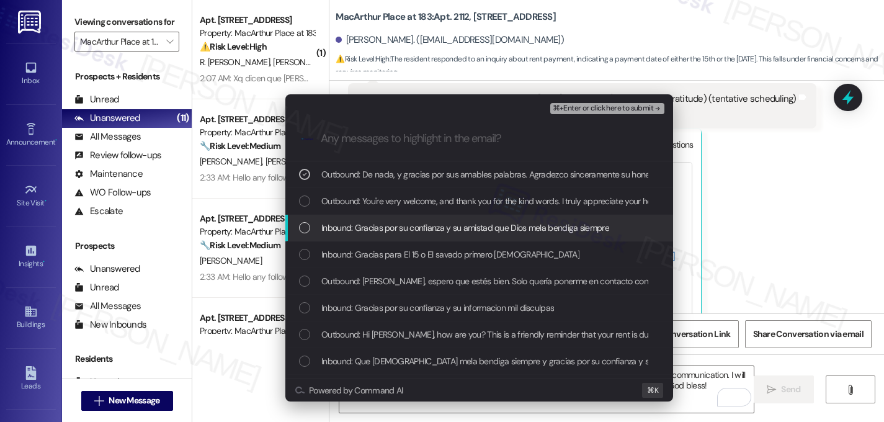
click at [300, 218] on div "Inbound: Gracias por su confianza y su amistad que Dios mela bendiga siempre" at bounding box center [479, 228] width 388 height 27
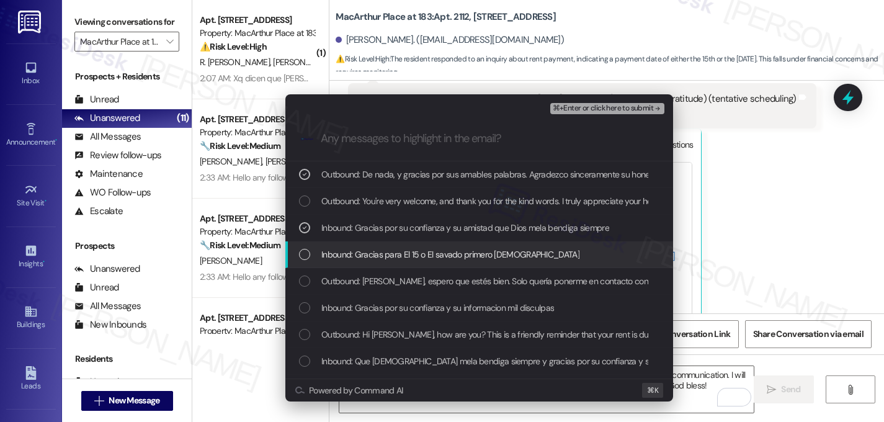
click at [307, 254] on div "List of options" at bounding box center [304, 254] width 11 height 11
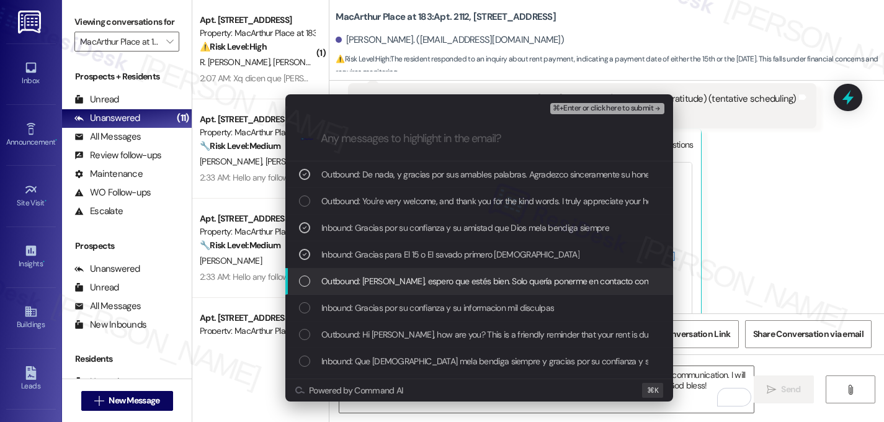
click at [310, 280] on div "Outbound: Hola Francisco, espero que estés bien. Solo quería ponerme en contact…" at bounding box center [480, 281] width 363 height 14
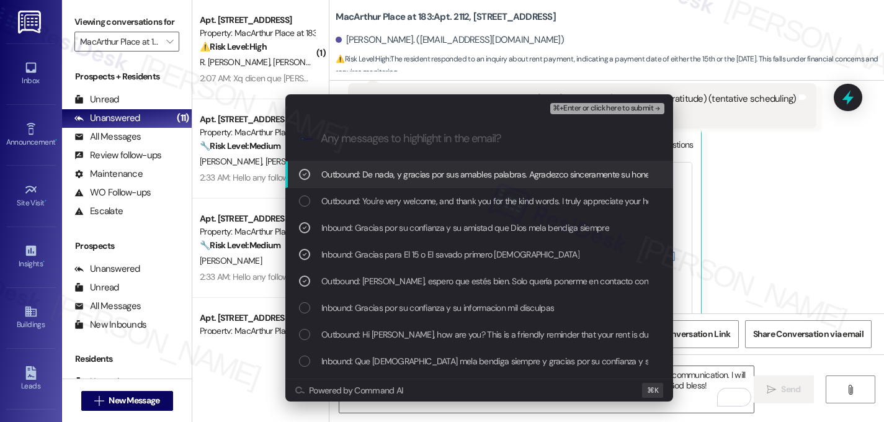
click at [647, 107] on span "⌘+Enter or click here to submit" at bounding box center [603, 108] width 101 height 9
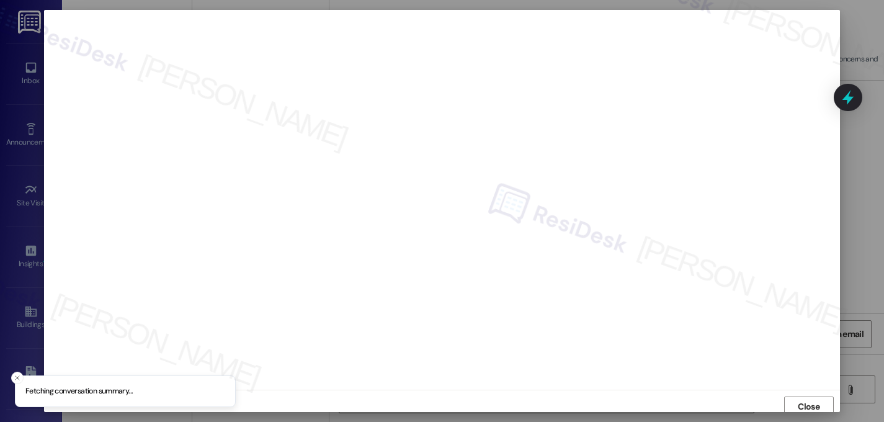
scroll to position [4, 0]
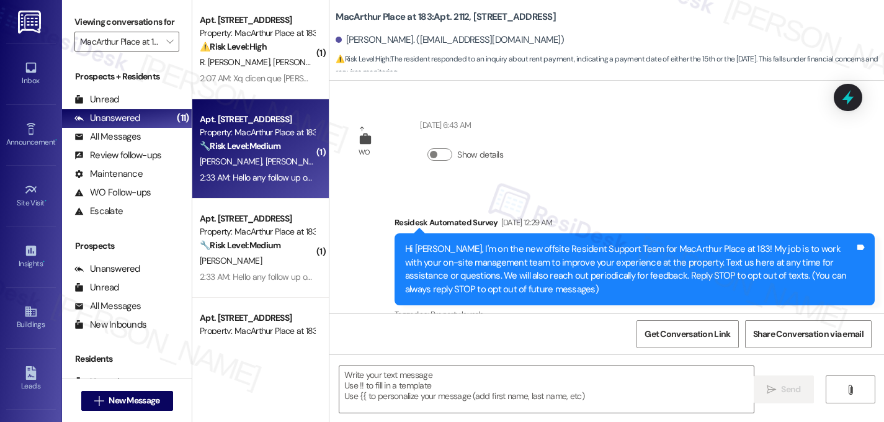
type textarea "Fetching suggested responses. Please feel free to read through the conversation…"
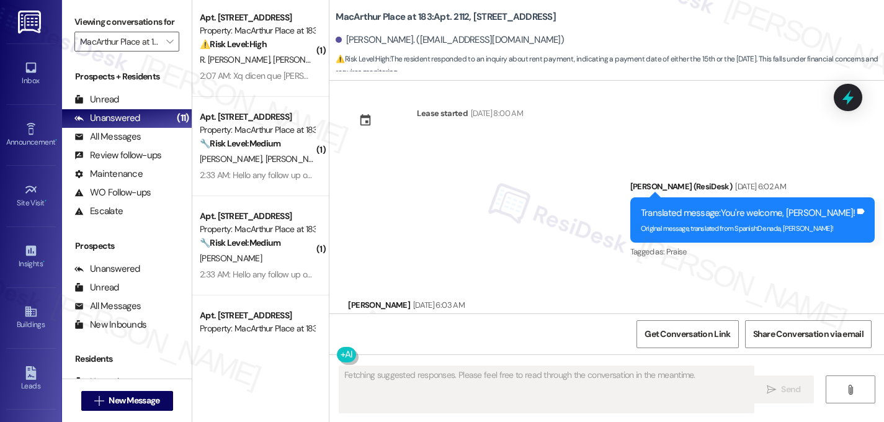
scroll to position [0, 0]
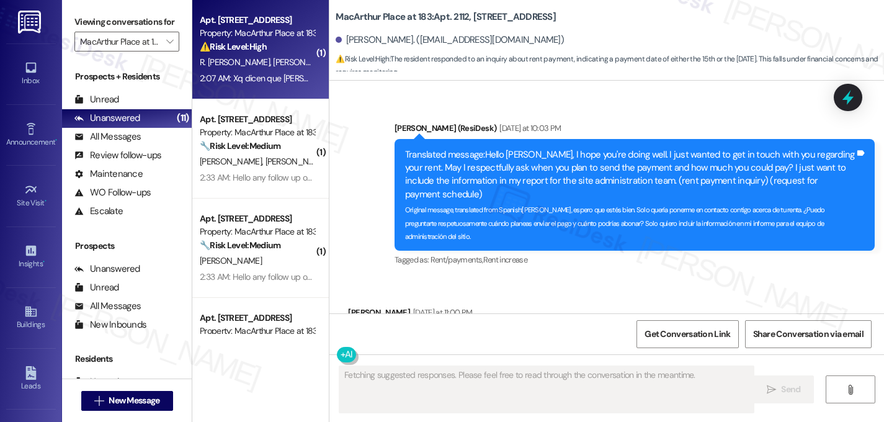
click at [256, 45] on strong "⚠️ Risk Level: High" at bounding box center [233, 46] width 67 height 11
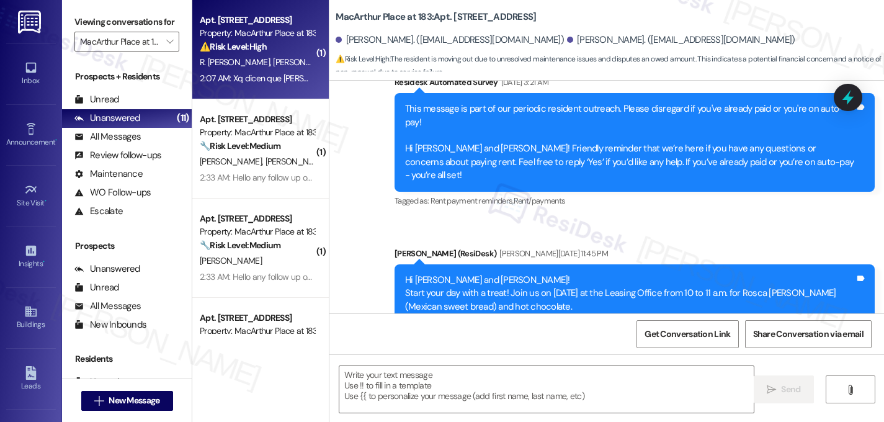
type textarea "Fetching suggested responses. Please feel free to read through the conversation…"
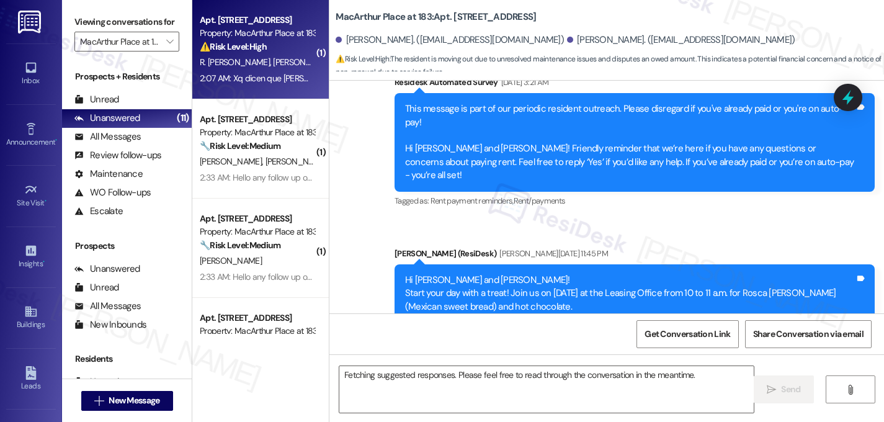
scroll to position [13533, 0]
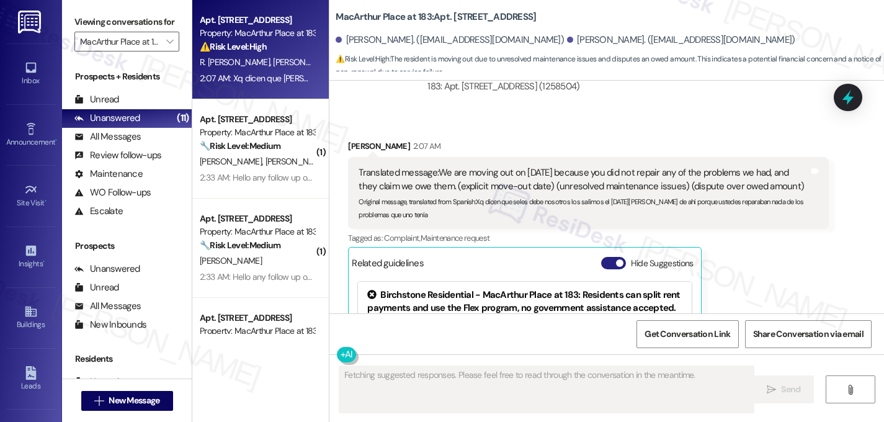
click at [602, 257] on button "Hide Suggestions" at bounding box center [613, 263] width 25 height 12
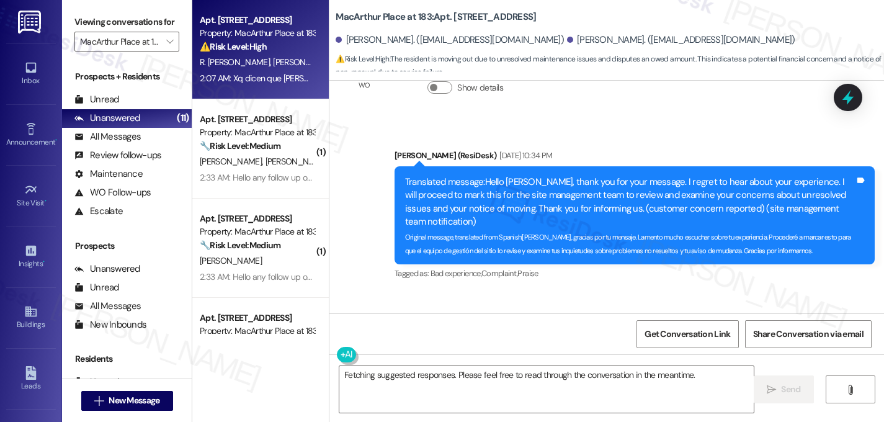
scroll to position [13365, 0]
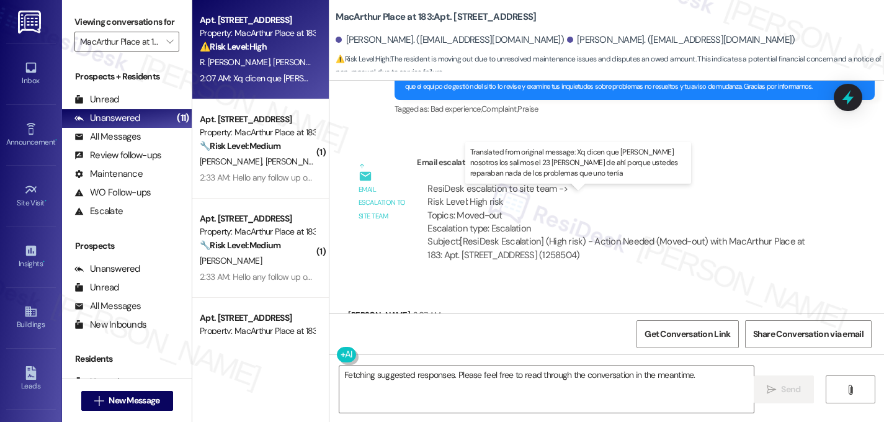
drag, startPoint x: 473, startPoint y: 228, endPoint x: 480, endPoint y: 233, distance: 8.4
click at [480, 362] on div "Original message, translated from Spanish : Xq dicen que seles debe nosotros lo…" at bounding box center [584, 375] width 450 height 27
click at [476, 362] on div "Original message, translated from Spanish : Xq dicen que seles debe nosotros lo…" at bounding box center [584, 375] width 450 height 27
drag, startPoint x: 473, startPoint y: 228, endPoint x: 478, endPoint y: 238, distance: 11.4
click at [478, 362] on div "Original message, translated from Spanish : Xq dicen que seles debe nosotros lo…" at bounding box center [584, 375] width 450 height 27
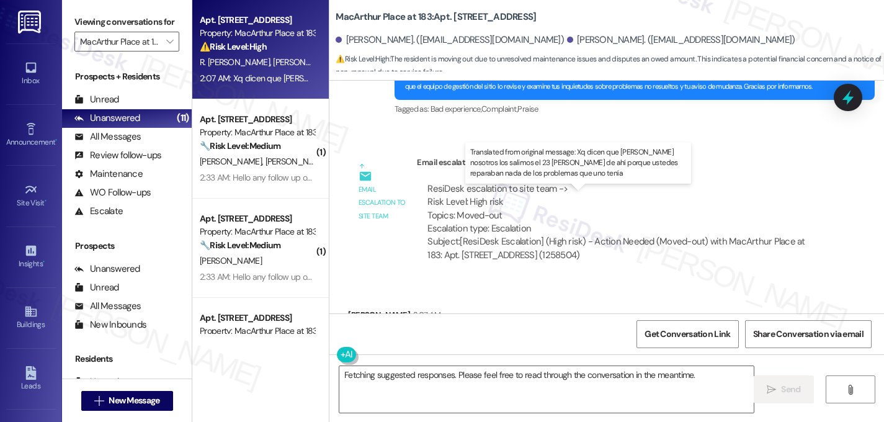
copy sub "Xq dicen que seles debe nosotros los salimos el 23 de agosto de ahí porque uste…"
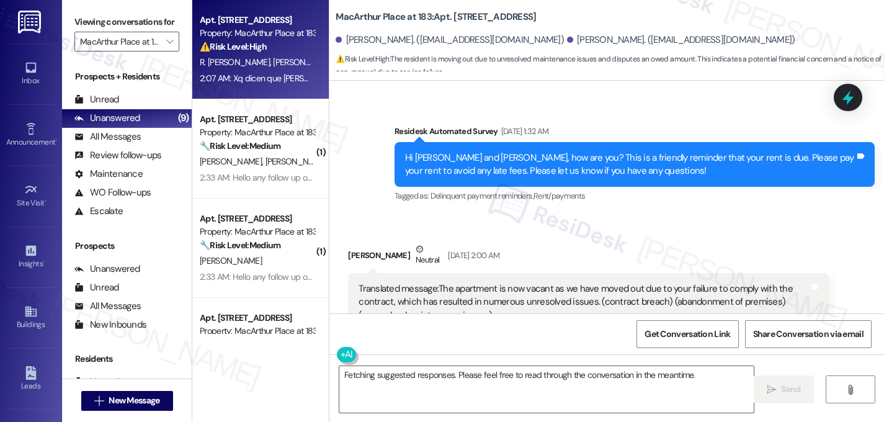
scroll to position [12804, 0]
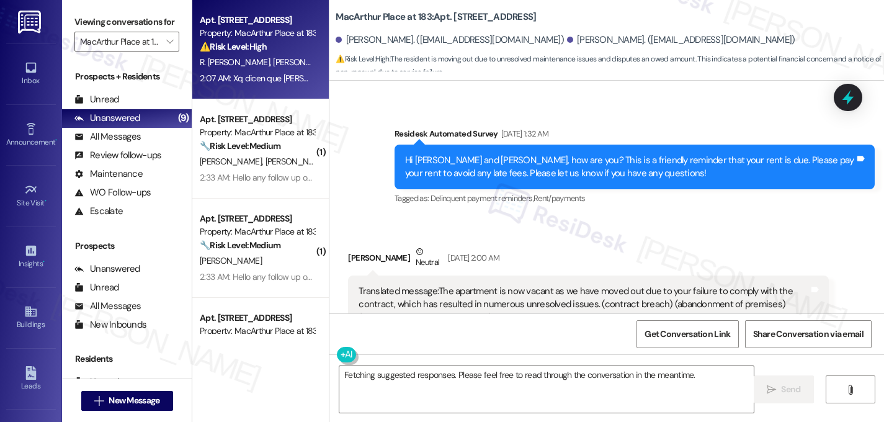
drag, startPoint x: 473, startPoint y: 202, endPoint x: 776, endPoint y: 208, distance: 302.9
click at [776, 325] on div "Original message, translated from Spanish : El apartamento ya está desocupado y…" at bounding box center [584, 338] width 450 height 27
copy sub "l apartamento ya está desocupado ya los salimos porque ustedes incumplieron con…"
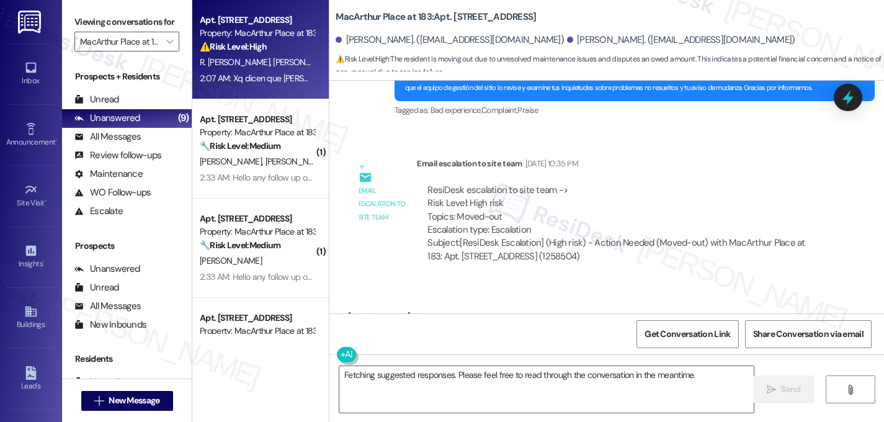
scroll to position [13365, 0]
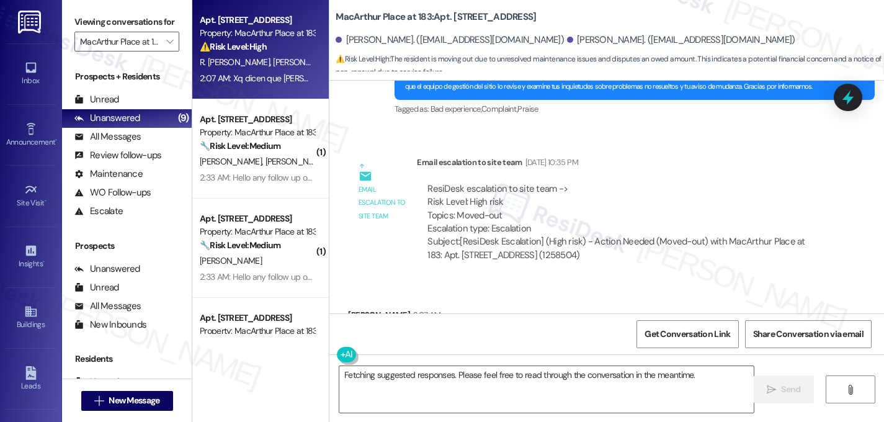
click at [601, 326] on div "Translated message: We are moving out on August 23rd because you did not repair…" at bounding box center [588, 362] width 480 height 72
click at [542, 381] on textarea "Fetching suggested responses. Please feel free to read through the conversation…" at bounding box center [546, 389] width 415 height 47
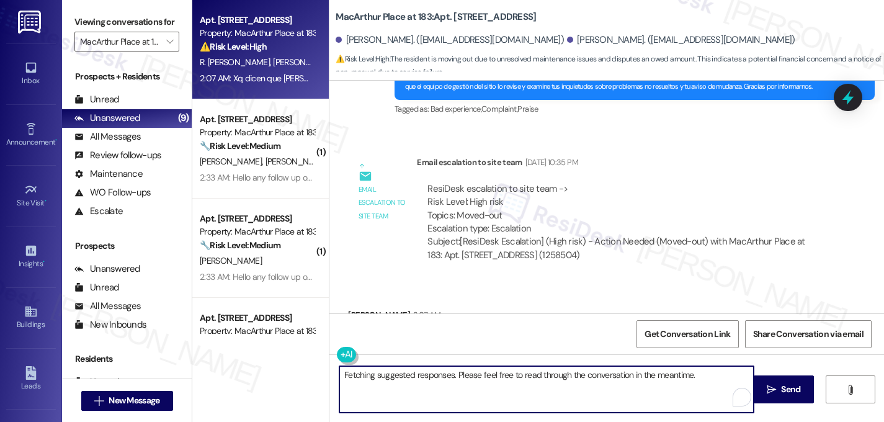
click at [547, 372] on textarea "Fetching suggested responses. Please feel free to read through the conversation…" at bounding box center [546, 389] width 415 height 47
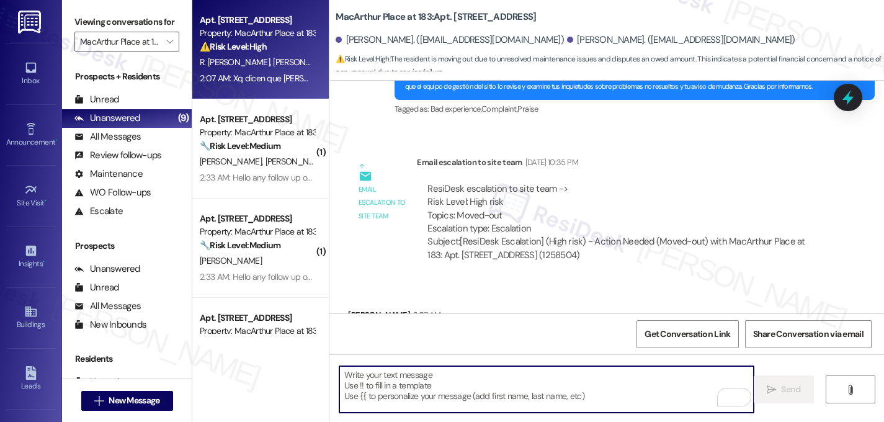
paste textarea "Thank you for sharing this, and I’m really sorry you’ve had to go through such …"
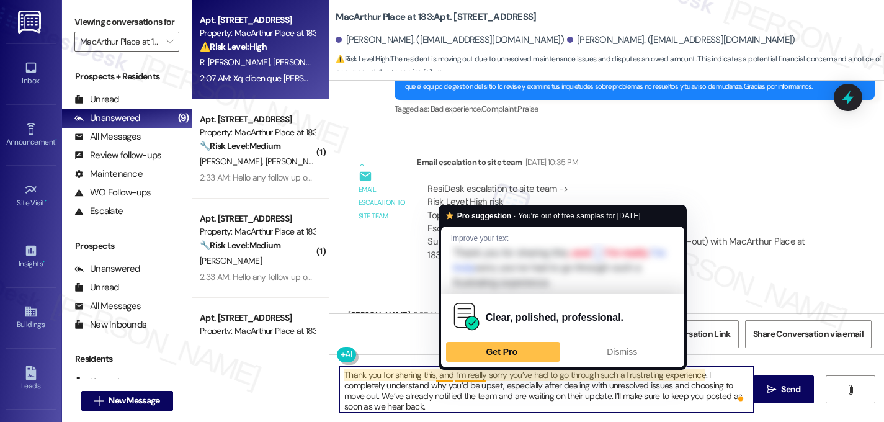
click at [433, 377] on textarea "Thank you for sharing this, and I’m really sorry you’ve had to go through such …" at bounding box center [546, 389] width 415 height 47
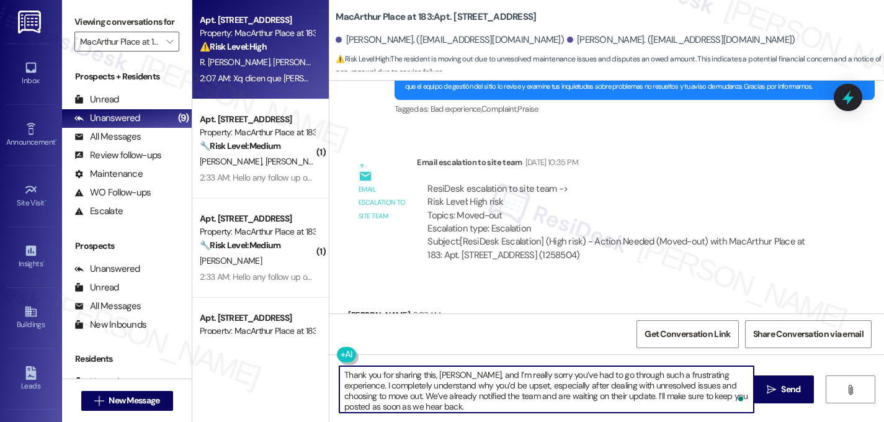
click at [388, 397] on textarea "Thank you for sharing this, Roger, and I’m really sorry you’ve had to go throug…" at bounding box center [546, 389] width 415 height 47
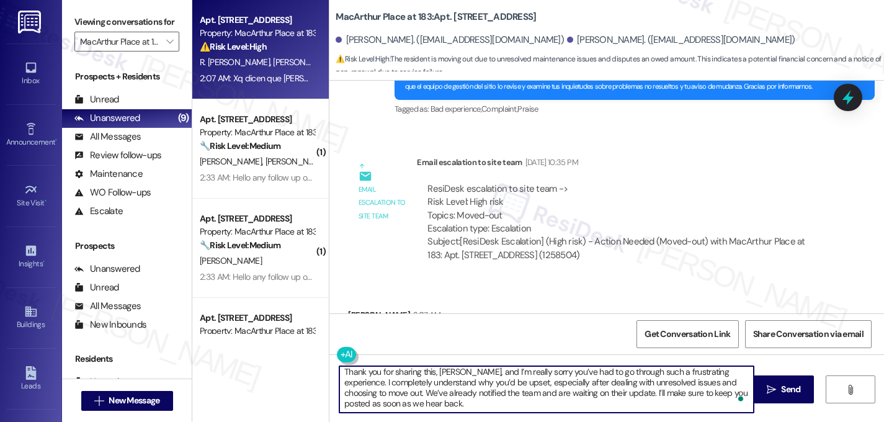
click at [379, 404] on textarea "Thank you for sharing this, Roger, and I’m really sorry you’ve had to go throug…" at bounding box center [546, 389] width 415 height 47
click at [388, 394] on textarea "Thank you for sharing this, Roger, and I’m really sorry you’ve had to go throug…" at bounding box center [546, 389] width 415 height 47
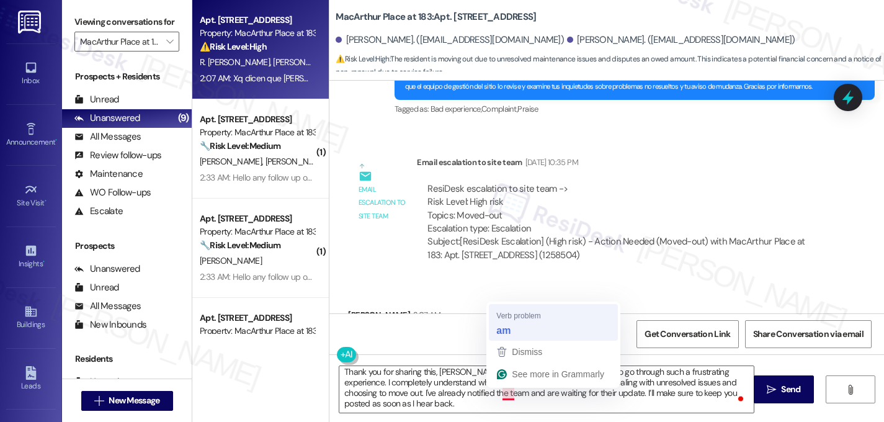
type textarea "Thank you for sharing this, Roger, and I’m really sorry you’ve had to go throug…"
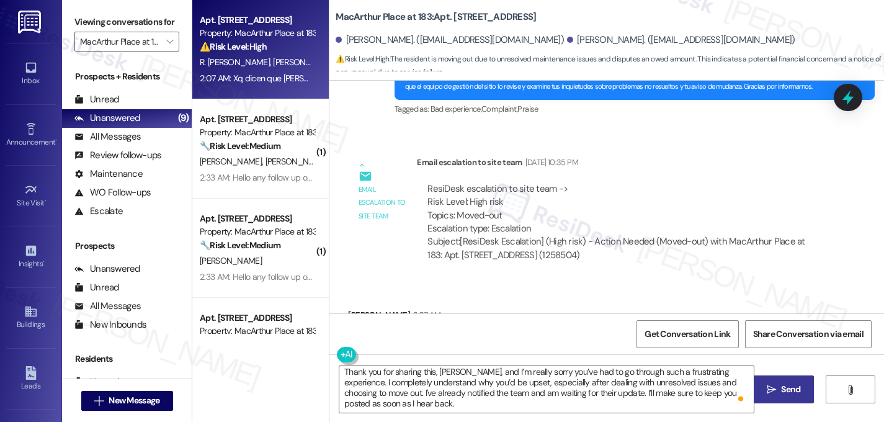
click at [781, 390] on span "Send" at bounding box center [790, 389] width 19 height 13
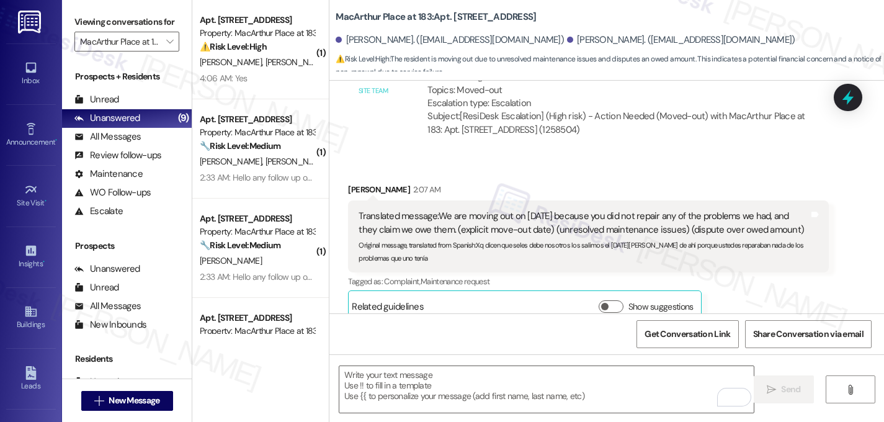
scroll to position [13491, 0]
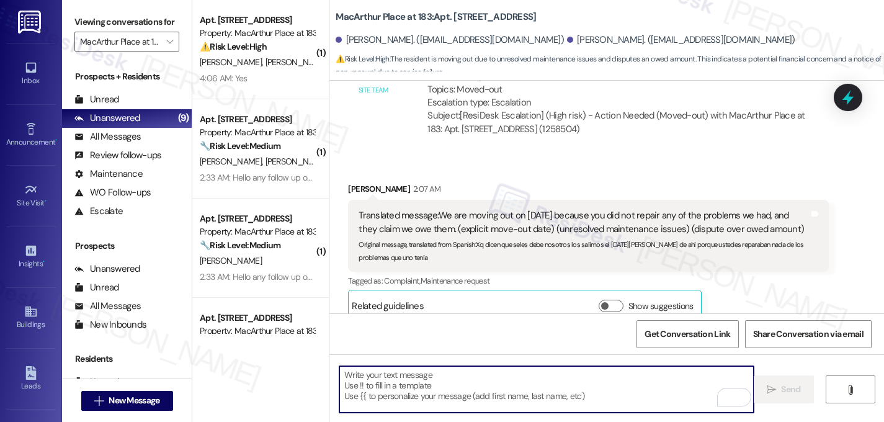
click at [354, 377] on textarea "To enrich screen reader interactions, please activate Accessibility in Grammarl…" at bounding box center [546, 389] width 415 height 47
click at [352, 331] on div "Sent via SMS Sarah 4:11 AM Thank you for sharing this, Roger, and I’m really so…" at bounding box center [607, 394] width 555 height 127
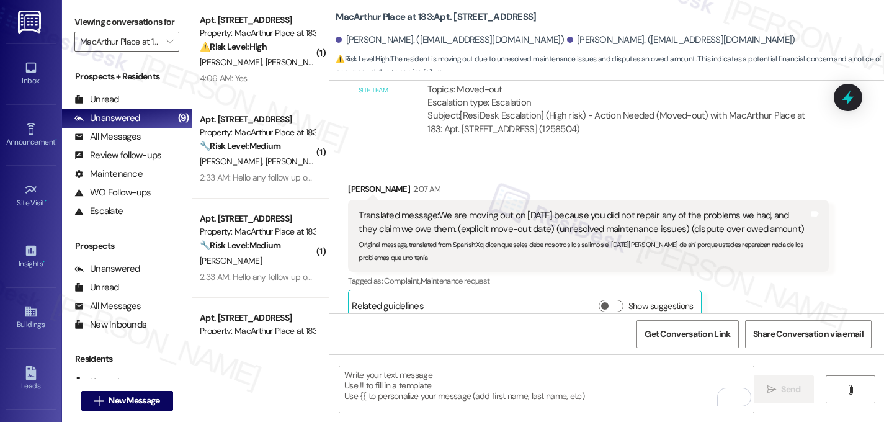
drag, startPoint x: 451, startPoint y: 289, endPoint x: 396, endPoint y: 229, distance: 81.7
click at [396, 359] on div "Sarah 4:11 AM Thank you for sharing this, Roger, and I’m really sorry you’ve ha…" at bounding box center [635, 403] width 480 height 89
copy div "Thank you for sharing this, Roger, and I’m really sorry you’ve had to go throug…"
click at [421, 390] on textarea "To enrich screen reader interactions, please activate Accessibility in Grammarl…" at bounding box center [546, 389] width 415 height 47
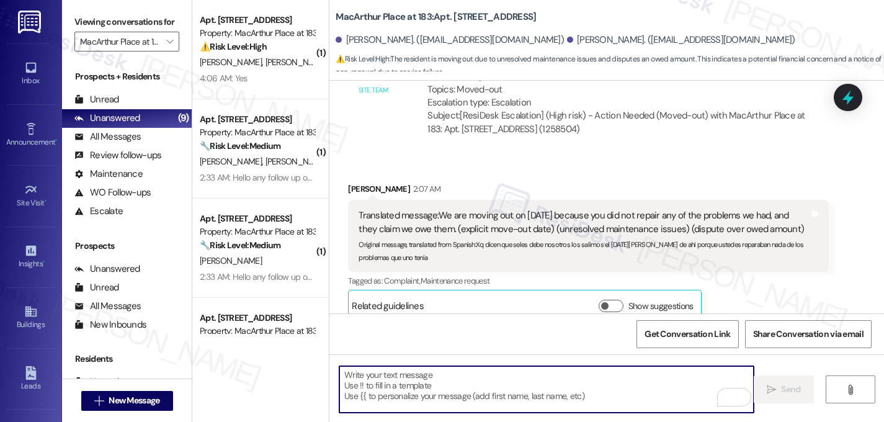
paste textarea "Thank you for sharing this, Roger, and I’m really sorry you’ve had to go throug…"
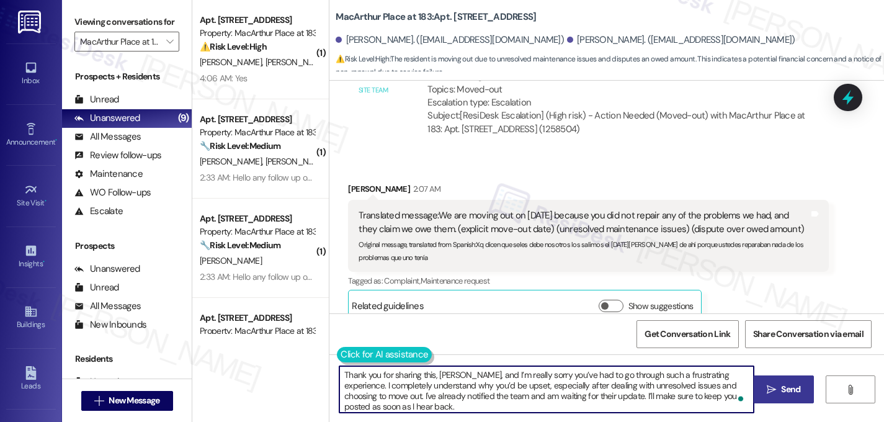
type textarea "Thank you for sharing this, Roger, and I’m really sorry you’ve had to go throug…"
click at [346, 356] on button at bounding box center [384, 355] width 95 height 16
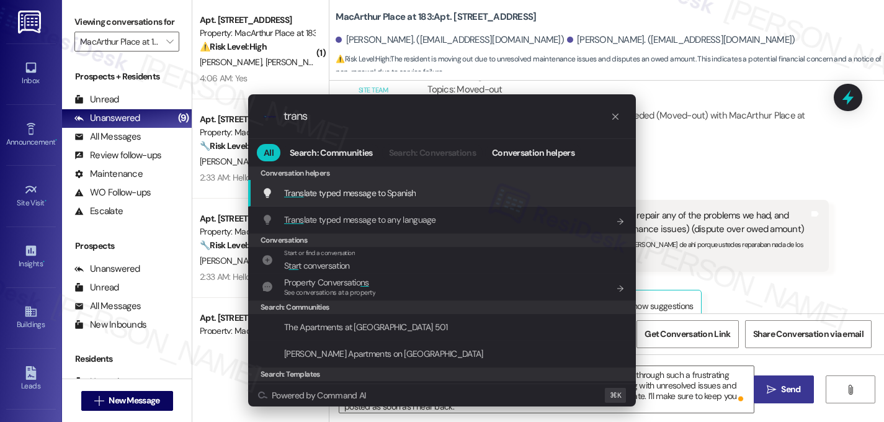
type input "trans"
click at [307, 194] on span "Trans late typed message to Spanish" at bounding box center [350, 192] width 132 height 11
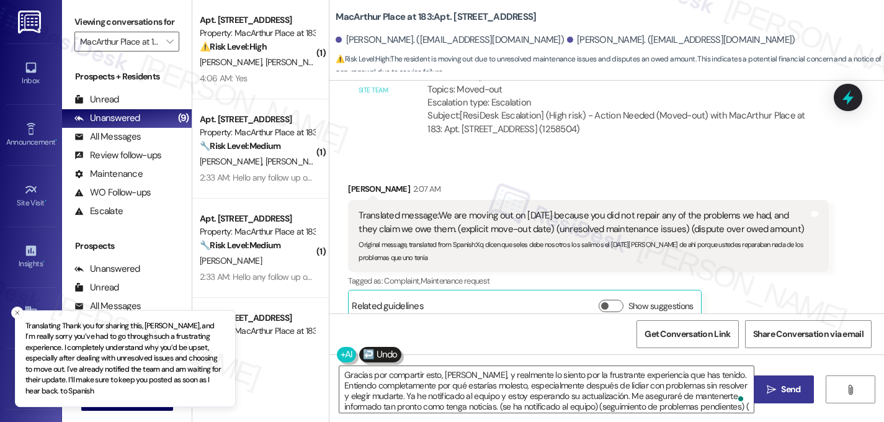
type textarea "Gracias por compartir esto, Roger, y realmente lo siento por la frustrante expe…"
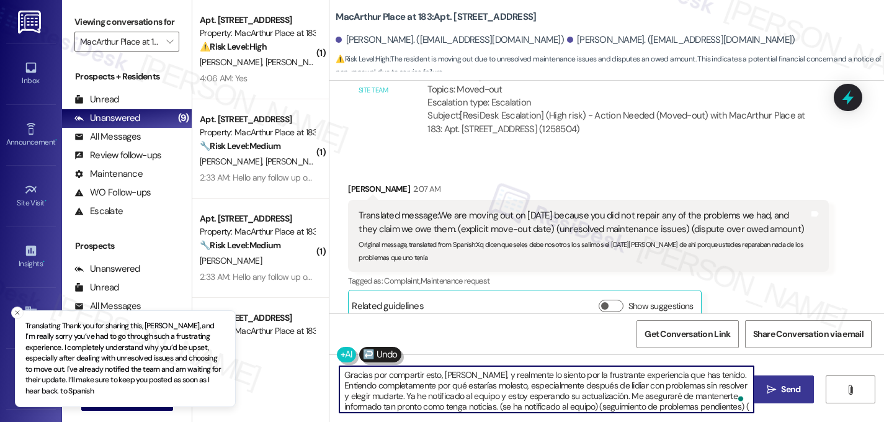
scroll to position [45, 0]
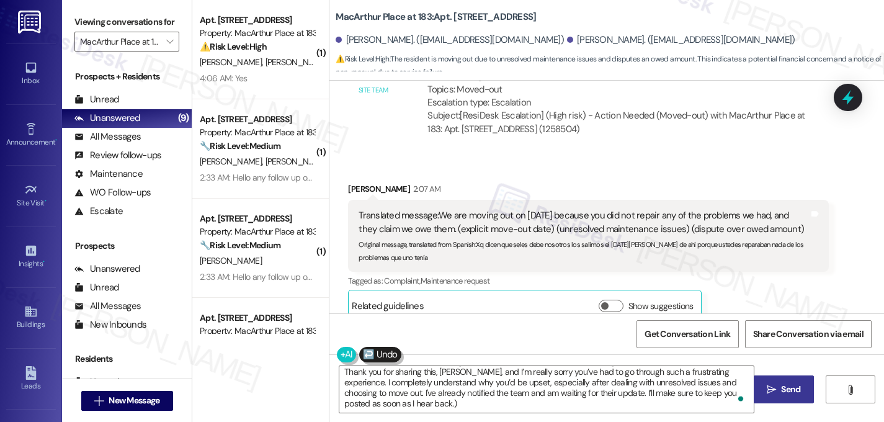
click at [771, 395] on span " Send" at bounding box center [784, 389] width 39 height 13
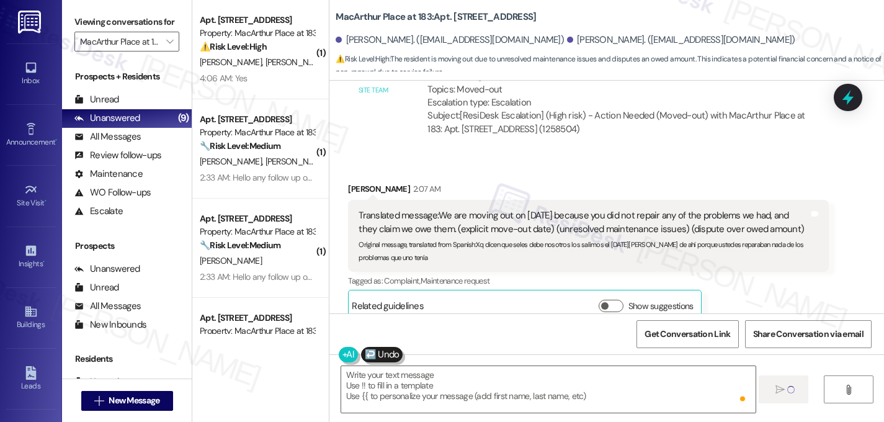
scroll to position [0, 0]
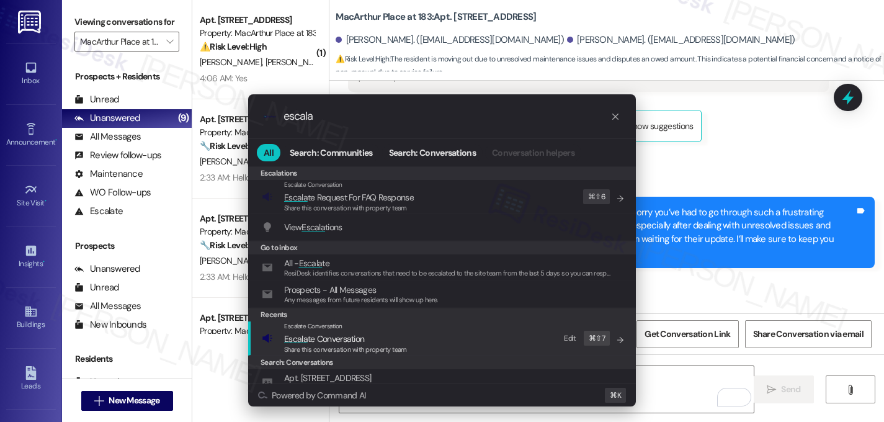
type input "escala"
click at [299, 340] on span "Escala" at bounding box center [296, 338] width 24 height 11
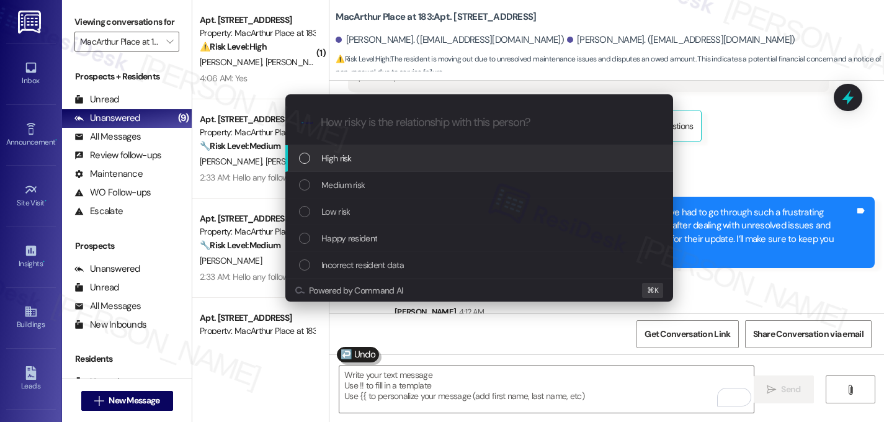
click at [373, 158] on div "High risk" at bounding box center [480, 158] width 363 height 14
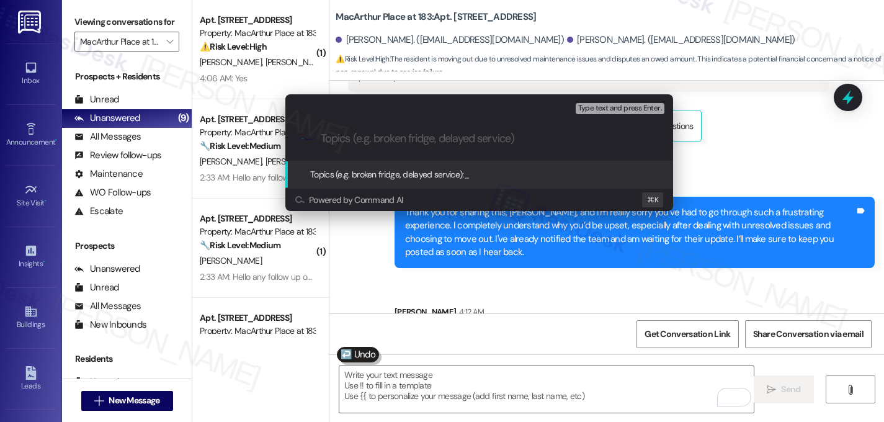
click at [399, 143] on input "Topics (e.g. broken fridge, delayed service)" at bounding box center [489, 138] width 337 height 13
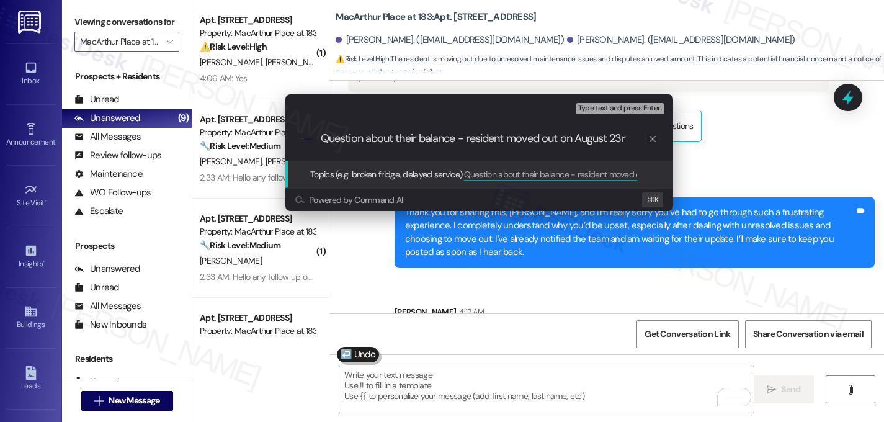
type input "Question about their balance - resident moved out on August 23rd"
click at [514, 143] on input "Question about their balance - resident moved out on August 23rd" at bounding box center [484, 138] width 327 height 13
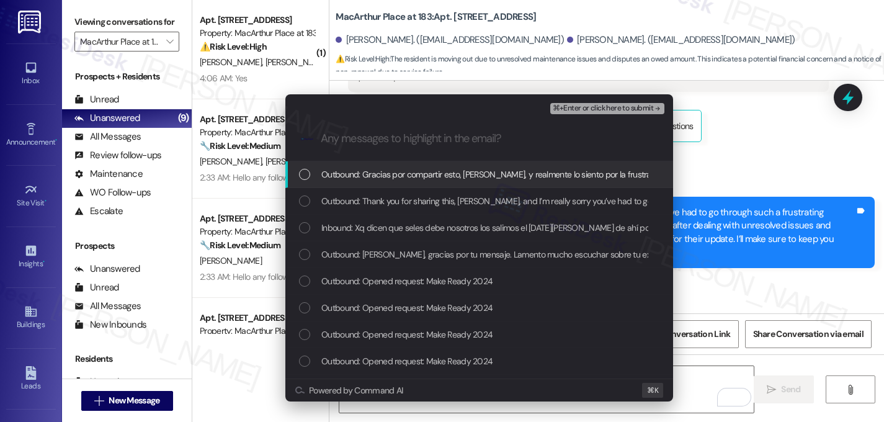
click at [302, 181] on div "Outbound: Gracias por compartir esto, Roger, y realmente lo siento por la frust…" at bounding box center [480, 175] width 363 height 14
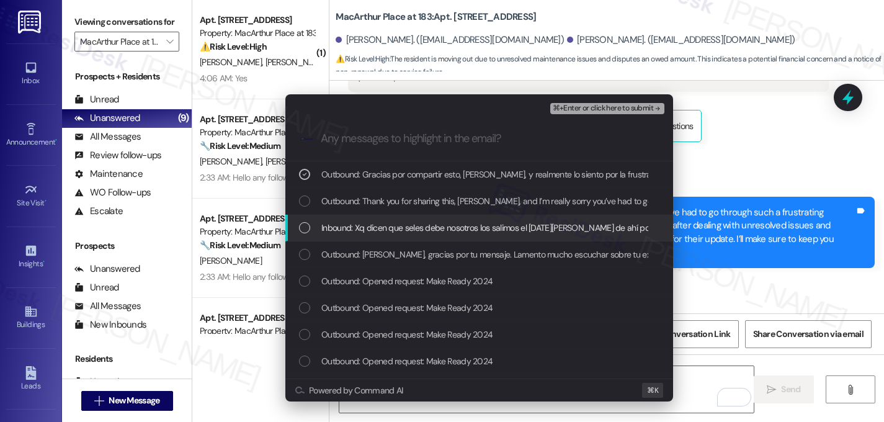
click at [304, 225] on div "List of options" at bounding box center [304, 227] width 11 height 11
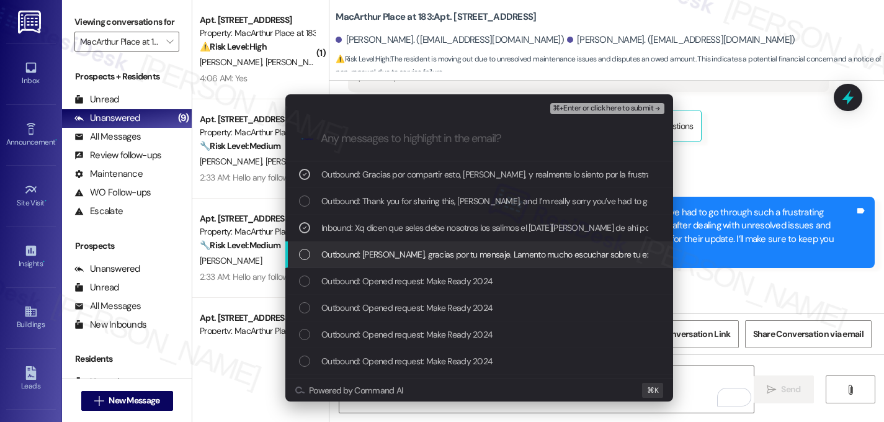
click at [307, 246] on div "Outbound: Hola Roger, gracias por tu mensaje. Lamento mucho escuchar sobre tu e…" at bounding box center [479, 254] width 388 height 27
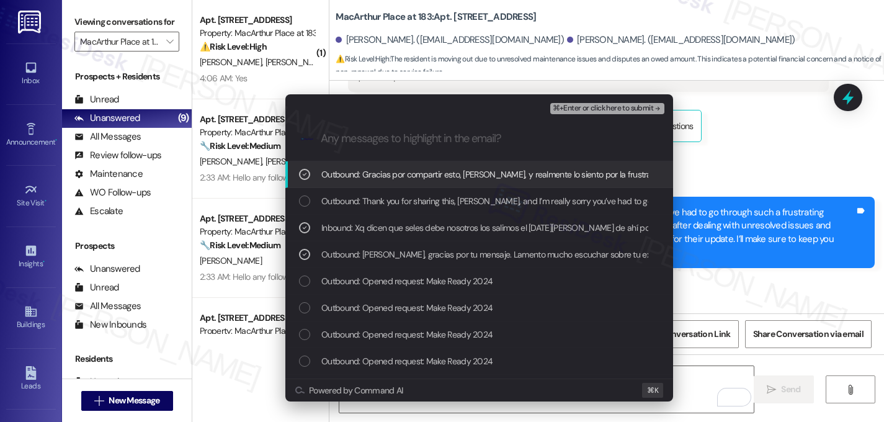
click at [650, 110] on span "⌘+Enter or click here to submit" at bounding box center [603, 108] width 101 height 9
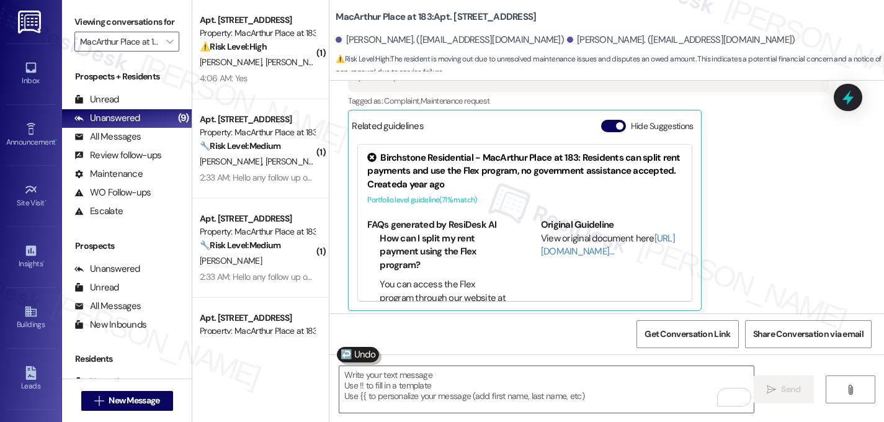
scroll to position [13839, 0]
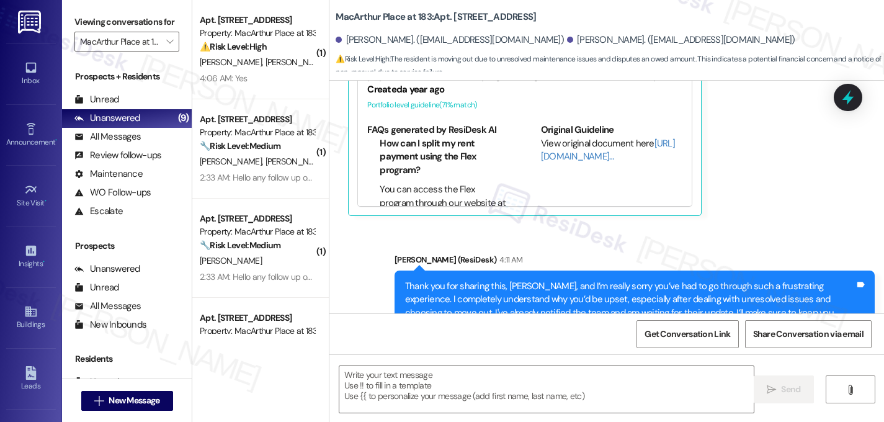
type textarea "Fetching suggested responses. Please feel free to read through the conversation…"
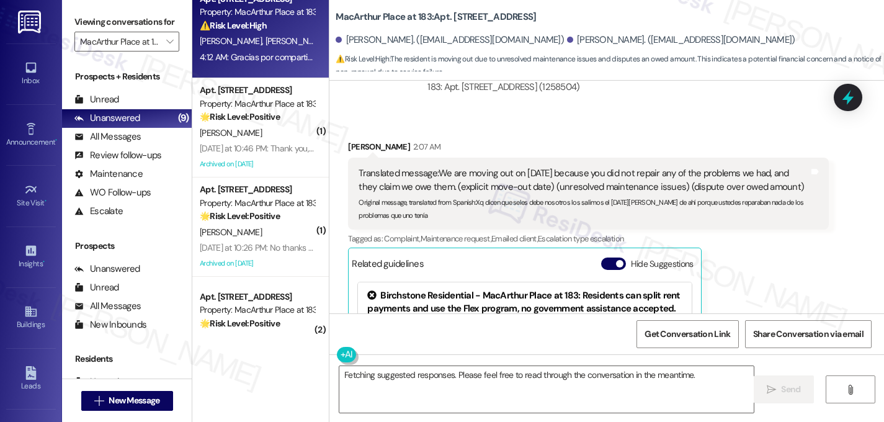
scroll to position [423, 0]
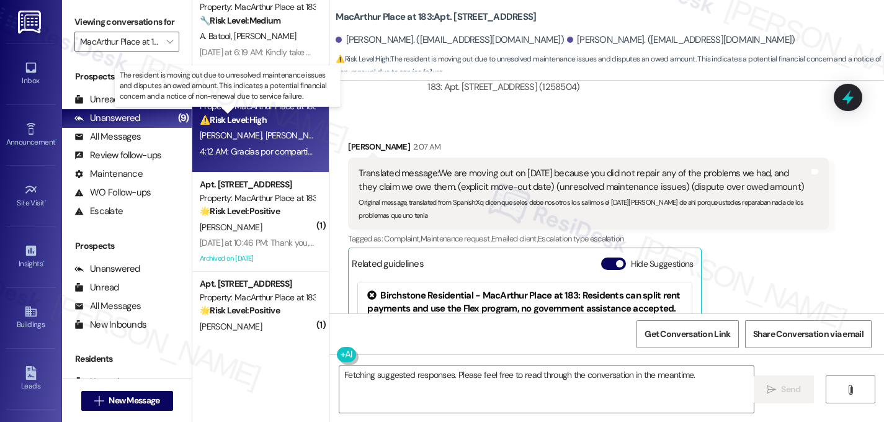
click at [238, 124] on strong "⚠️ Risk Level: High" at bounding box center [233, 119] width 67 height 11
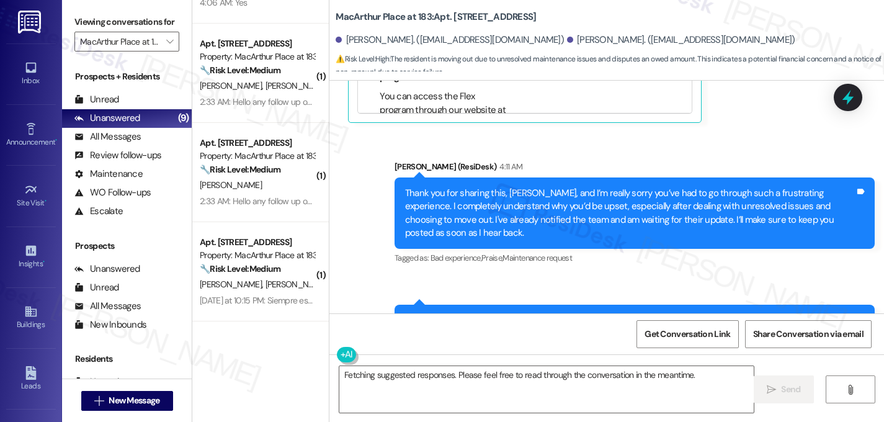
scroll to position [0, 0]
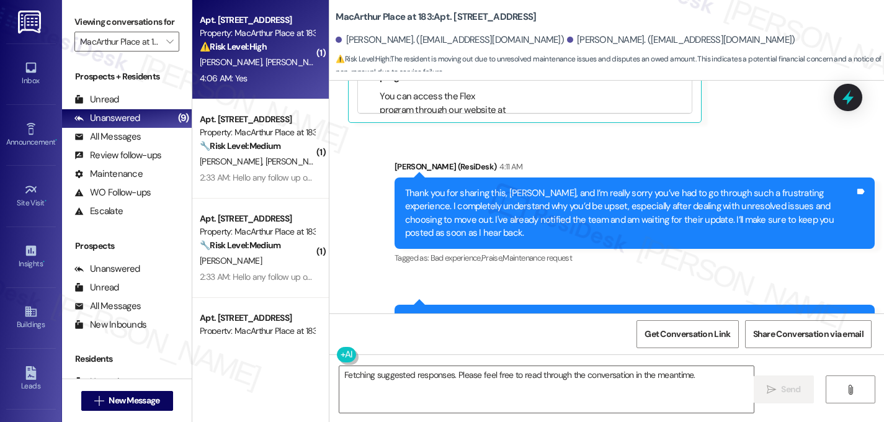
click at [225, 56] on div "L. Ruiz C. Trevino" at bounding box center [257, 63] width 117 height 16
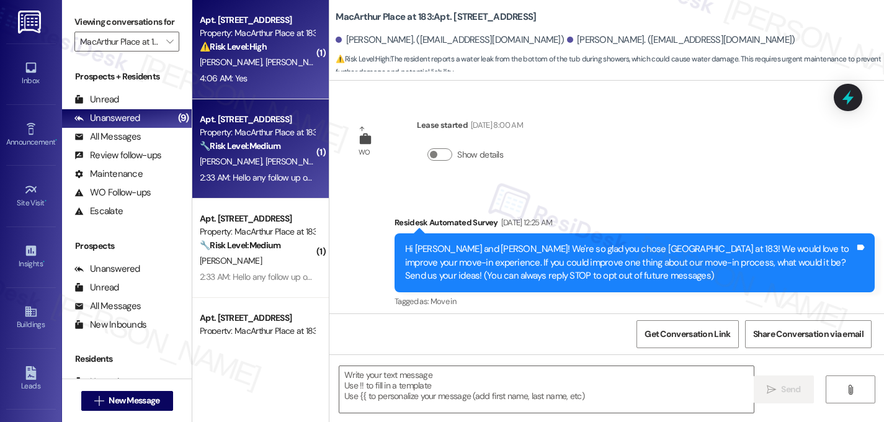
scroll to position [2115, 0]
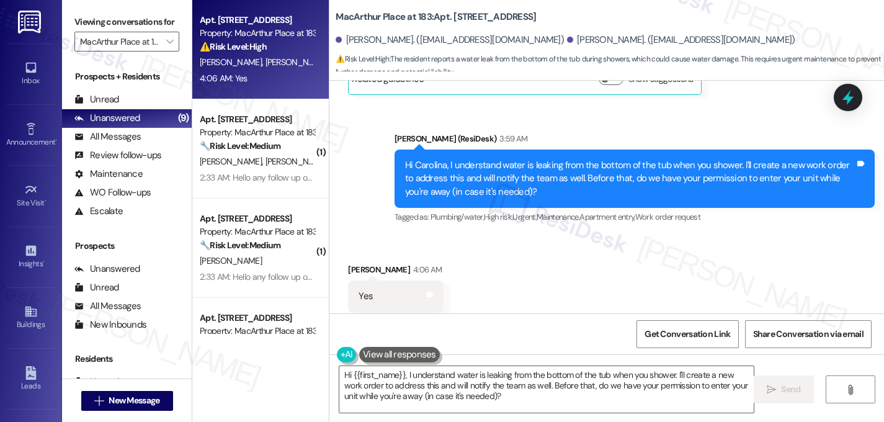
type textarea "Hi {{first_name}}, I understand water is leaking from the bottom of the tub whe…"
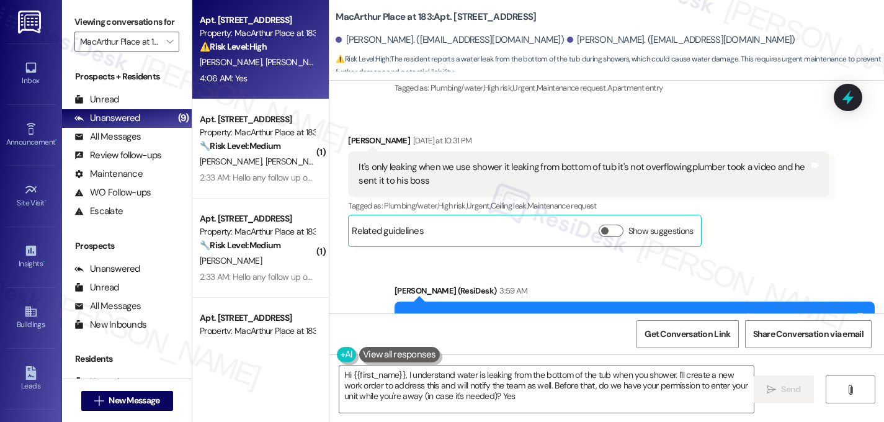
scroll to position [1913, 0]
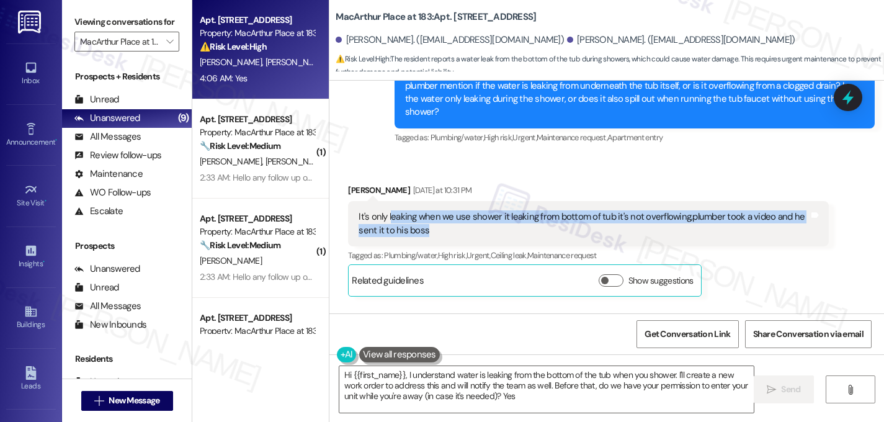
drag, startPoint x: 384, startPoint y: 191, endPoint x: 645, endPoint y: 200, distance: 261.4
click at [645, 210] on div "It's only leaking when we use shower it leaking from bottom of tub it's not ove…" at bounding box center [584, 223] width 450 height 27
copy div "eaking when we use shower it leaking from bottom of tub it's not overflowing,pl…"
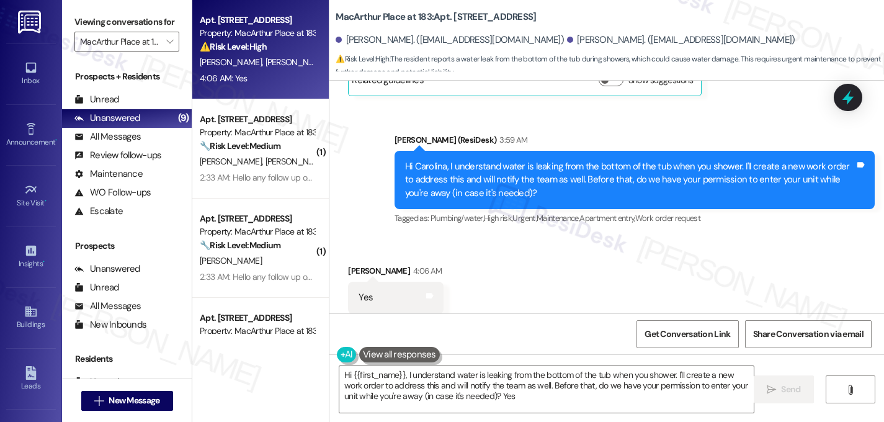
scroll to position [2116, 0]
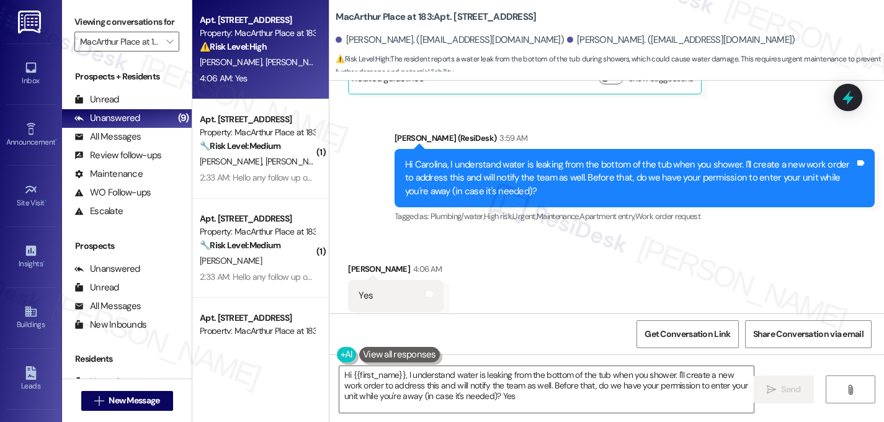
click at [524, 248] on div "Received via SMS Carolina Trevino 4:06 AM Yes Tags and notes Tagged as: Positiv…" at bounding box center [607, 287] width 555 height 105
click at [424, 235] on div "Received via SMS Carolina Trevino 4:06 AM Yes Tags and notes Tagged as: Positiv…" at bounding box center [607, 287] width 555 height 105
click at [580, 211] on span "Maintenance ," at bounding box center [558, 216] width 43 height 11
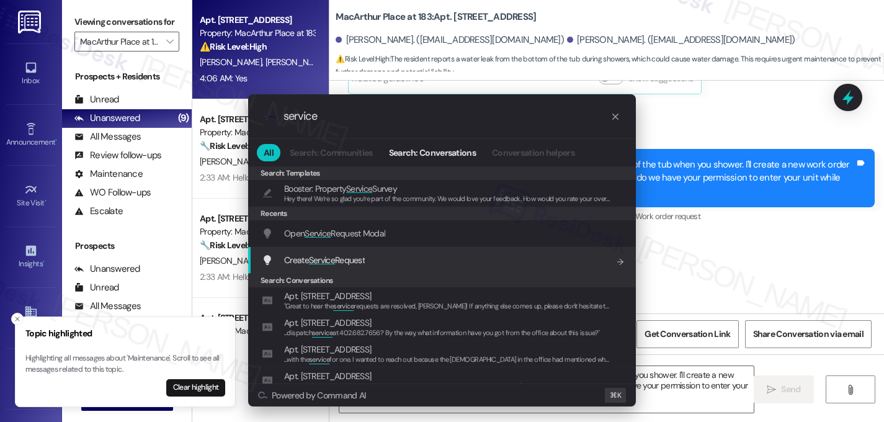
type input "service"
click at [322, 266] on span "Create Service Request" at bounding box center [324, 260] width 81 height 14
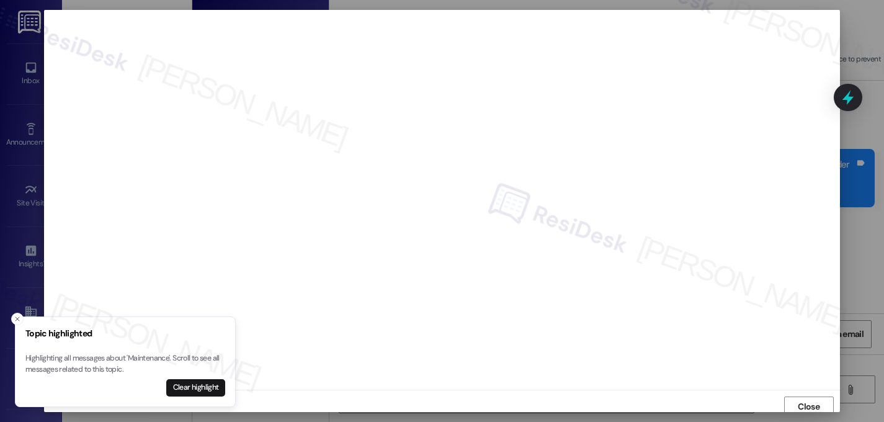
scroll to position [2, 0]
click at [16, 318] on icon "Close toast" at bounding box center [17, 318] width 7 height 7
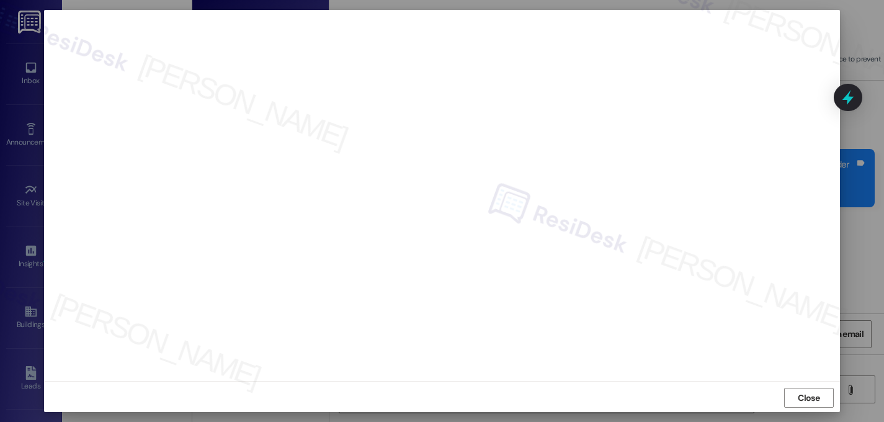
scroll to position [11, 0]
click at [807, 397] on span "Close" at bounding box center [809, 396] width 22 height 13
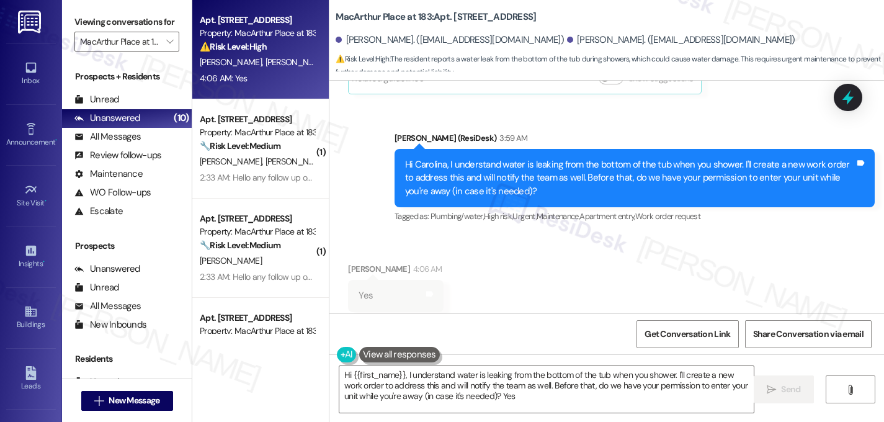
scroll to position [0, 0]
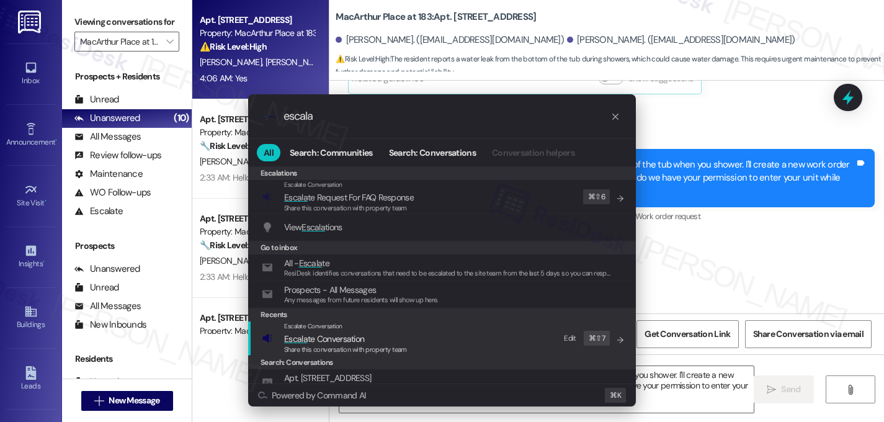
type input "escala"
click at [302, 343] on span "Escala" at bounding box center [296, 338] width 24 height 11
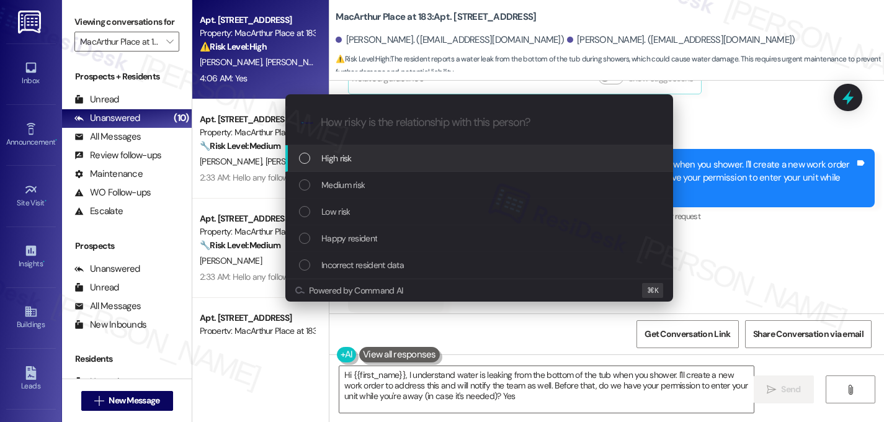
click at [494, 65] on div "Escalate Conversation How risky is the relationship with this person? Topics (e…" at bounding box center [442, 211] width 884 height 422
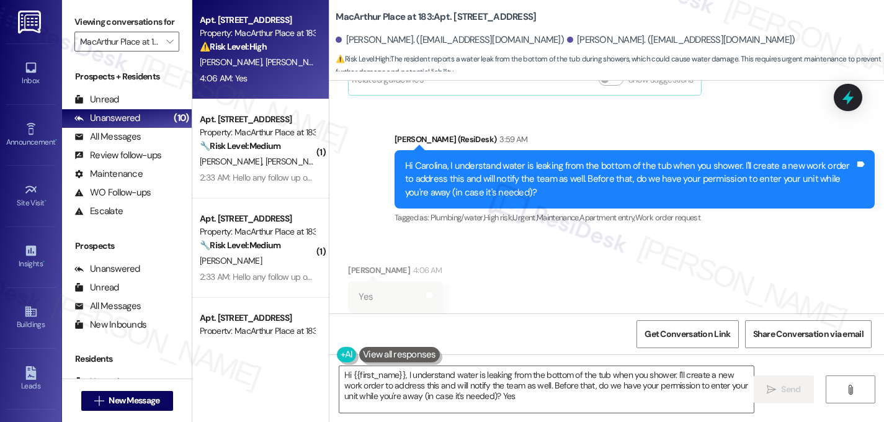
scroll to position [2129, 0]
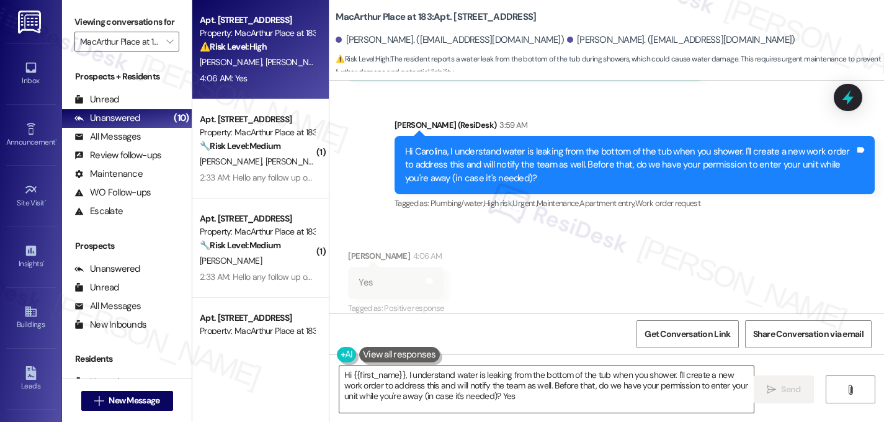
click at [502, 401] on textarea "Hi {{first_name}}, I understand water is leaking from the bottom of the tub whe…" at bounding box center [546, 389] width 415 height 47
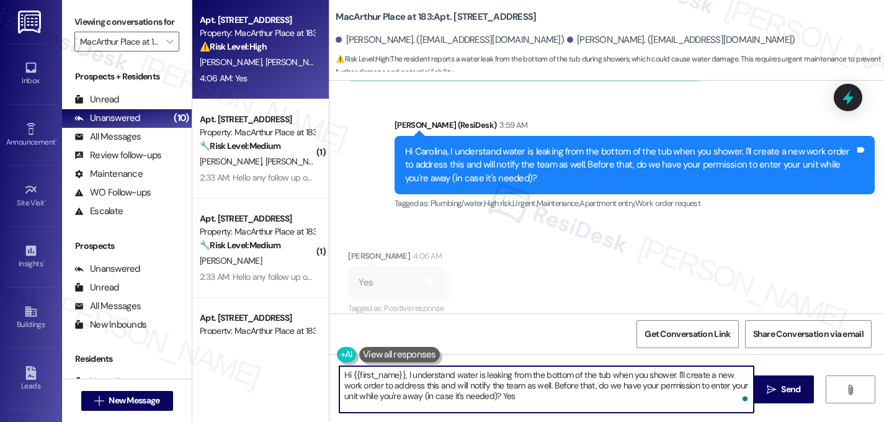
drag, startPoint x: 506, startPoint y: 403, endPoint x: 283, endPoint y: 347, distance: 229.7
click at [283, 347] on div "Apt. 1108, 2332 MacArthur Place at 183 Property: MacArthur Place at 183 ⚠️ Risk…" at bounding box center [538, 211] width 692 height 422
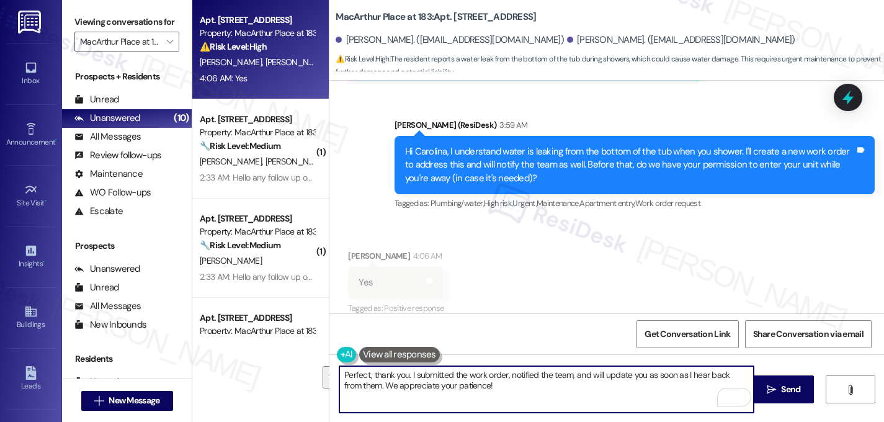
drag, startPoint x: 405, startPoint y: 375, endPoint x: 472, endPoint y: 386, distance: 67.2
click at [472, 386] on textarea "Perfect, thank you. I submitted the work order, notified the team, and will upd…" at bounding box center [546, 389] width 415 height 47
type textarea "Perfect, thank you. I submitted the work order, notified the team, and will upd…"
click at [491, 396] on textarea "Perfect, thank you. I submitted the work order, notified the team, and will upd…" at bounding box center [546, 389] width 415 height 47
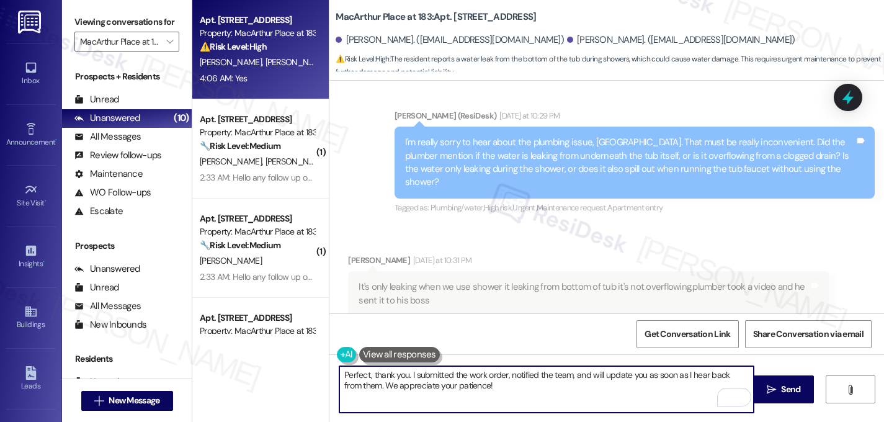
scroll to position [1843, 0]
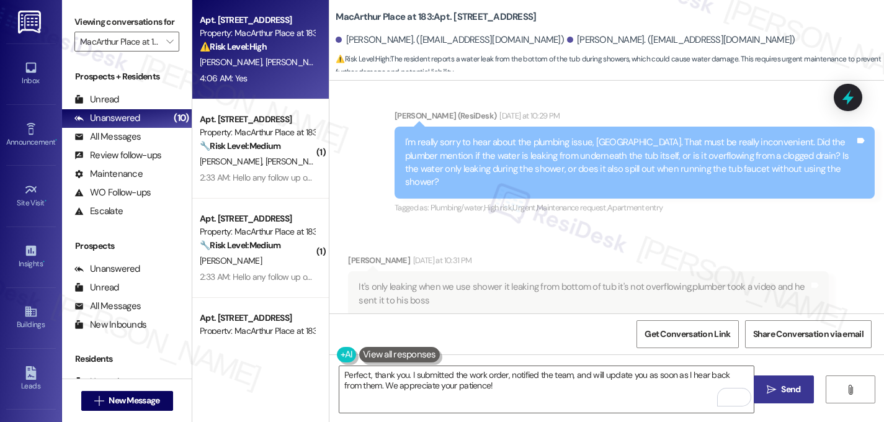
click at [774, 388] on icon "" at bounding box center [771, 390] width 9 height 10
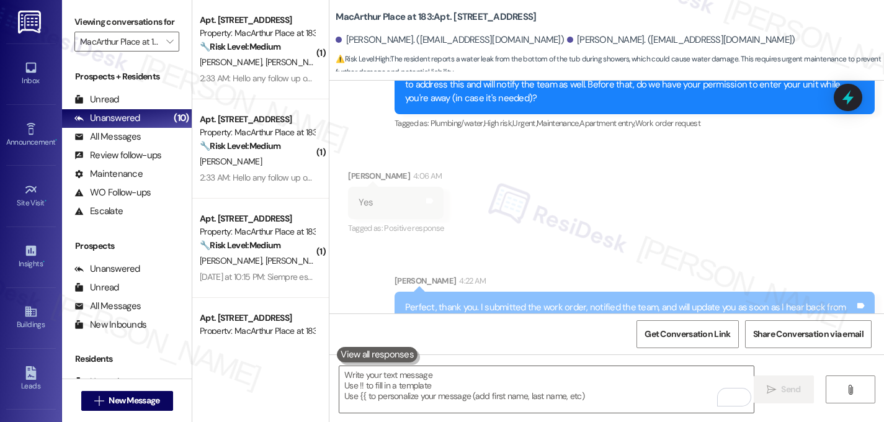
scroll to position [2228, 0]
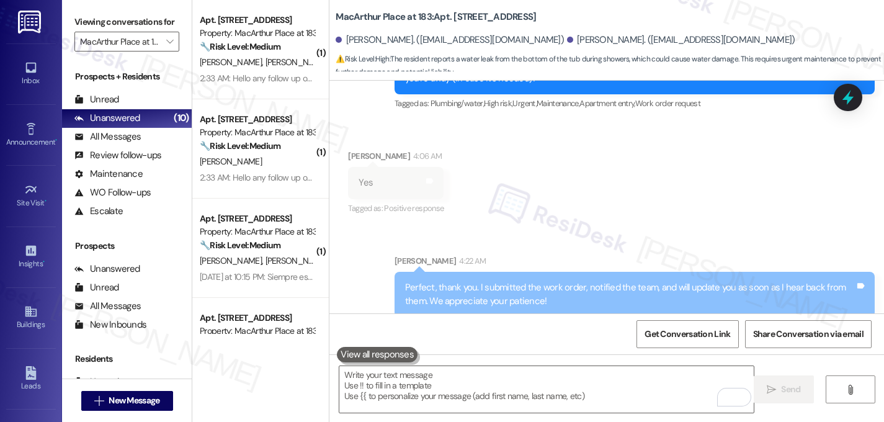
click at [527, 185] on div "Received via SMS Carolina Trevino 4:06 AM Yes Tags and notes Tagged as: Positiv…" at bounding box center [607, 174] width 555 height 105
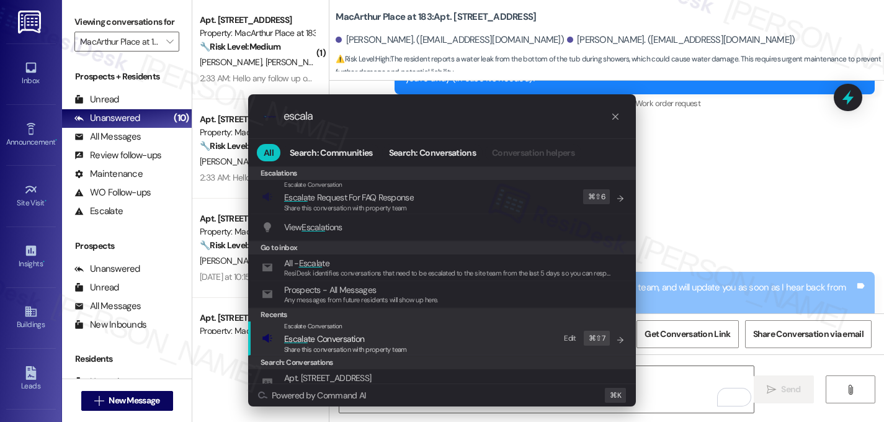
type input "escala"
click at [305, 338] on span "Escala" at bounding box center [296, 338] width 24 height 11
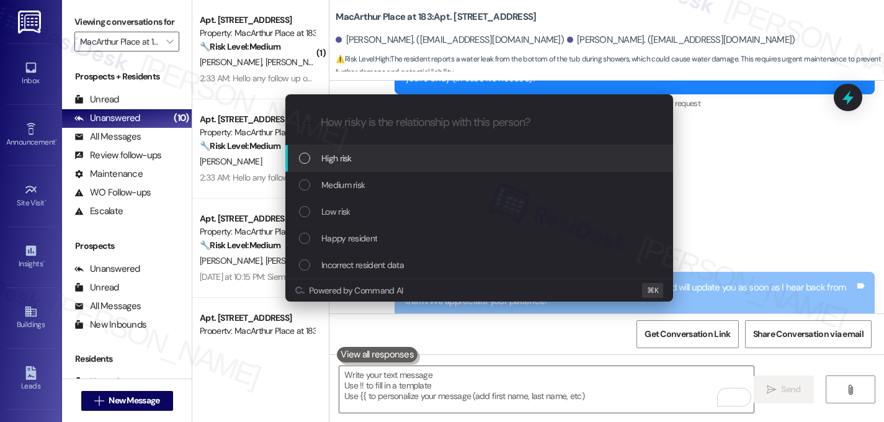
click at [344, 164] on span "High risk" at bounding box center [336, 158] width 30 height 14
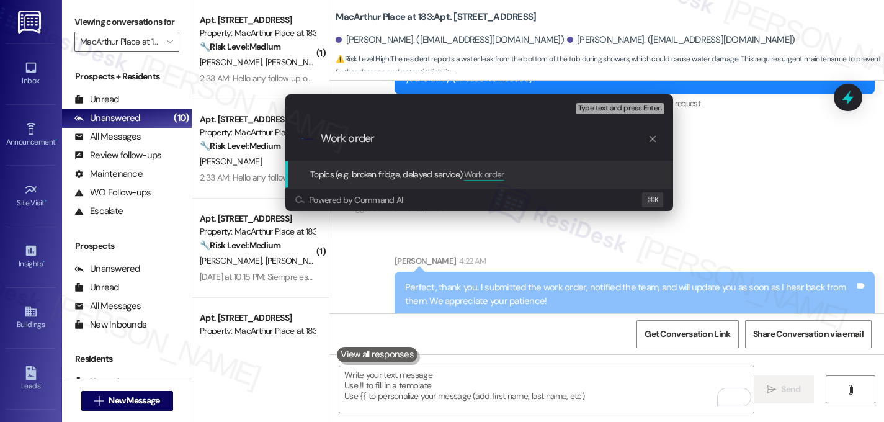
paste input "I submitted the work order, notified the team, and will update you as soon as I…"
click at [422, 150] on div ".cls-1{fill:#0a055f;}.cls-2{fill:#0cc4c4;} resideskLogoBlueOrange Work order" at bounding box center [479, 139] width 388 height 44
click at [416, 148] on div ".cls-1{fill:#0a055f;}.cls-2{fill:#0cc4c4;} resideskLogoBlueOrange Work order" at bounding box center [479, 139] width 388 height 44
click at [390, 140] on input "Work order" at bounding box center [484, 138] width 327 height 13
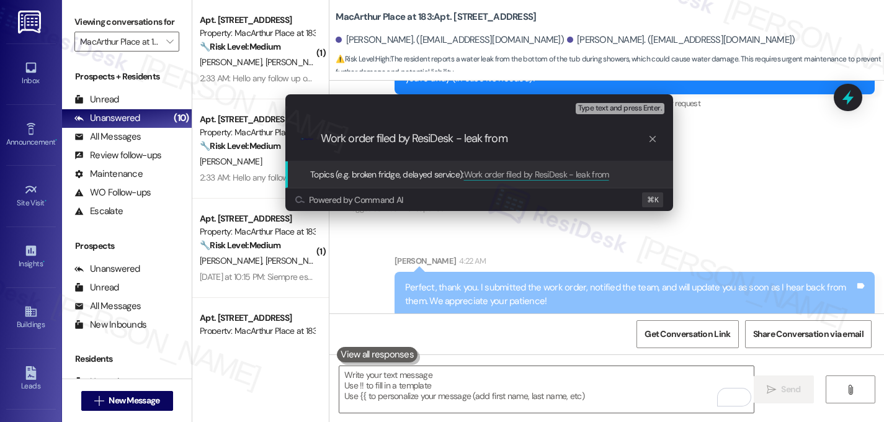
click at [464, 143] on input "Work order filed by ResiDesk - leak from" at bounding box center [484, 138] width 327 height 13
click at [556, 137] on input "Work order filed by ResiDesk - water leak from" at bounding box center [484, 138] width 327 height 13
type input "Work order filed by ResiDesk - water leak from the bottom of the tub"
click at [524, 134] on input "Work order filed by ResiDesk - water leak from the bottom of the tub" at bounding box center [484, 138] width 327 height 13
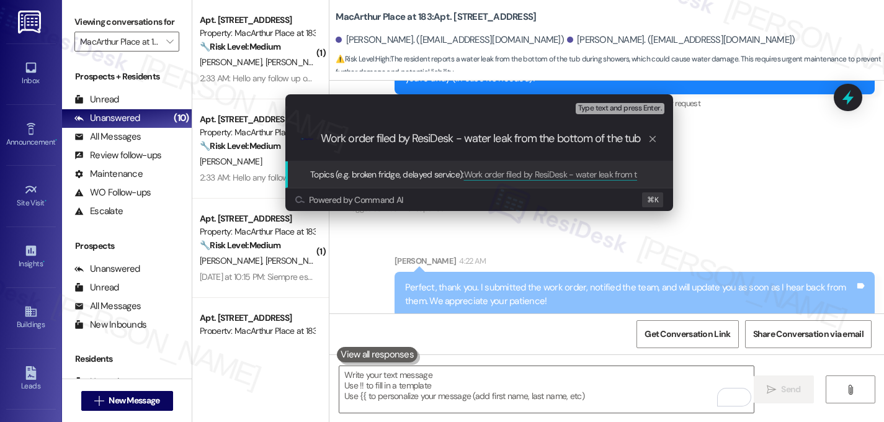
click at [524, 134] on input "Work order filed by ResiDesk - water leak from the bottom of the tub" at bounding box center [484, 138] width 327 height 13
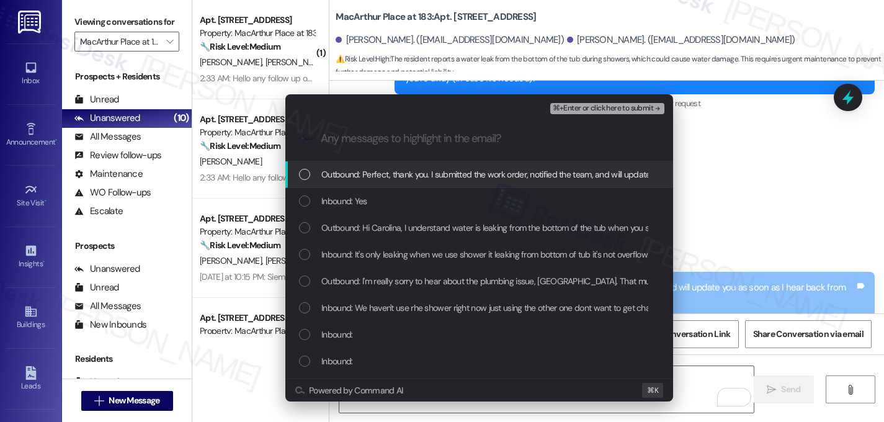
click at [295, 178] on div "Outbound: Perfect, thank you. I submitted the work order, notified the team, an…" at bounding box center [479, 174] width 388 height 27
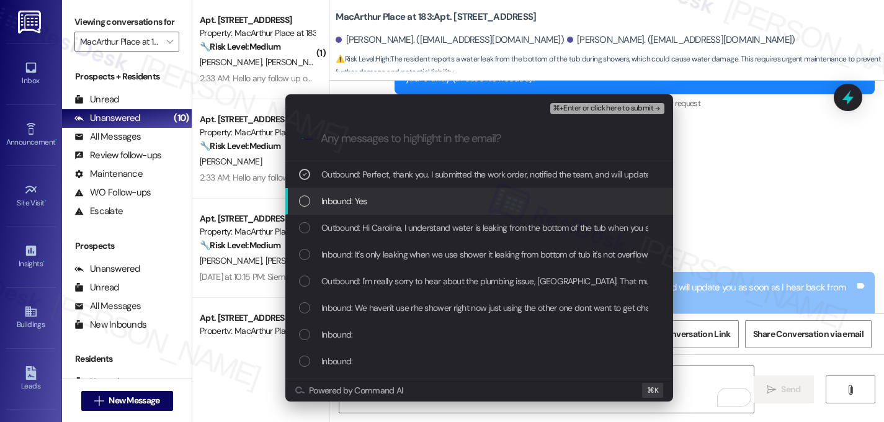
click at [307, 203] on div "List of options" at bounding box center [304, 200] width 11 height 11
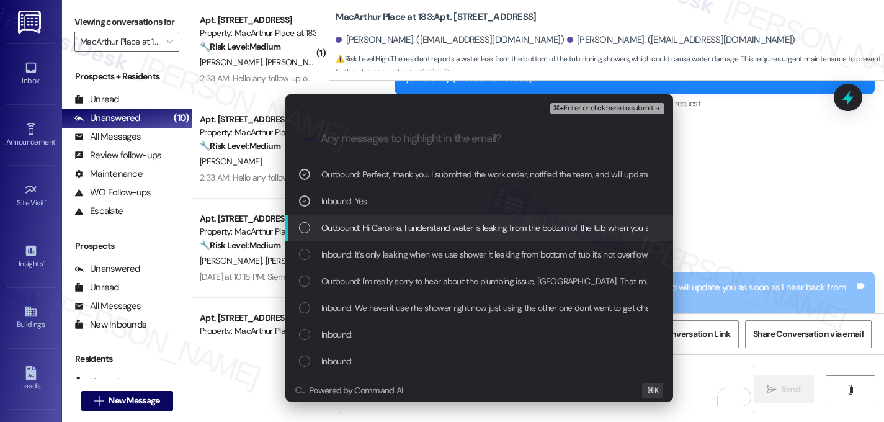
click at [317, 224] on div "Outbound: Hi Carolina, I understand water is leaking from the bottom of the tub…" at bounding box center [480, 228] width 363 height 14
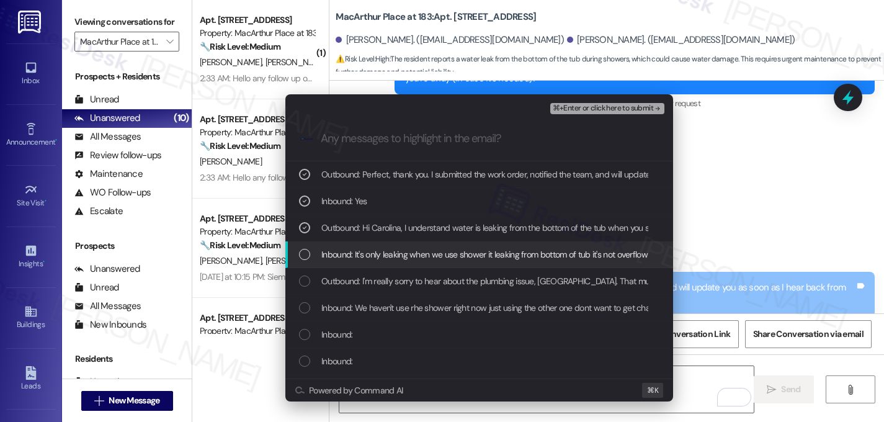
click at [320, 254] on div "Inbound: It's only leaking when we use shower it leaking from bottom of tub it'…" at bounding box center [480, 255] width 363 height 14
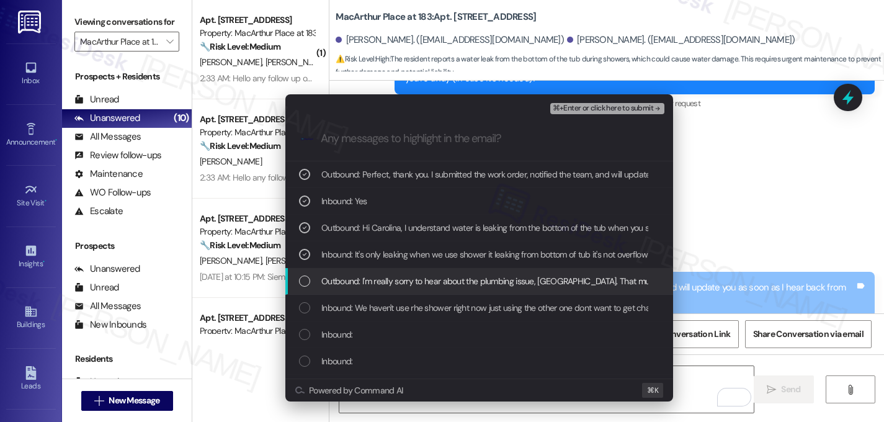
click at [314, 285] on div "Outbound: I'm really sorry to hear about the plumbing issue, Carolina. That mus…" at bounding box center [480, 281] width 363 height 14
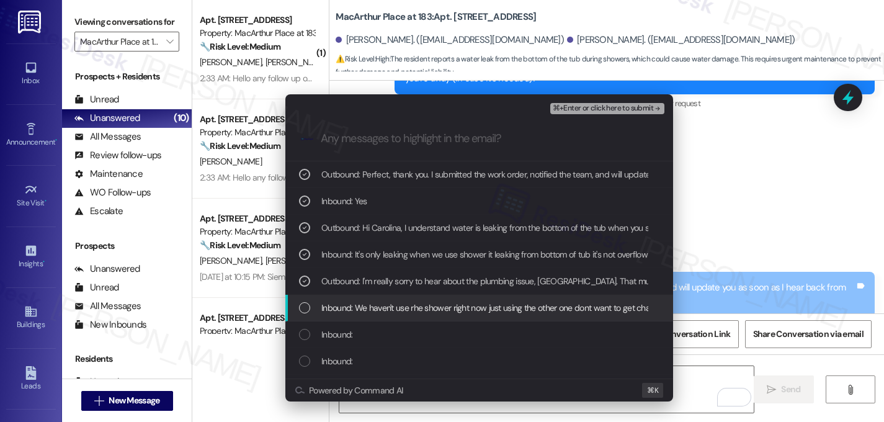
click at [315, 305] on div "Inbound: We haven't use rhe shower right now just using the other one dont want…" at bounding box center [480, 308] width 363 height 14
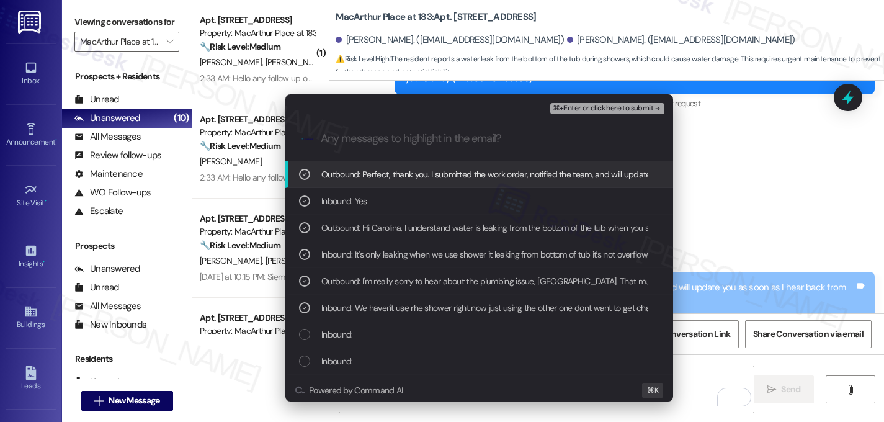
click at [645, 117] on div ".cls-1{fill:#0a055f;}.cls-2{fill:#0cc4c4;} resideskLogoBlueOrange" at bounding box center [479, 139] width 388 height 44
click at [648, 111] on span "⌘+Enter or click here to submit" at bounding box center [603, 108] width 101 height 9
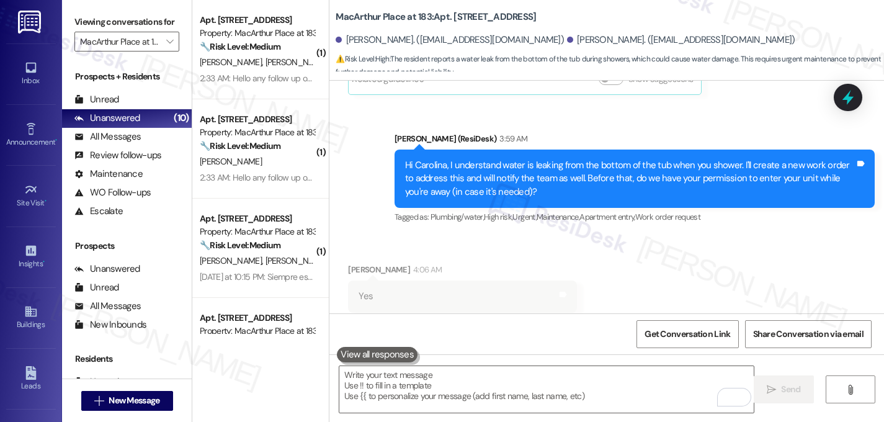
scroll to position [2116, 0]
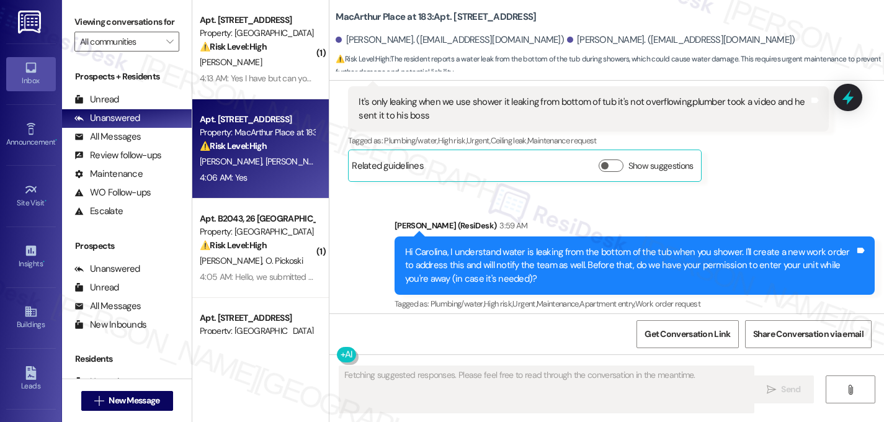
scroll to position [1892, 0]
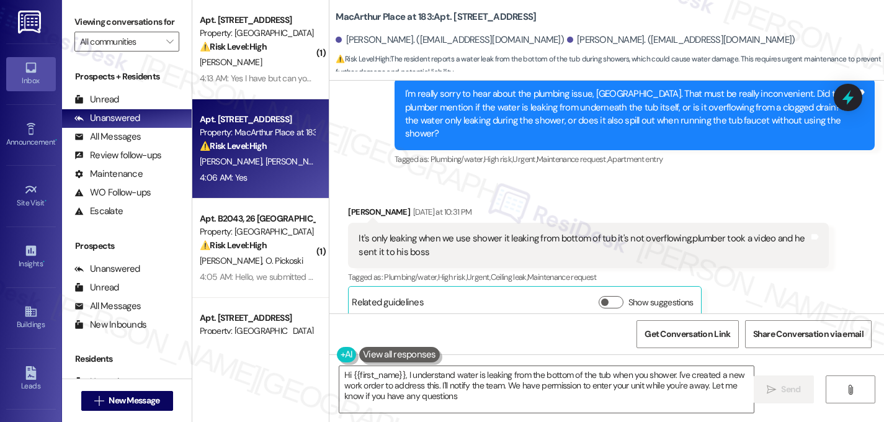
type textarea "Hi {{first_name}}, I understand water is leaking from the bottom of the tub whe…"
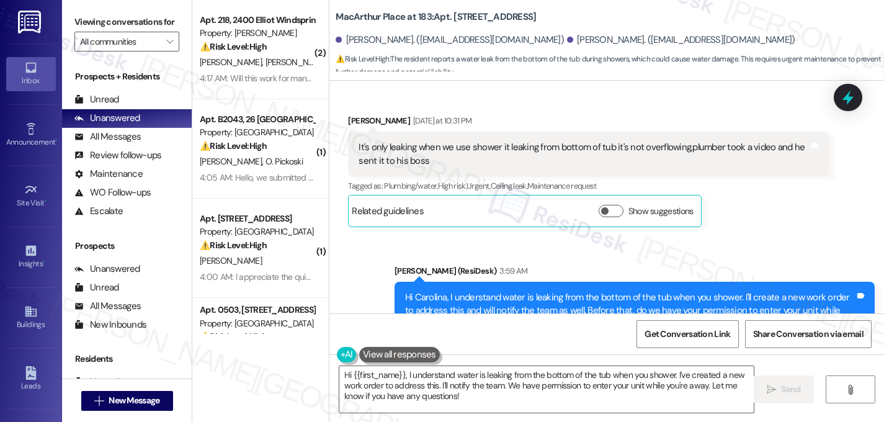
scroll to position [2215, 0]
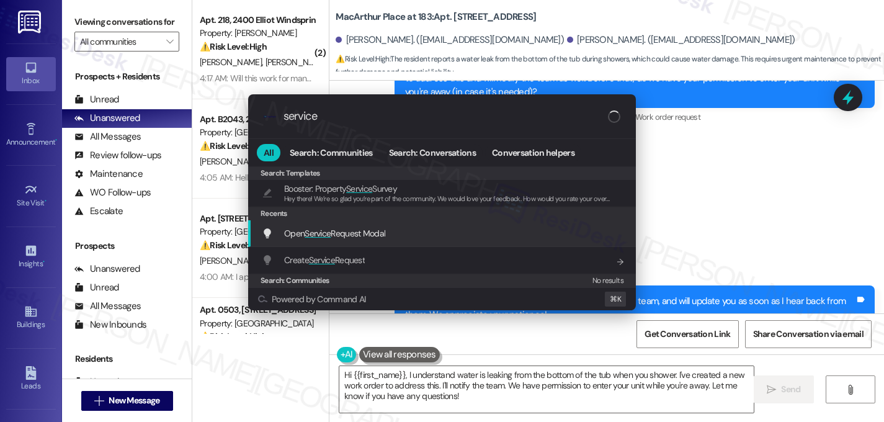
type input "service"
click at [316, 237] on span "Service" at bounding box center [318, 233] width 26 height 11
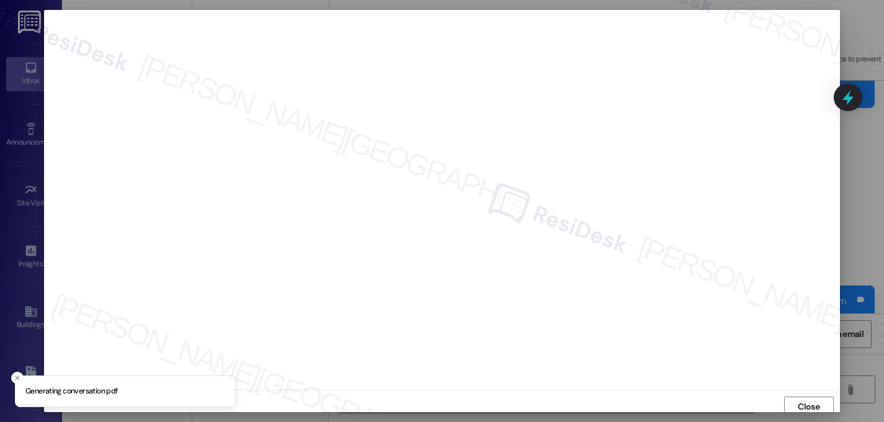
scroll to position [4, 0]
click at [819, 398] on span "Close" at bounding box center [809, 402] width 27 height 13
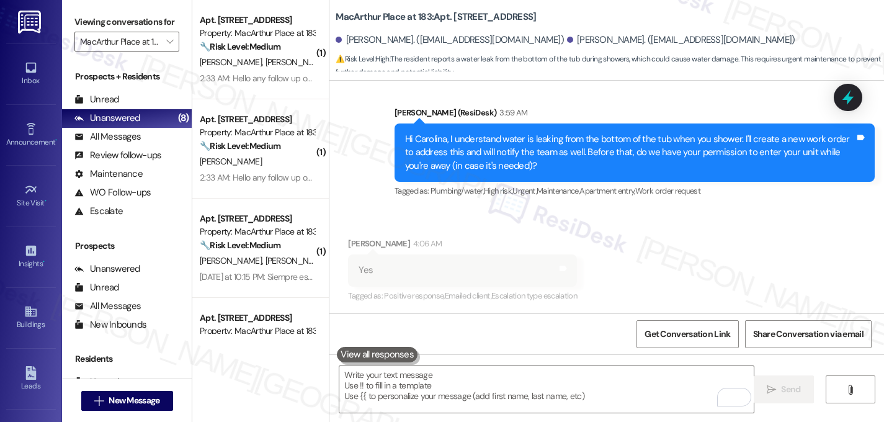
scroll to position [2141, 0]
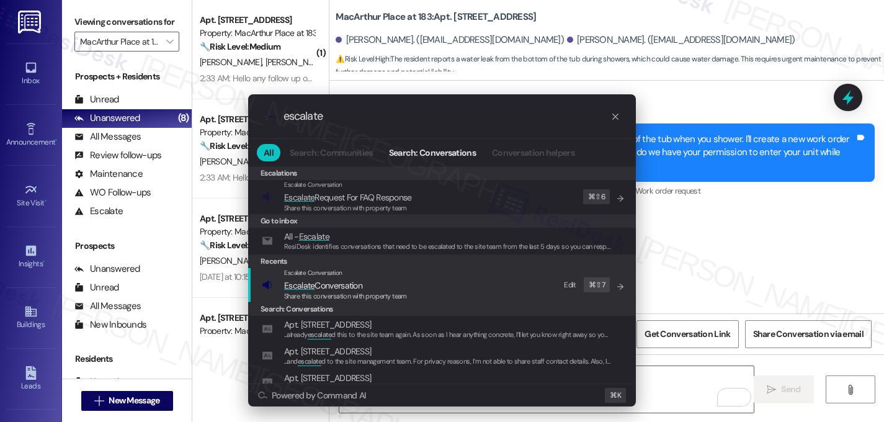
type input "escalate"
click at [304, 286] on span "Escalate" at bounding box center [299, 285] width 30 height 11
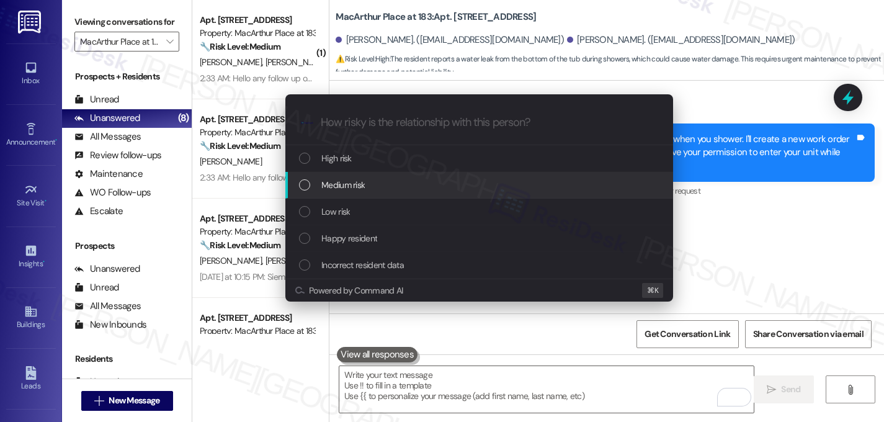
click at [305, 179] on div "Medium risk" at bounding box center [480, 185] width 363 height 14
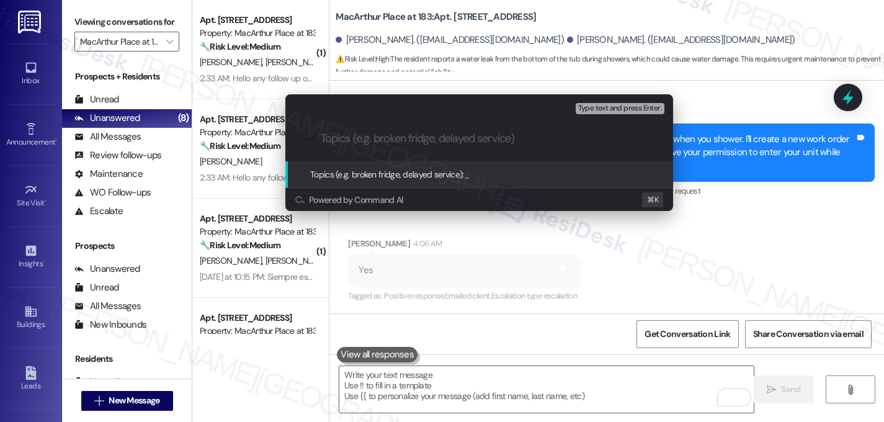
click at [398, 139] on input "Topics (e.g. broken fridge, delayed service)" at bounding box center [489, 138] width 337 height 13
click at [375, 141] on input "Work order filed by ResiDesk -" at bounding box center [484, 138] width 327 height 13
paste input "6137149"
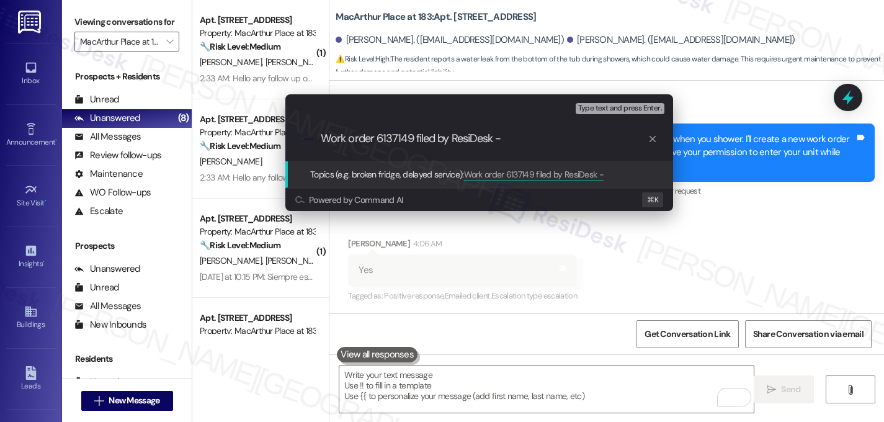
click at [521, 140] on input "Work order 6137149 filed by ResiDesk -" at bounding box center [484, 138] width 327 height 13
type input "Work order 6137149 filed by ResiDesk - watermark on the floor"
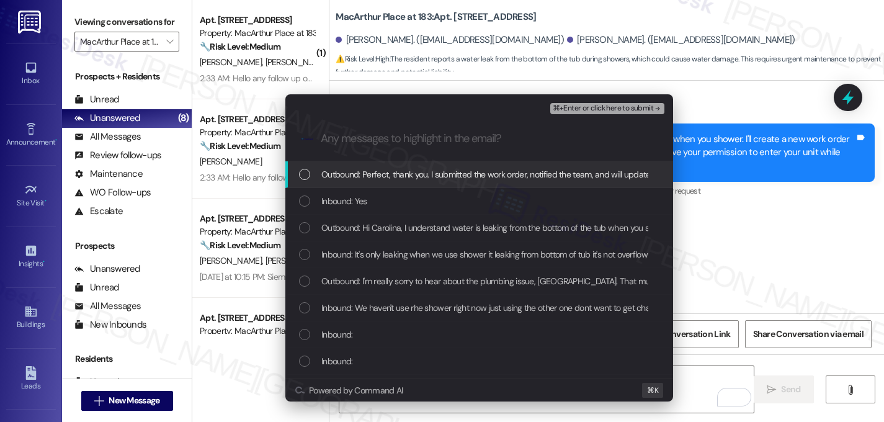
click at [318, 173] on div "Outbound: Perfect, thank you. I submitted the work order, notified the team, an…" at bounding box center [480, 175] width 363 height 14
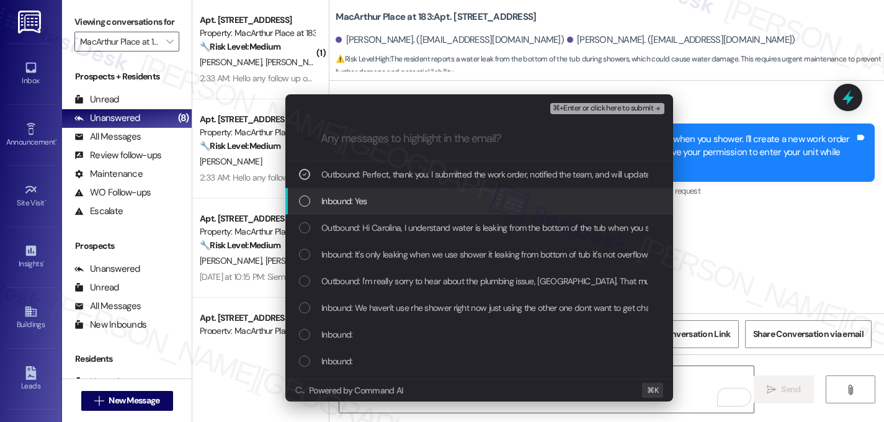
click at [316, 203] on div "Inbound: Yes" at bounding box center [480, 201] width 363 height 14
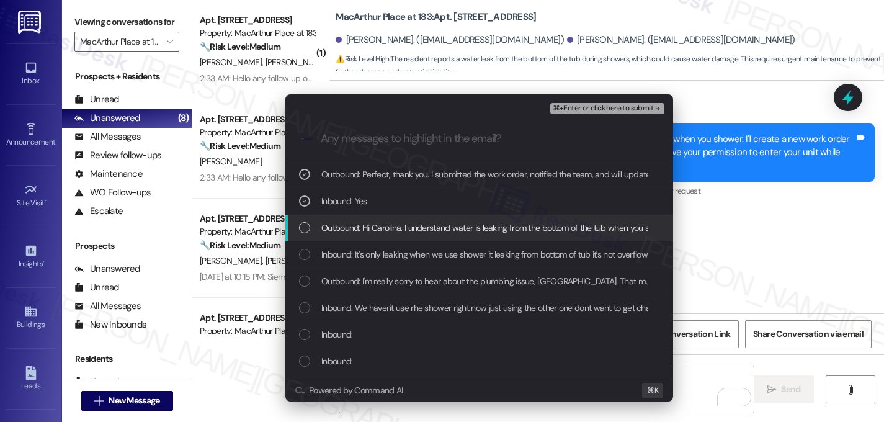
click at [322, 220] on div "Outbound: Hi Carolina, I understand water is leaking from the bottom of the tub…" at bounding box center [479, 228] width 388 height 27
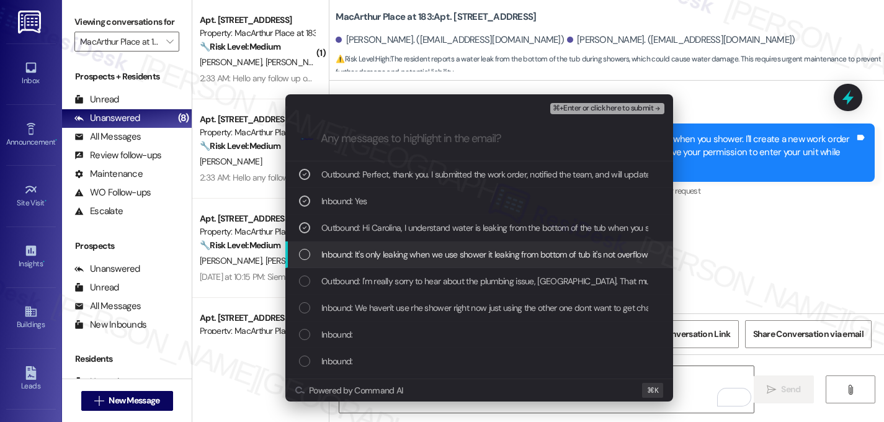
click at [324, 250] on span "Inbound: It's only leaking when we use shower it leaking from bottom of tub it'…" at bounding box center [574, 255] width 506 height 14
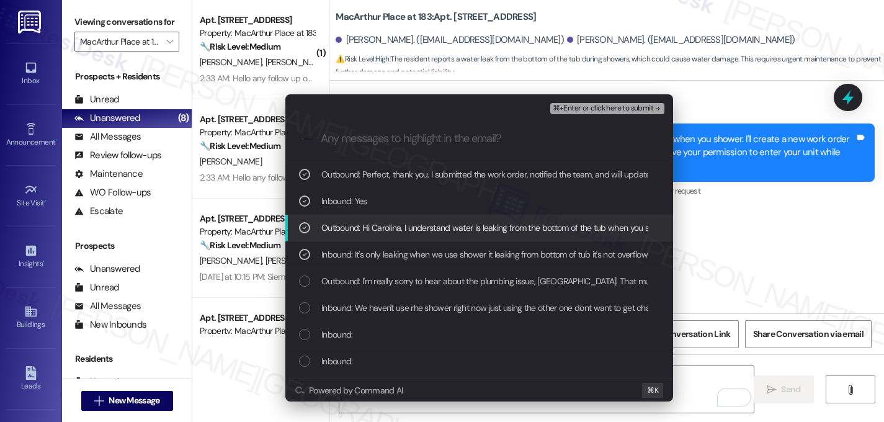
click at [713, 211] on div "Escalate Conversation Medium risk Work order 6137149 filed by ResiDesk - waterm…" at bounding box center [442, 211] width 884 height 422
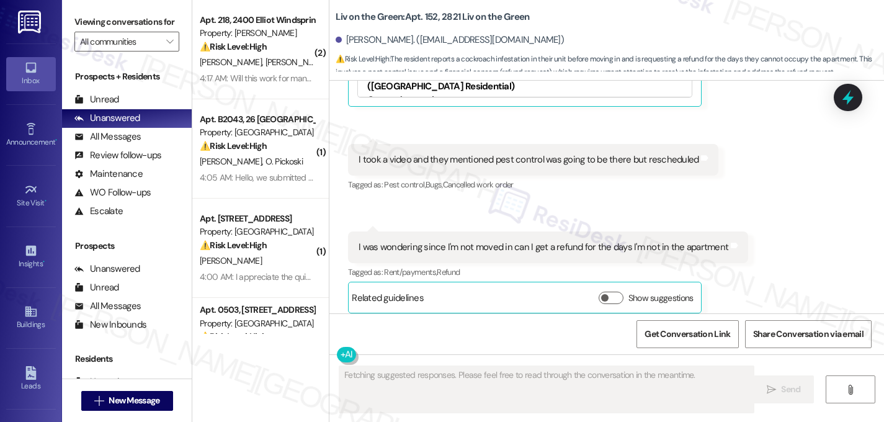
scroll to position [25714, 0]
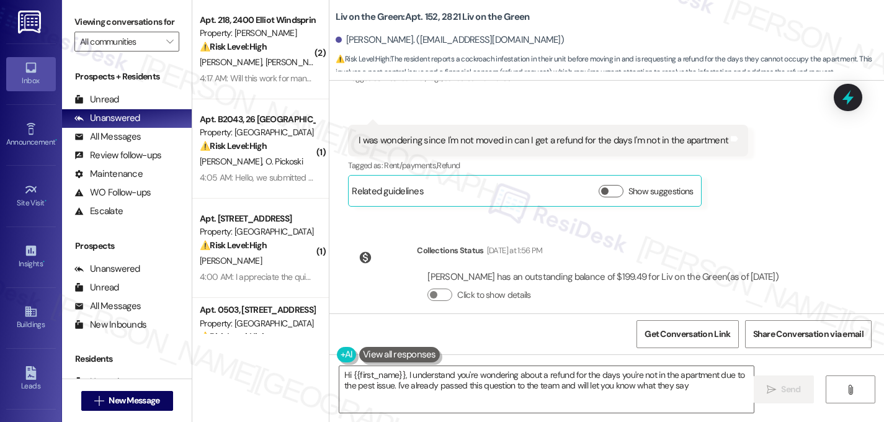
type textarea "Hi {{first_name}}, I understand you're wondering about a refund for the days yo…"
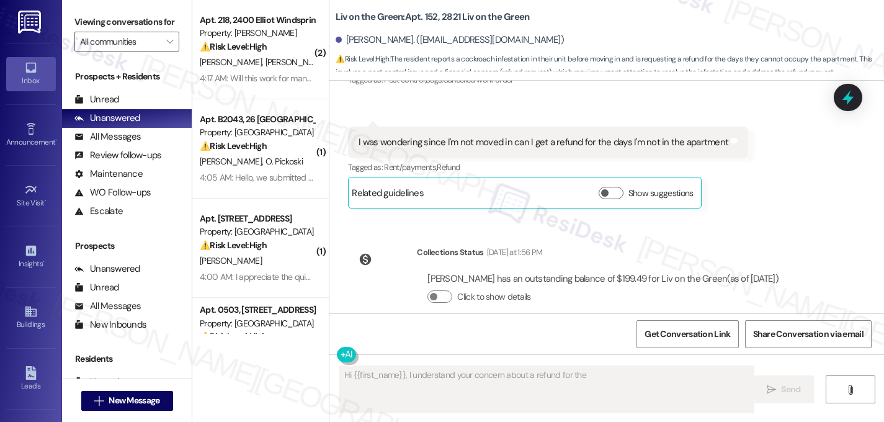
scroll to position [25714, 0]
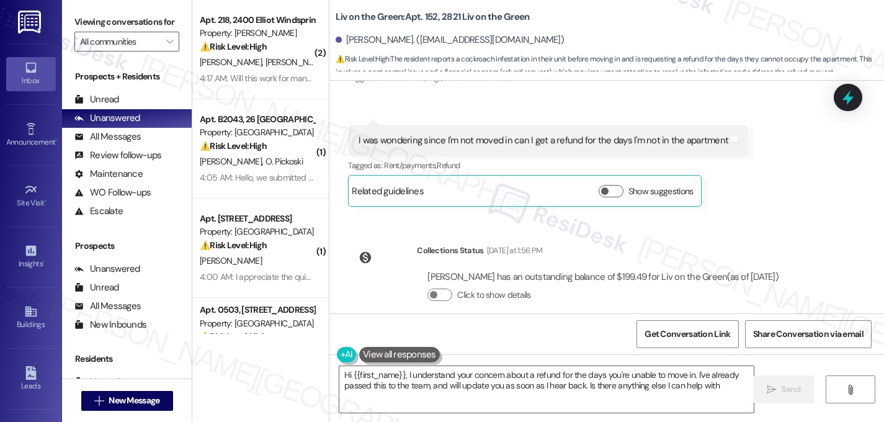
type textarea "Hi {{first_name}}, I understand your concern about a refund for the days you're…"
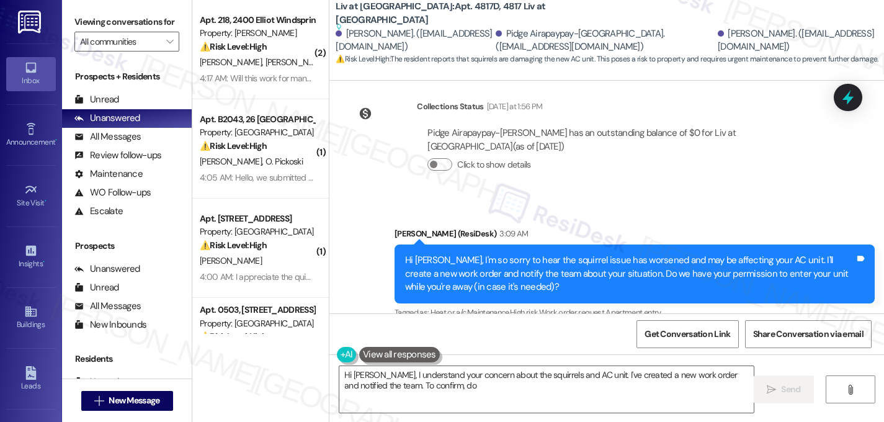
scroll to position [1849, 0]
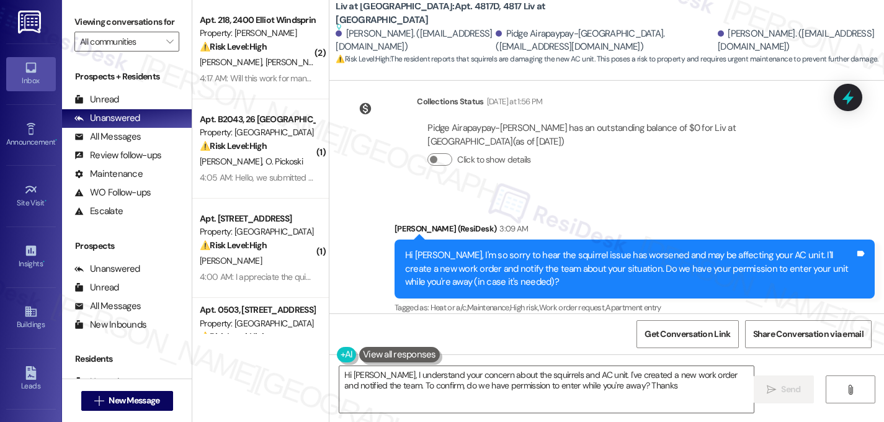
type textarea "Hi [PERSON_NAME], I understand your concern about the squirrels and AC unit. I'…"
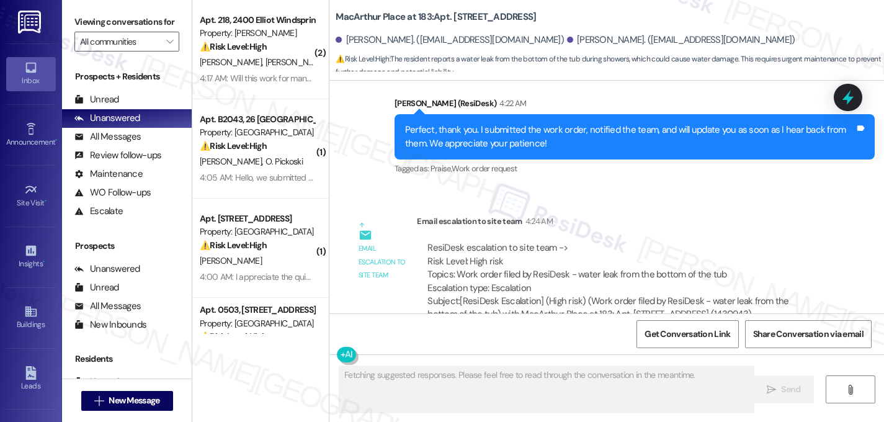
scroll to position [2386, 0]
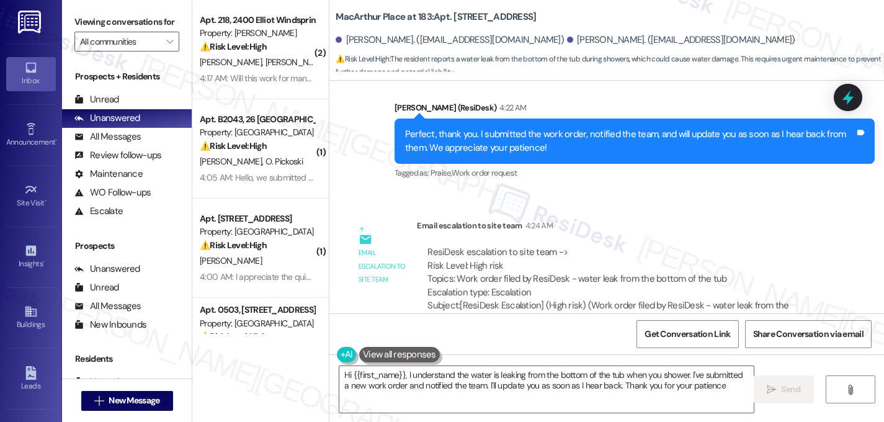
type textarea "Hi {{first_name}}, I understand the water is leaking from the bottom of the tub…"
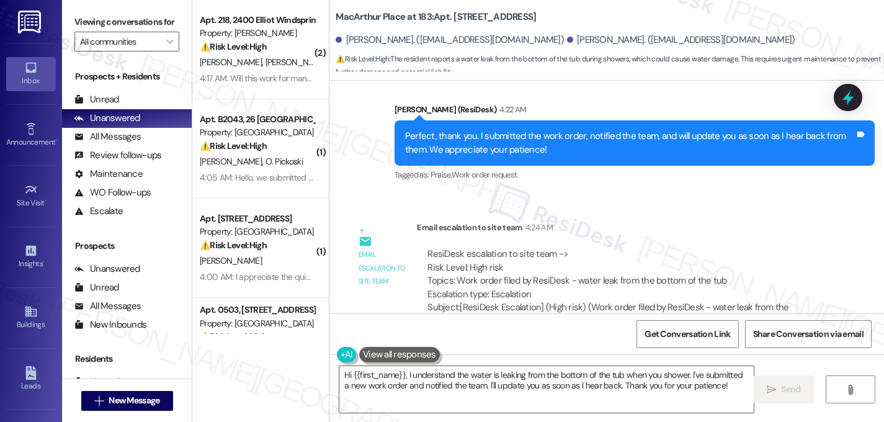
scroll to position [2379, 0]
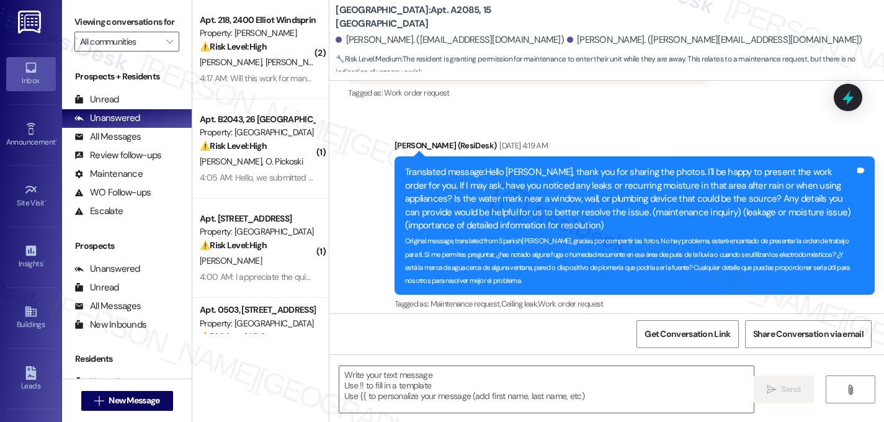
scroll to position [11495, 0]
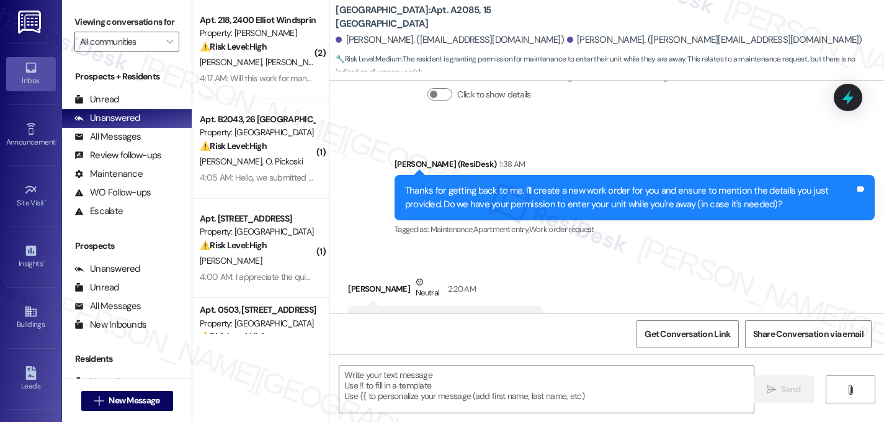
type textarea "Fetching suggested responses. Please feel free to read through the conversation…"
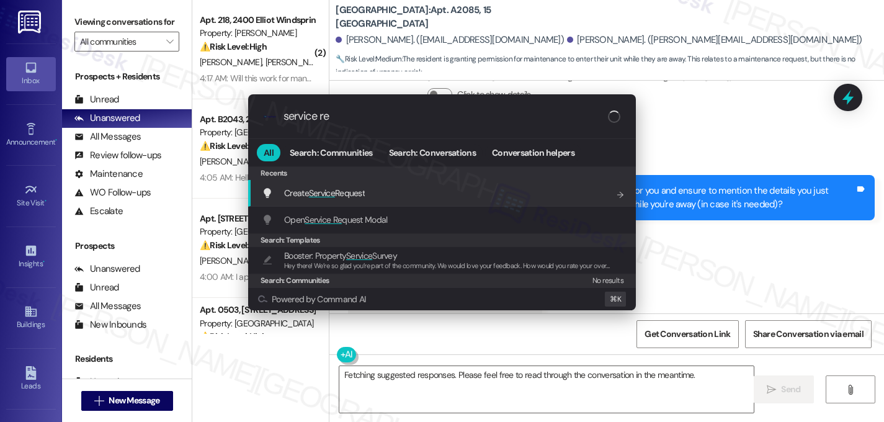
type input "service re"
click at [320, 191] on span "Service" at bounding box center [322, 192] width 26 height 11
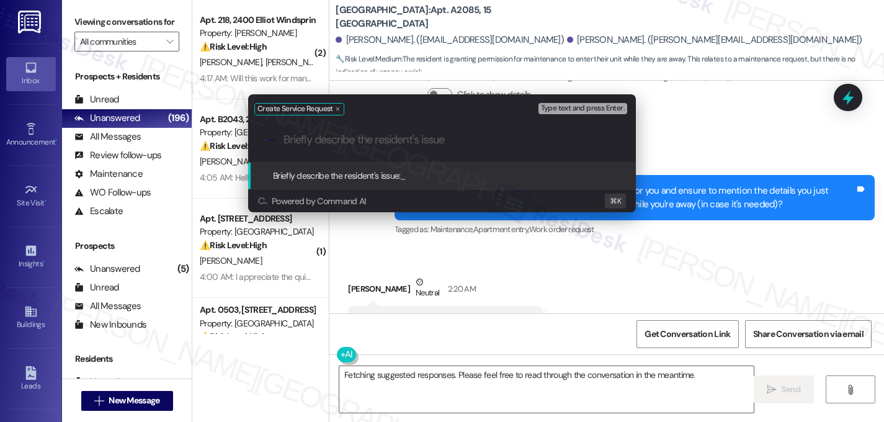
click at [430, 142] on input "Briefly describe the resident's issue" at bounding box center [452, 139] width 337 height 13
type input "l"
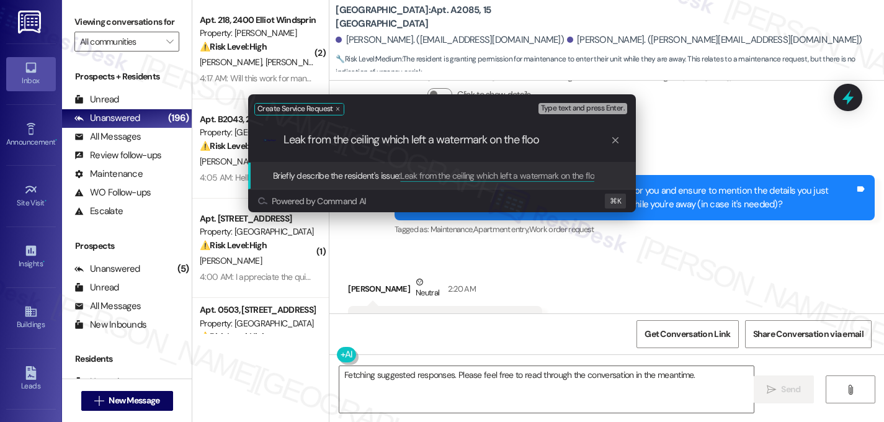
type input "Leak from the ceiling which left a watermark on the floor"
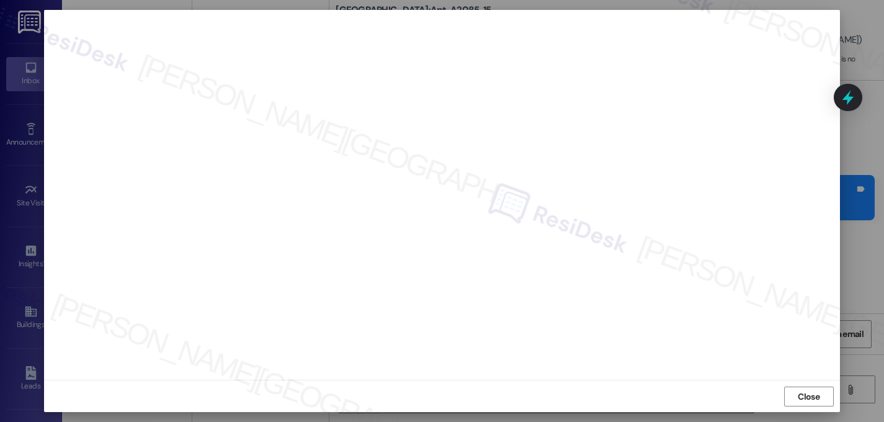
scroll to position [11, 0]
click at [805, 390] on span "Close" at bounding box center [809, 396] width 22 height 13
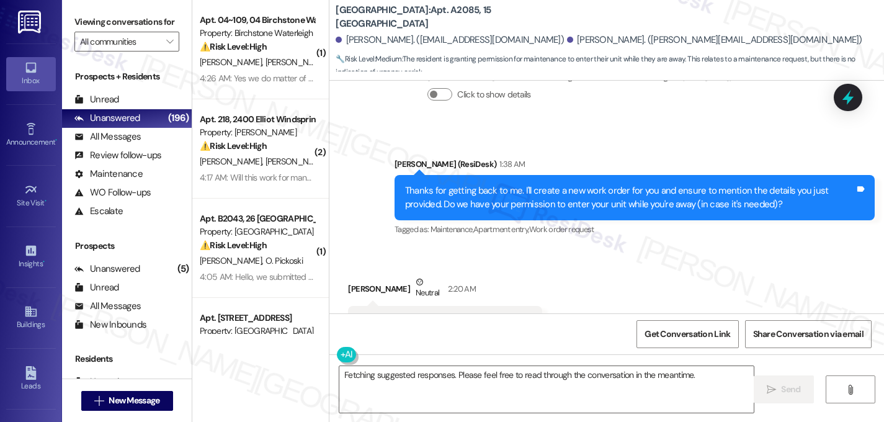
scroll to position [0, 0]
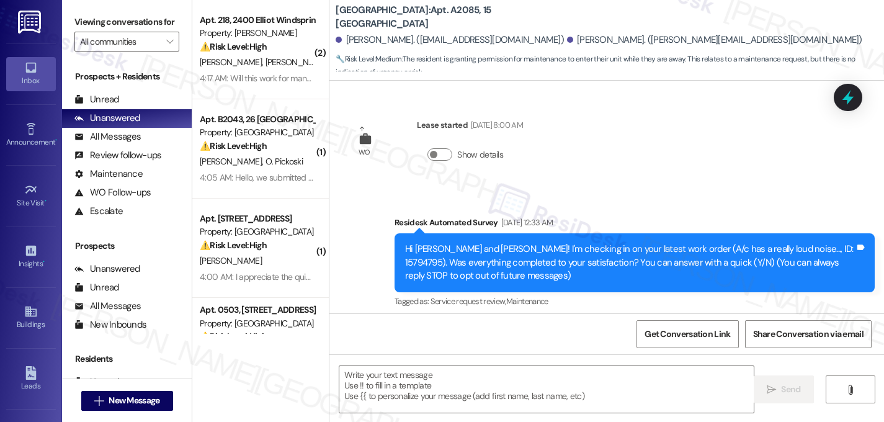
scroll to position [11495, 0]
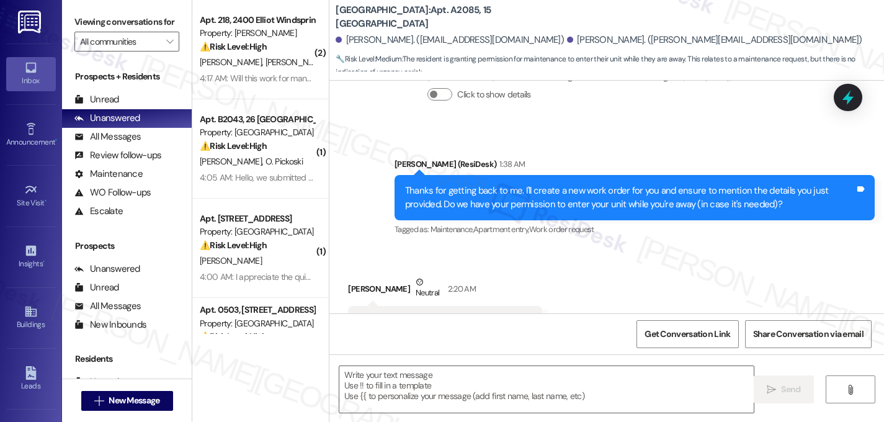
type textarea "Fetching suggested responses. Please feel free to read through the conversation…"
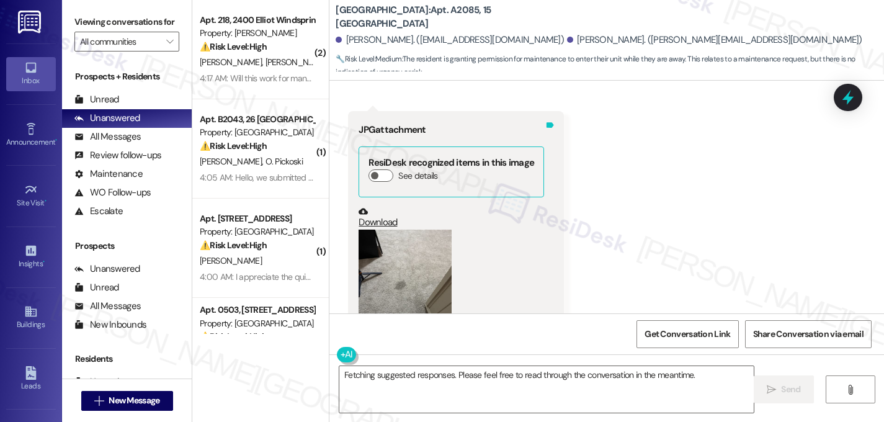
scroll to position [10321, 0]
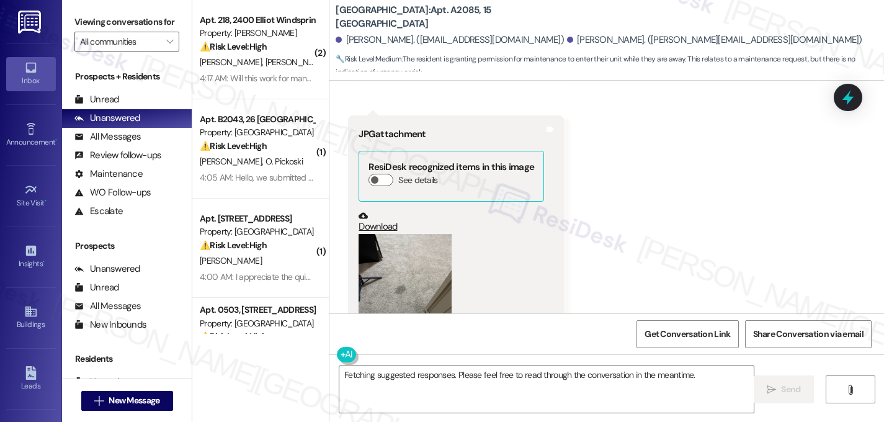
click at [421, 234] on button "Zoom image" at bounding box center [405, 296] width 93 height 124
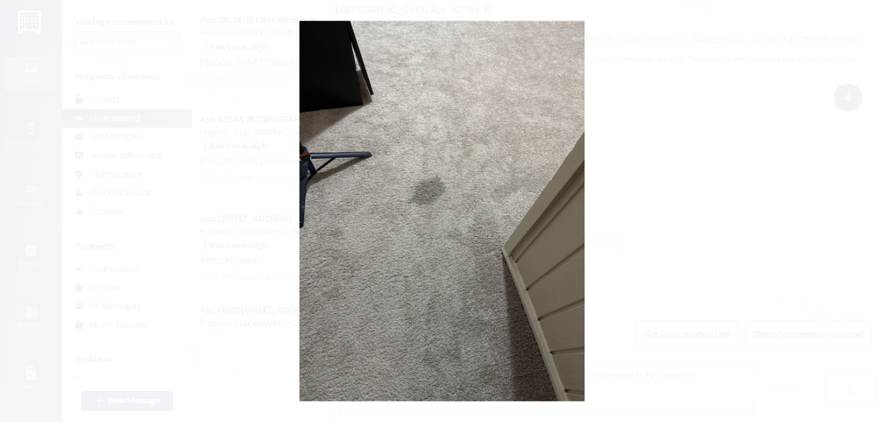
click at [271, 145] on button "Unzoom image" at bounding box center [442, 211] width 884 height 422
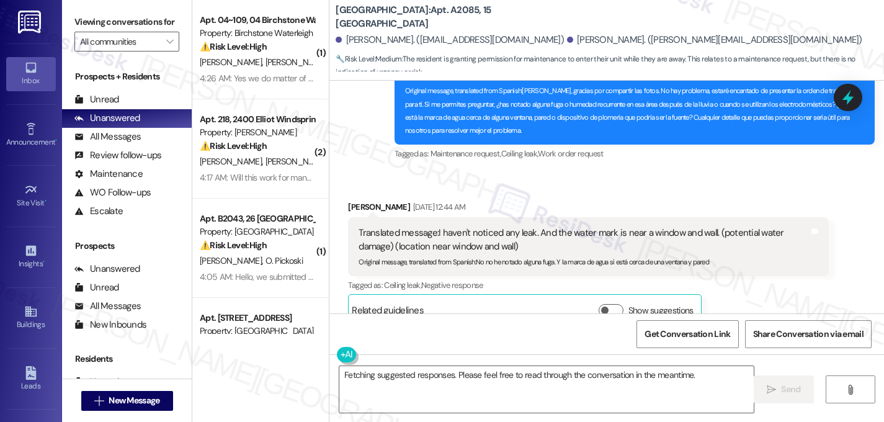
scroll to position [11176, 0]
drag, startPoint x: 565, startPoint y: 168, endPoint x: 708, endPoint y: 171, distance: 142.8
click at [708, 227] on div "Translated message: I haven't noticed any leak. And the water mark is near a wi…" at bounding box center [584, 240] width 450 height 27
copy div "water mark is near a window and wall"
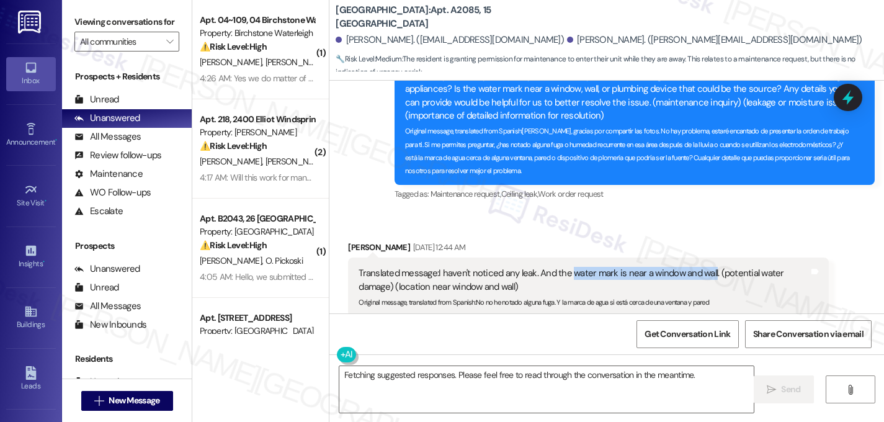
scroll to position [11145, 0]
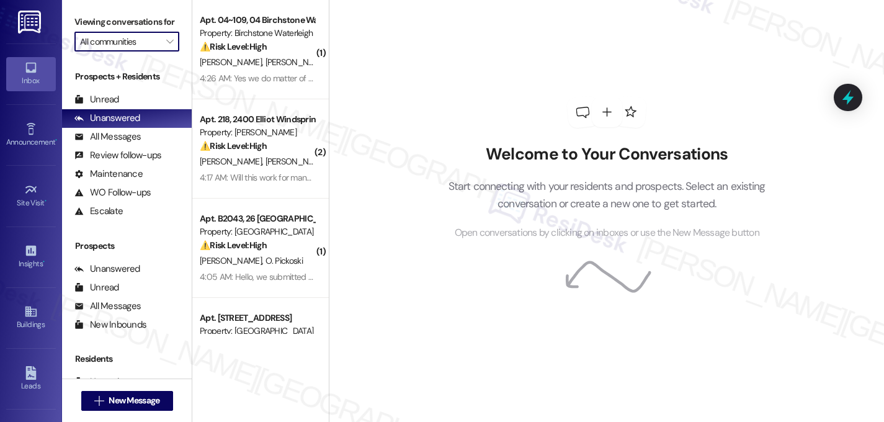
click at [114, 52] on input "All communities" at bounding box center [119, 42] width 79 height 20
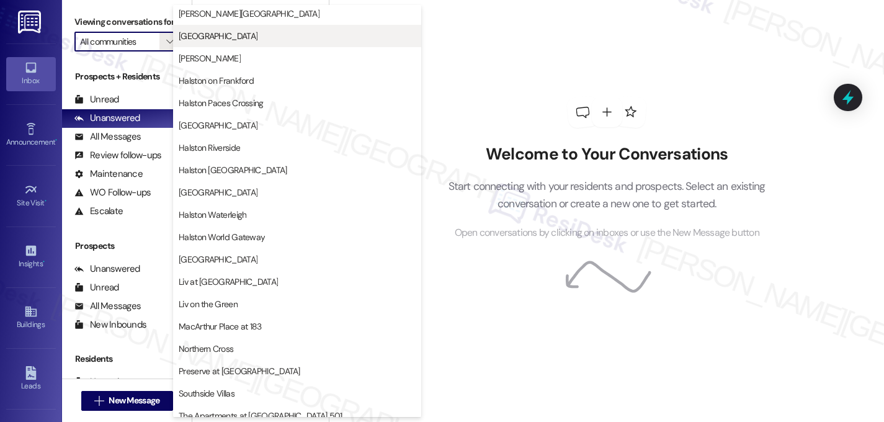
scroll to position [432, 0]
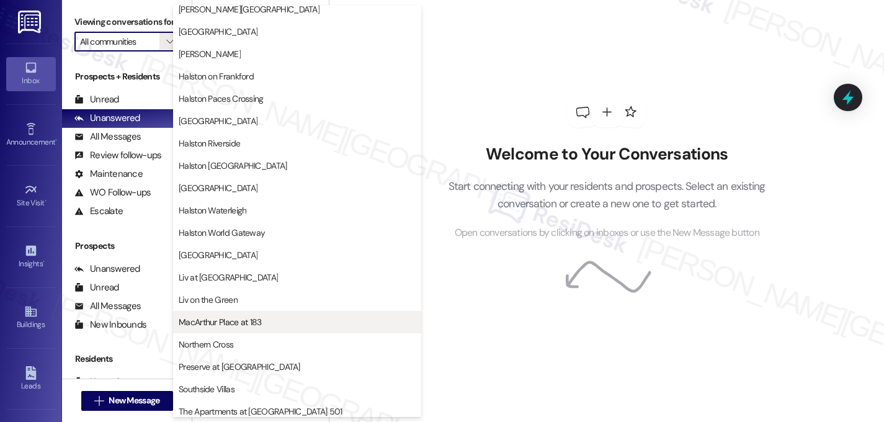
click at [244, 320] on span "MacArthur Place at 183" at bounding box center [220, 322] width 83 height 12
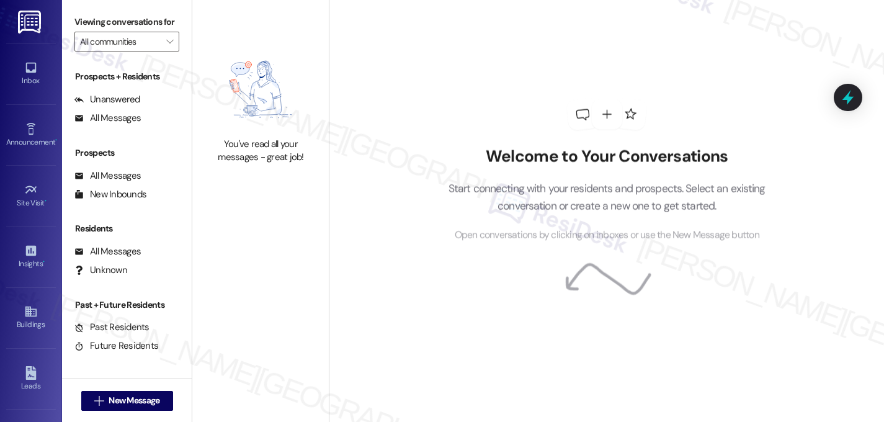
type input "MacArthur Place at 183"
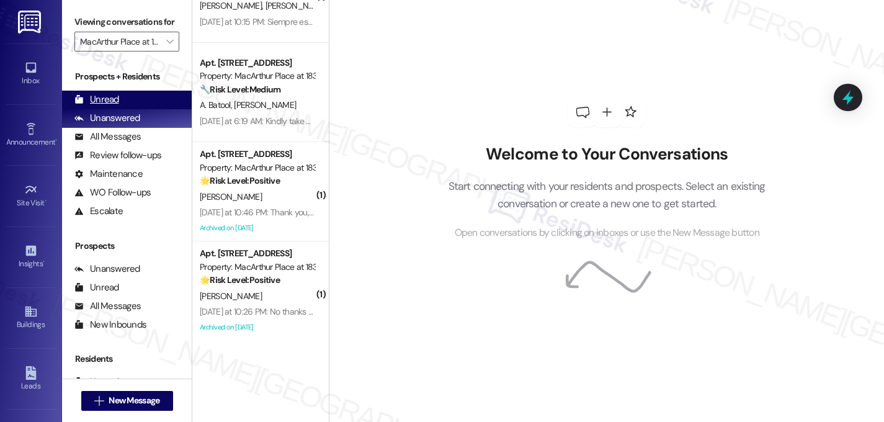
scroll to position [156, 0]
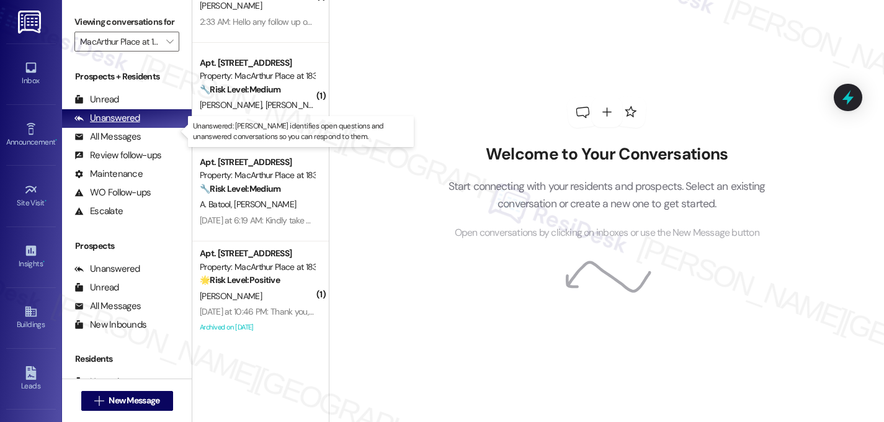
click at [117, 125] on div "Unanswered" at bounding box center [107, 118] width 66 height 13
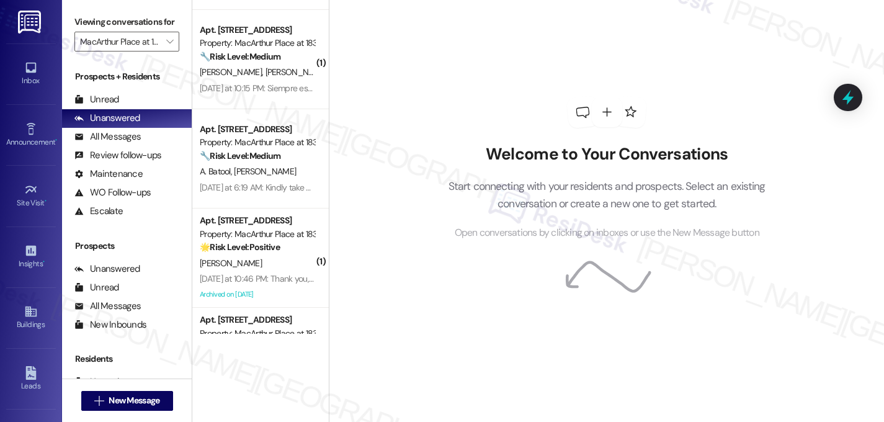
scroll to position [211, 0]
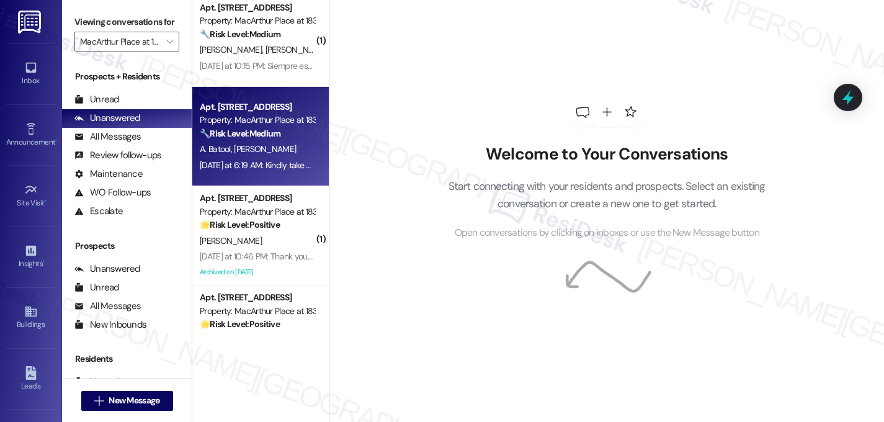
click at [284, 154] on div "A. Batool [PERSON_NAME]" at bounding box center [257, 149] width 117 height 16
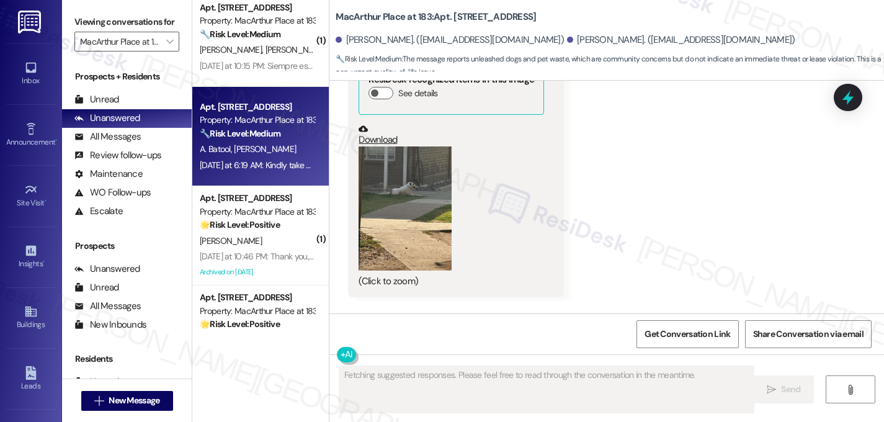
scroll to position [13258, 0]
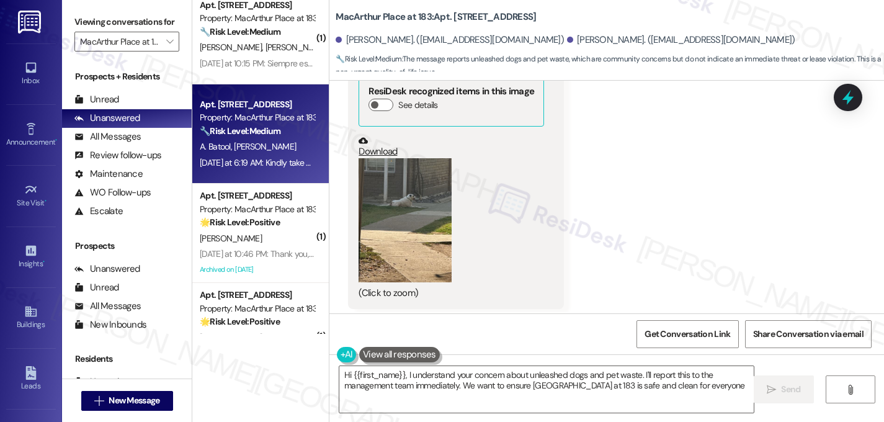
type textarea "Hi {{first_name}}, I understand your concern about unleashed dogs and pet waste…"
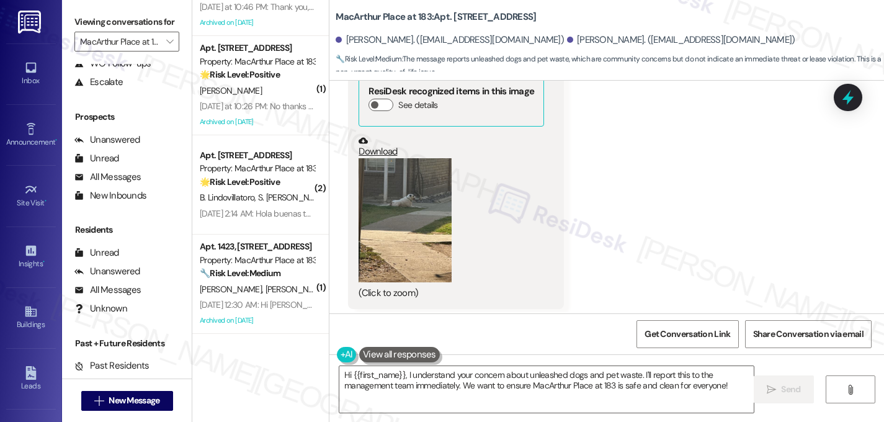
scroll to position [140, 0]
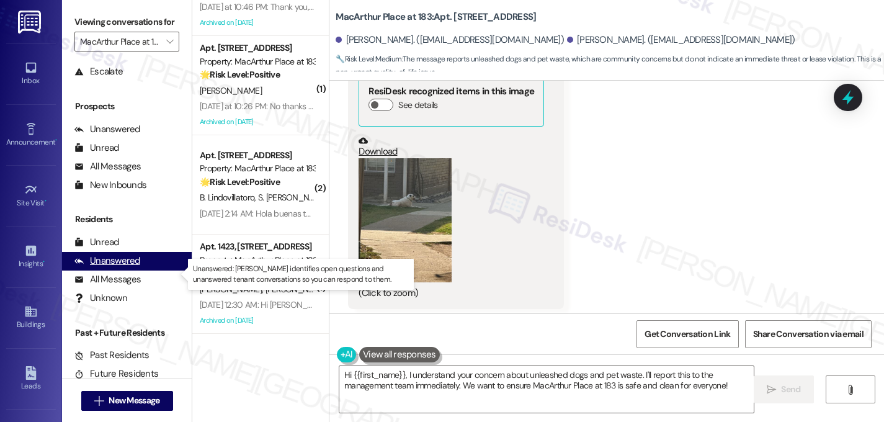
click at [112, 267] on div "Unanswered" at bounding box center [107, 260] width 66 height 13
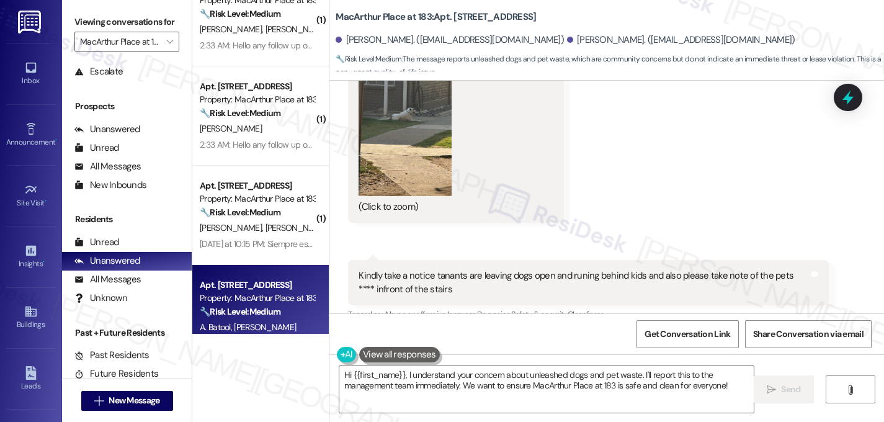
scroll to position [0, 0]
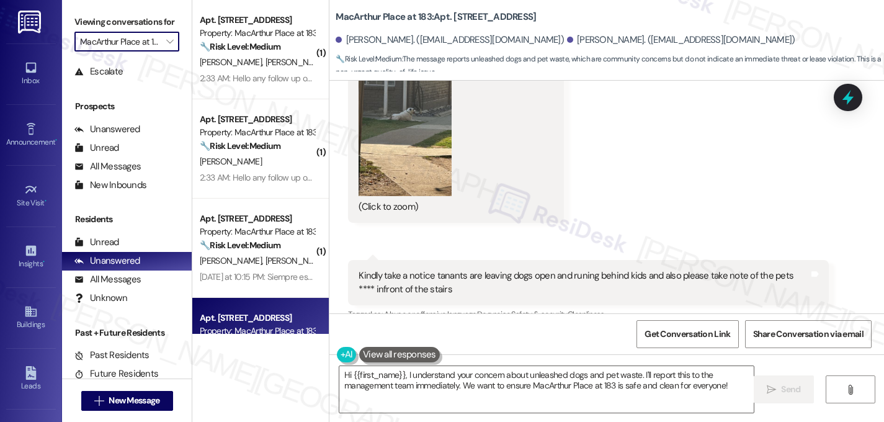
click at [147, 52] on input "MacArthur Place at 183" at bounding box center [119, 42] width 79 height 20
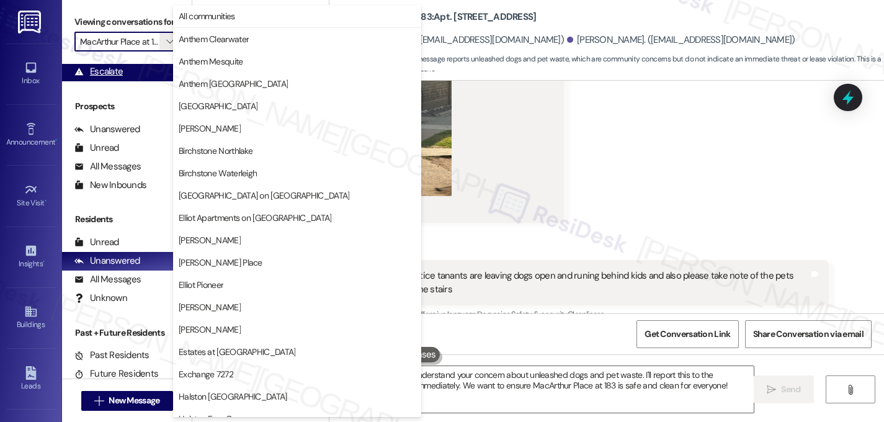
scroll to position [482, 0]
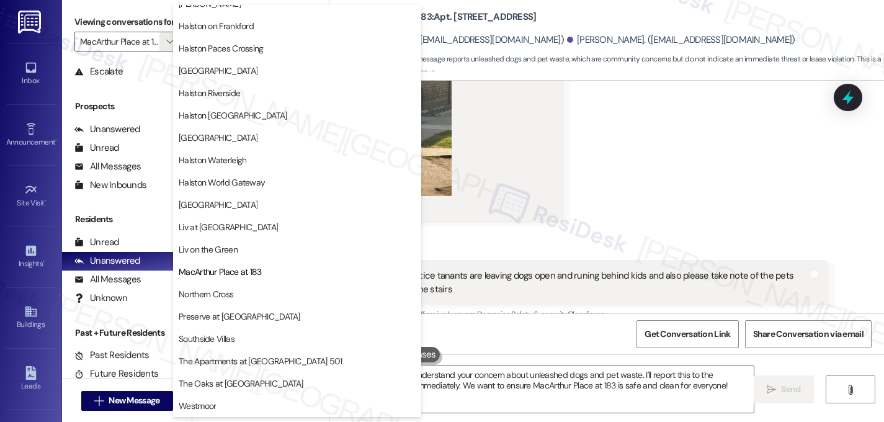
click at [501, 192] on div "Received via SMS [PERSON_NAME] [DATE] at 6:17 AM JPG attachment ResiDesk recogn…" at bounding box center [607, 137] width 555 height 456
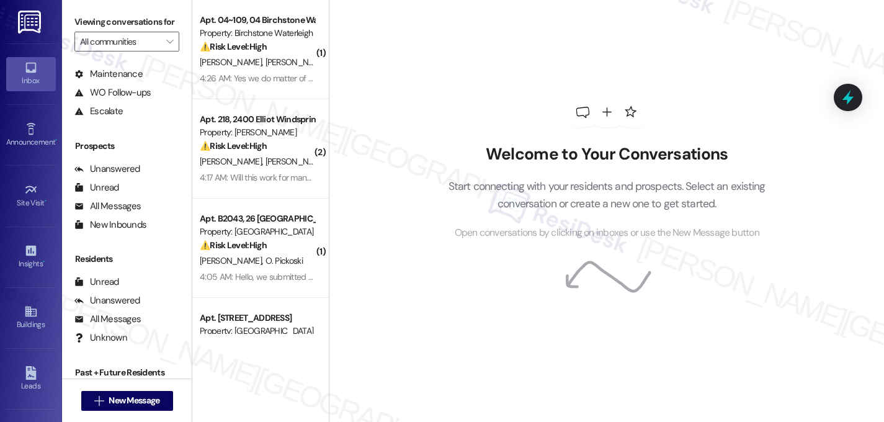
scroll to position [102, 0]
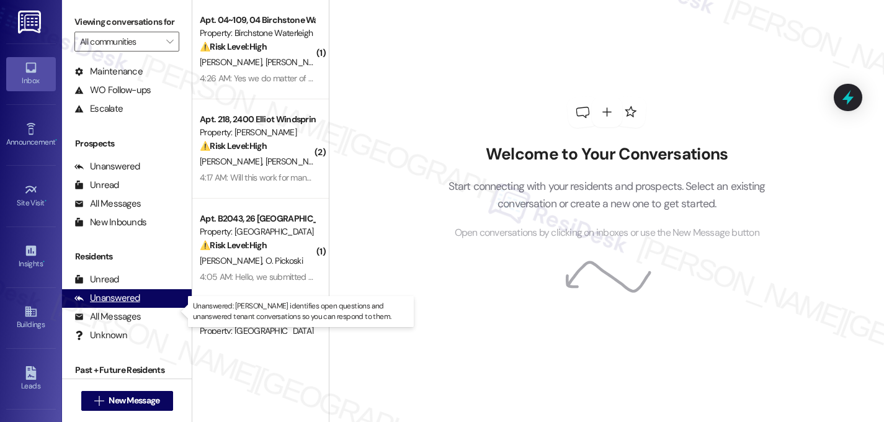
click at [134, 305] on div "Unanswered" at bounding box center [107, 298] width 66 height 13
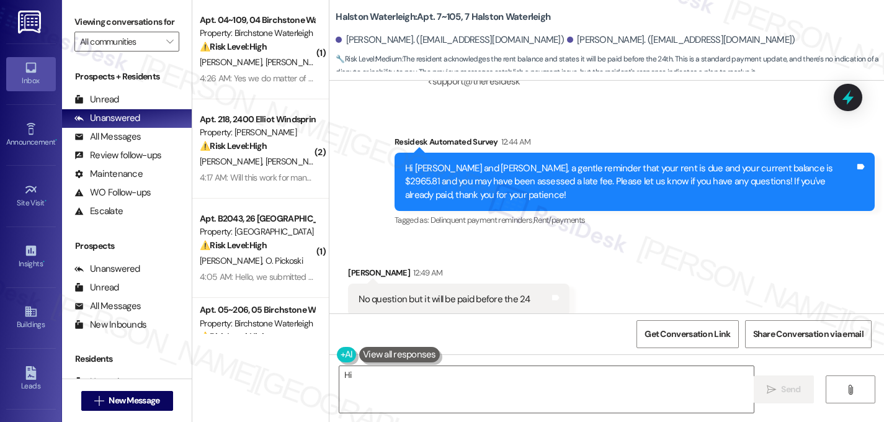
scroll to position [40420, 0]
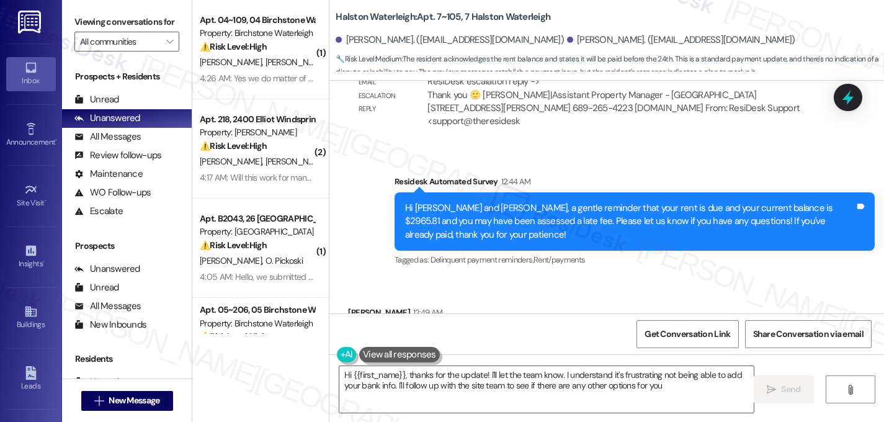
type textarea "Hi {{first_name}}, thanks for the update! I'll let the team know. I understand …"
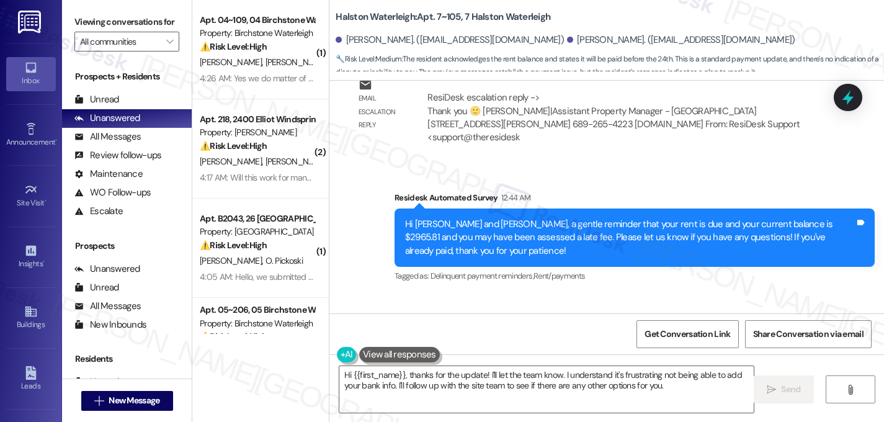
scroll to position [40352, 0]
